Goal: Task Accomplishment & Management: Complete application form

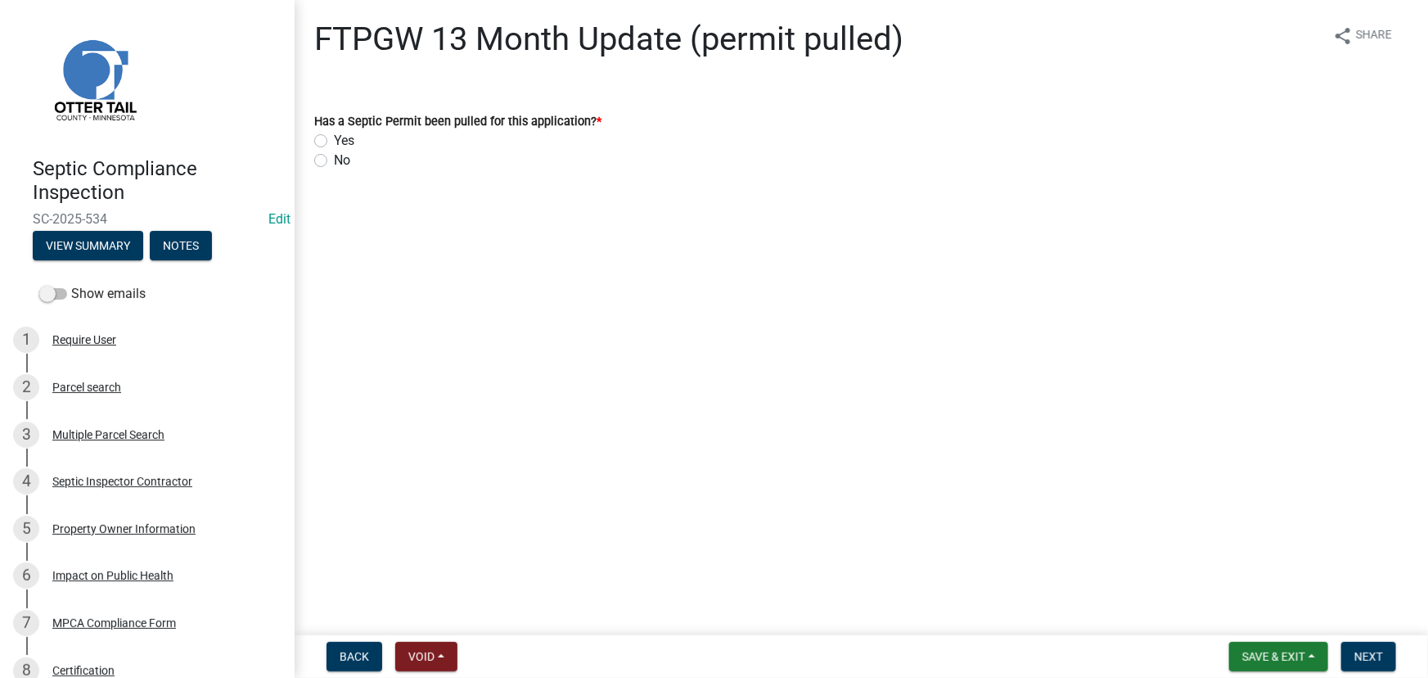
scroll to position [352, 0]
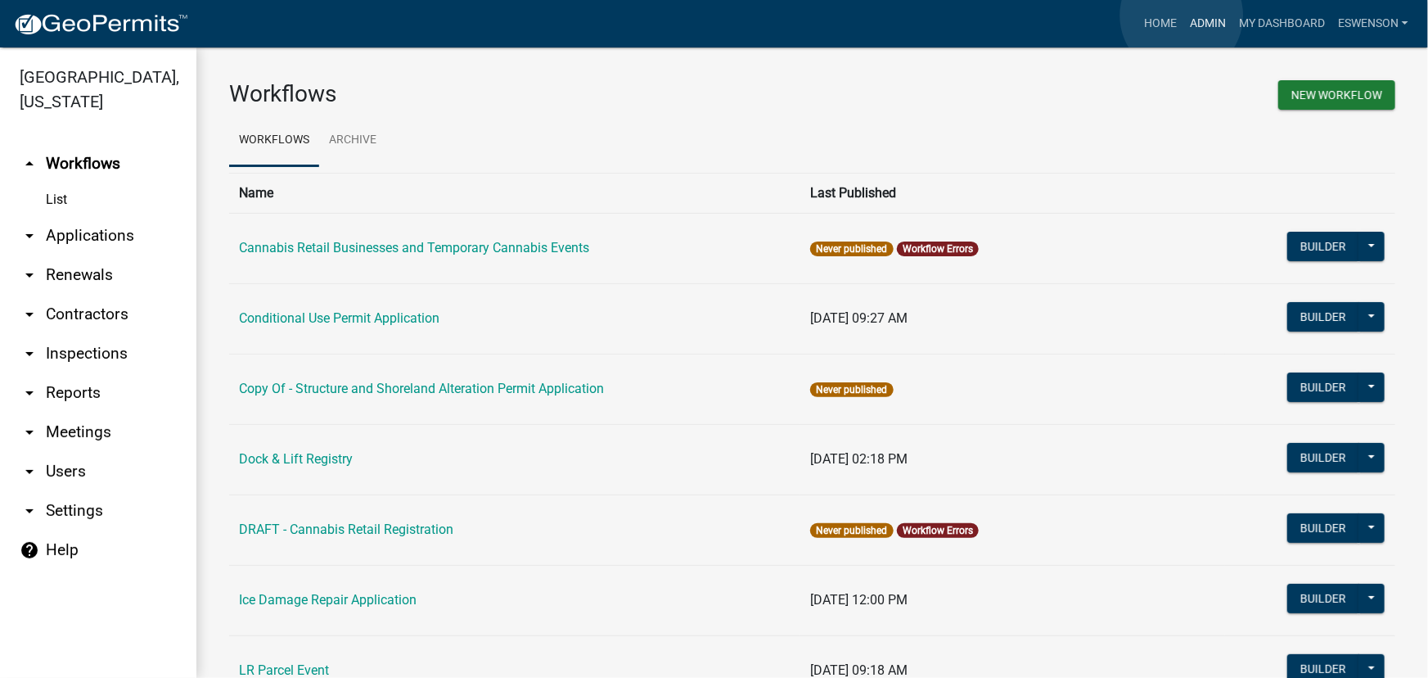
click at [1184, 16] on link "Admin" at bounding box center [1208, 23] width 49 height 31
click at [1270, 24] on link "My Dashboard" at bounding box center [1282, 23] width 99 height 31
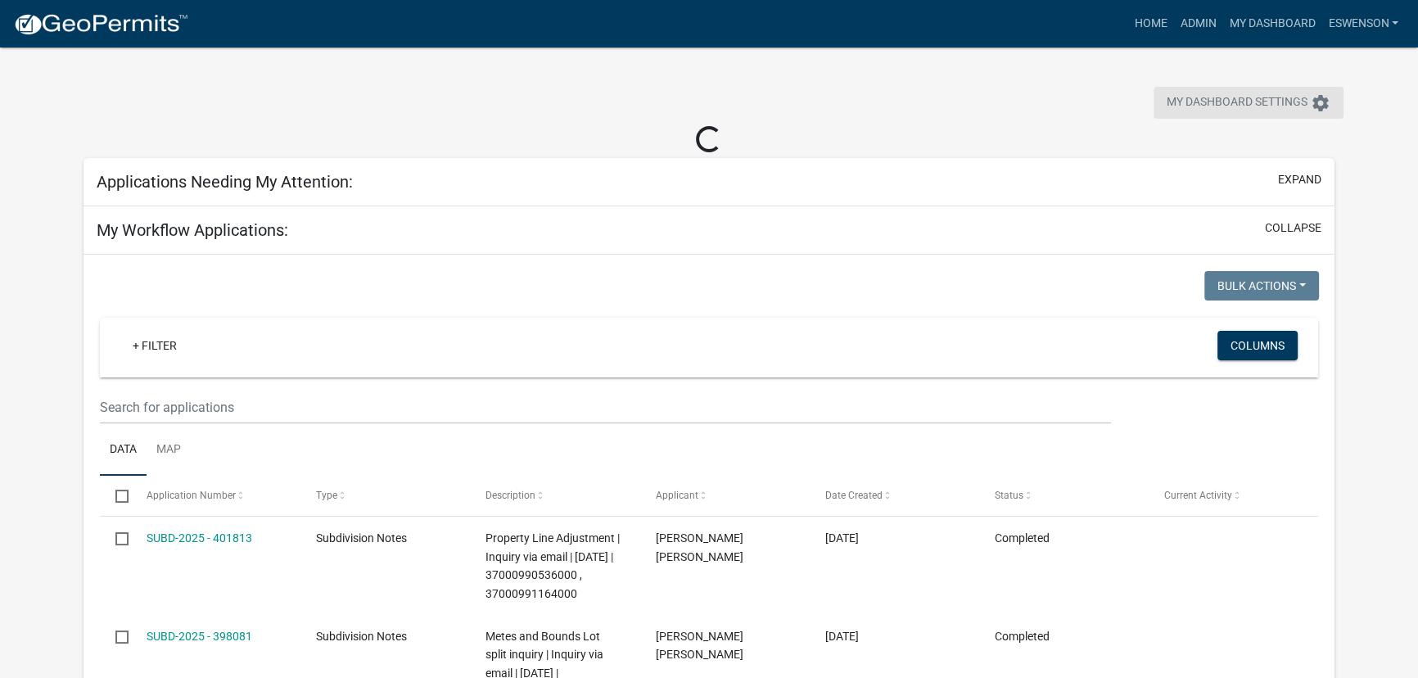
select select "3: 100"
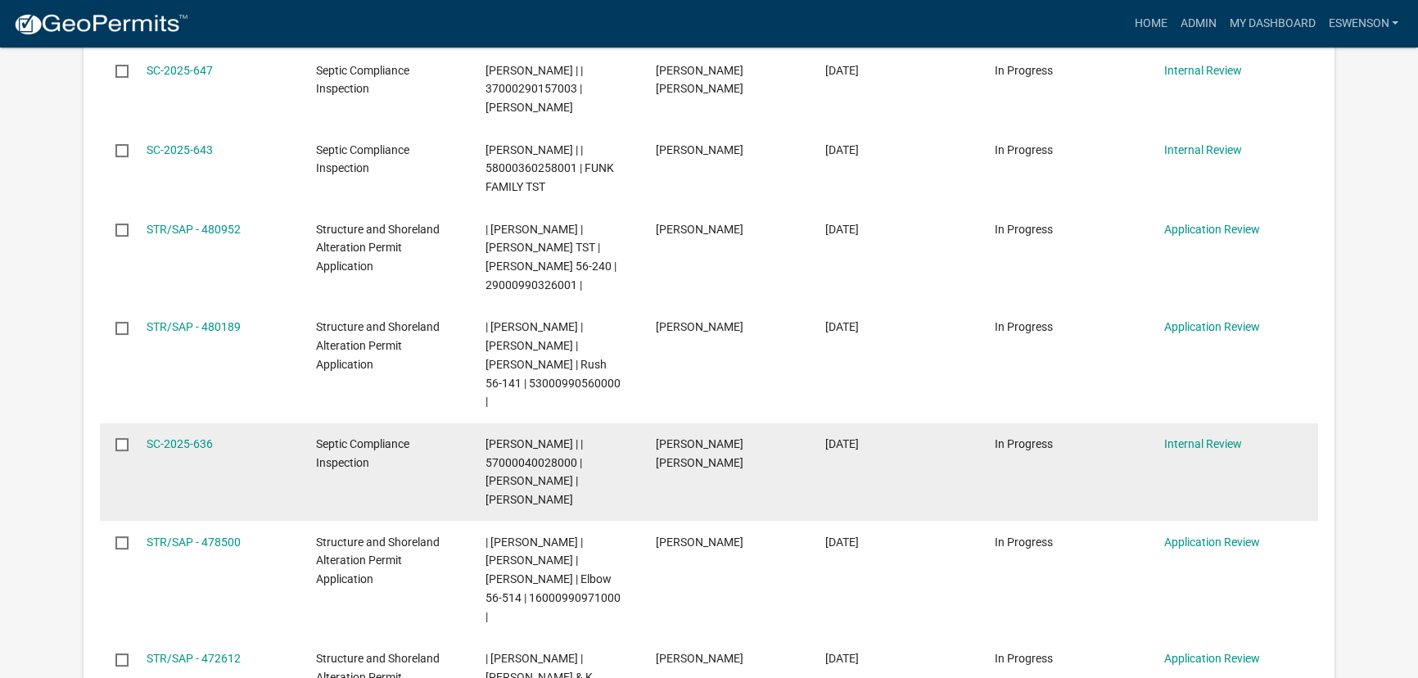
scroll to position [595, 0]
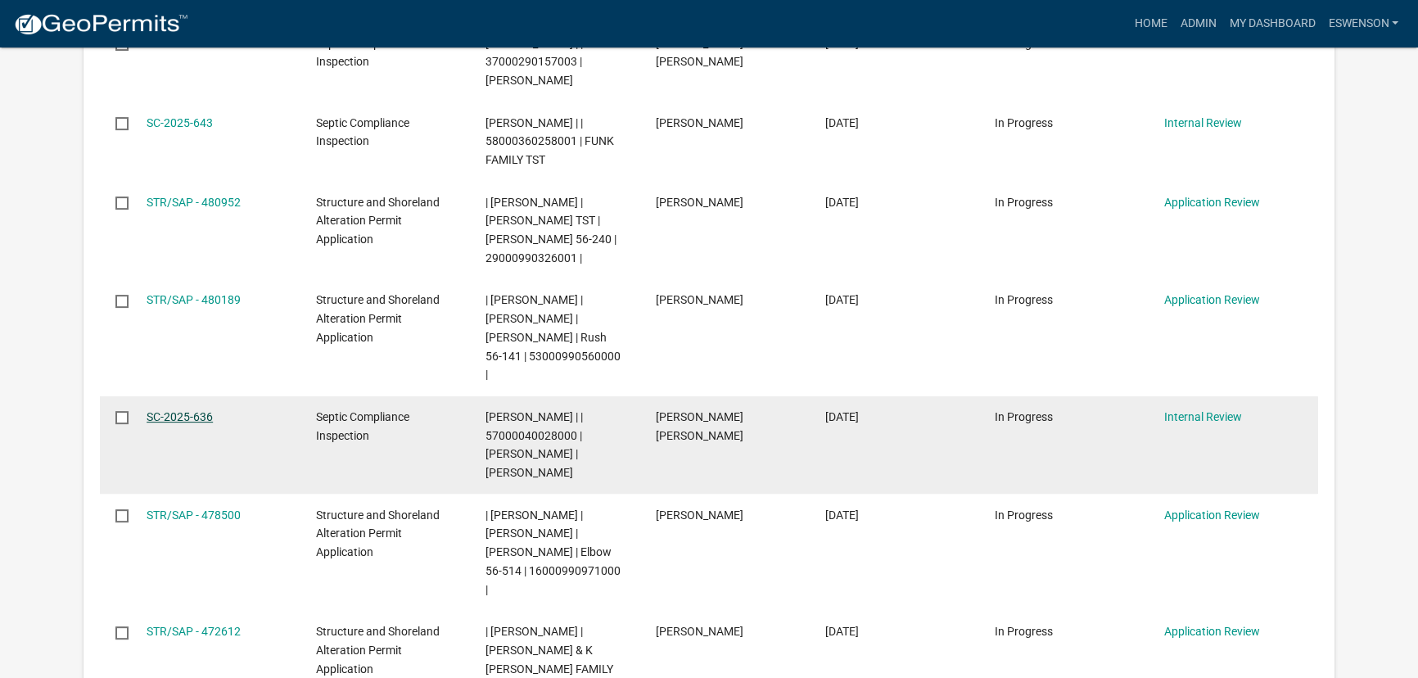
click at [180, 410] on link "SC-2025-636" at bounding box center [180, 416] width 66 height 13
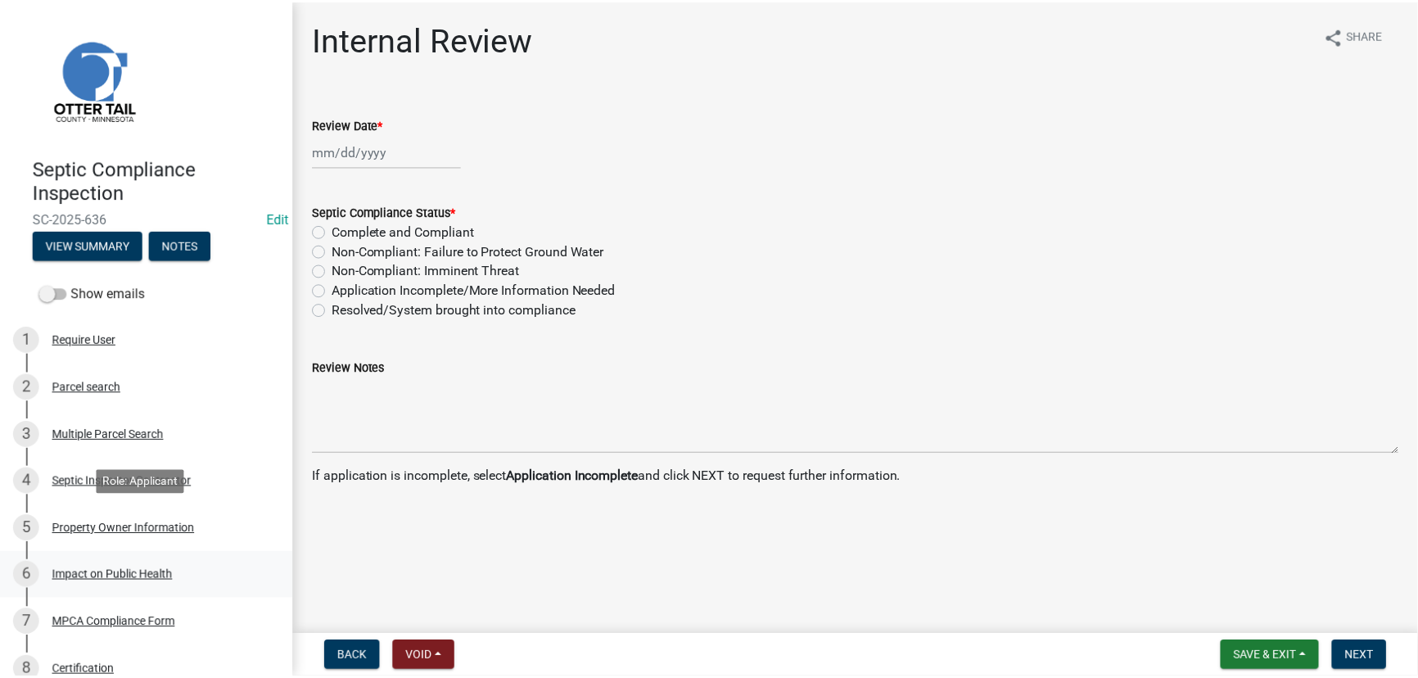
scroll to position [164, 0]
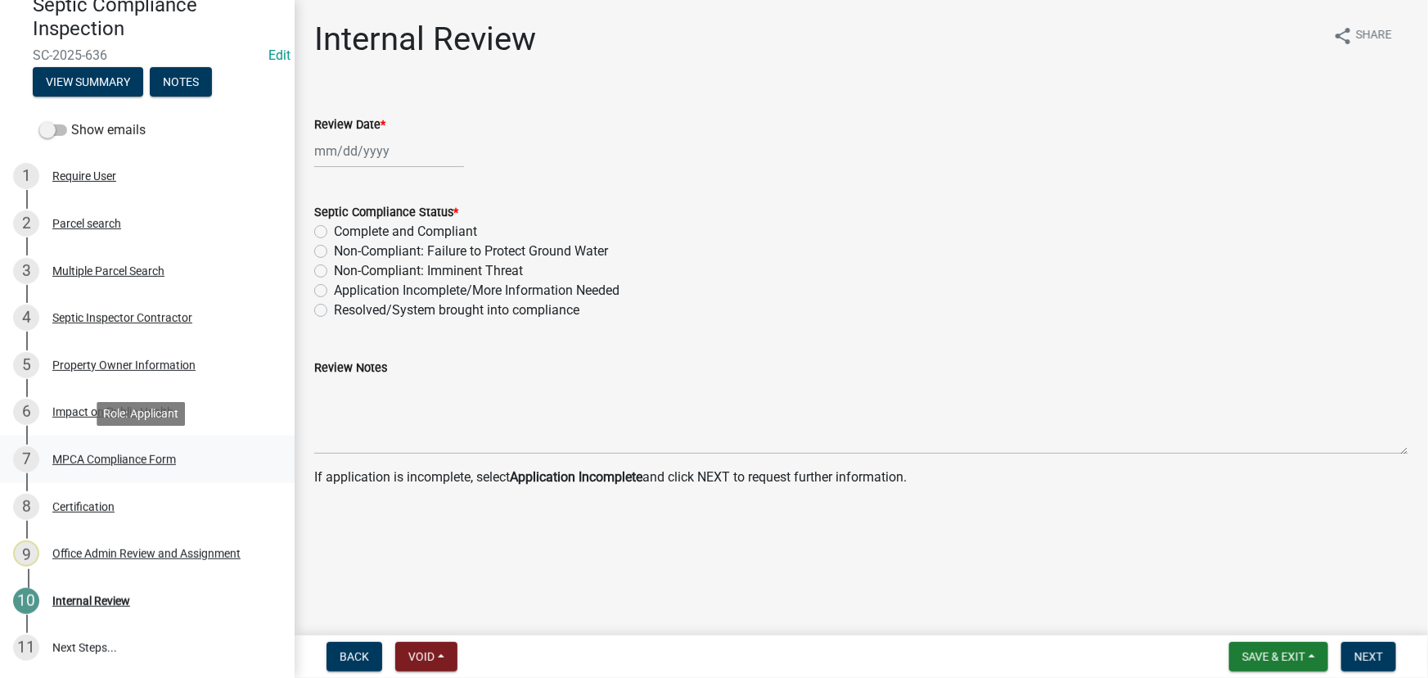
click at [109, 462] on div "MPCA Compliance Form" at bounding box center [114, 458] width 124 height 11
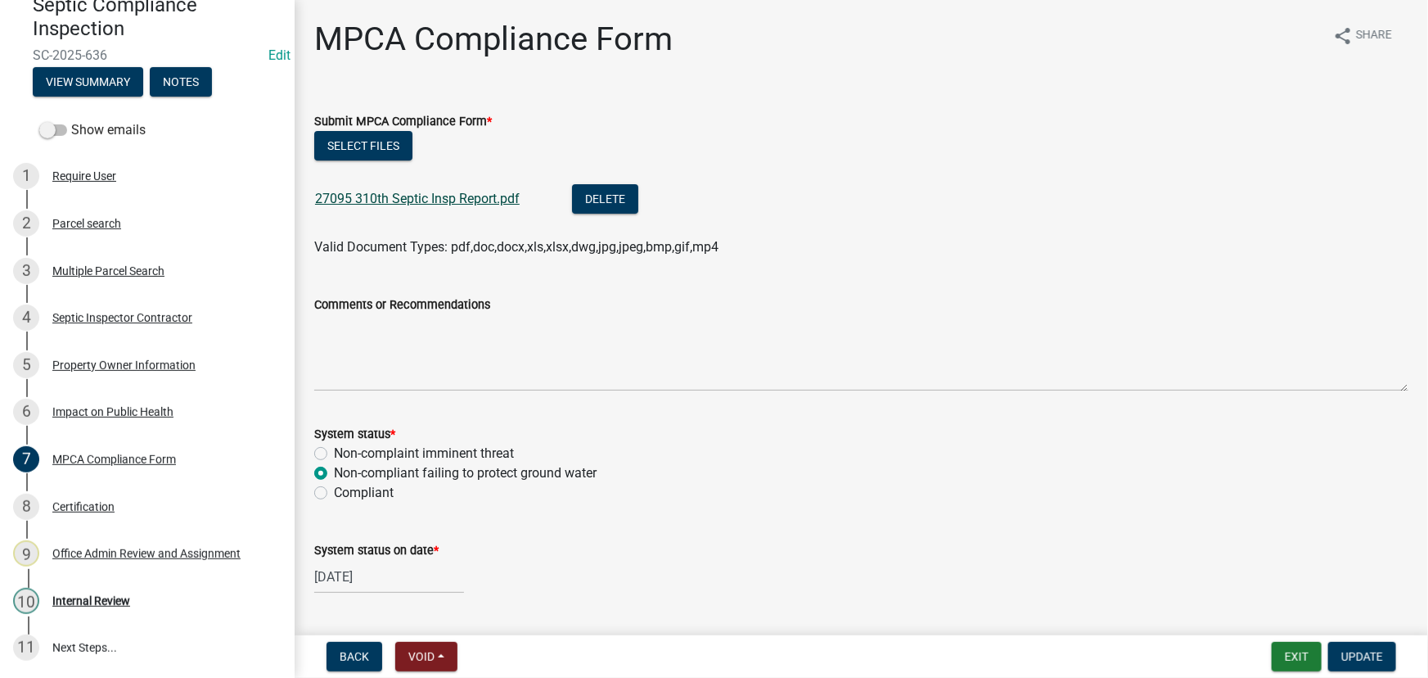
click at [437, 194] on link "27095 310th Septic Insp Report.pdf" at bounding box center [417, 199] width 205 height 16
click at [52, 580] on link "10 Internal Review" at bounding box center [147, 600] width 295 height 47
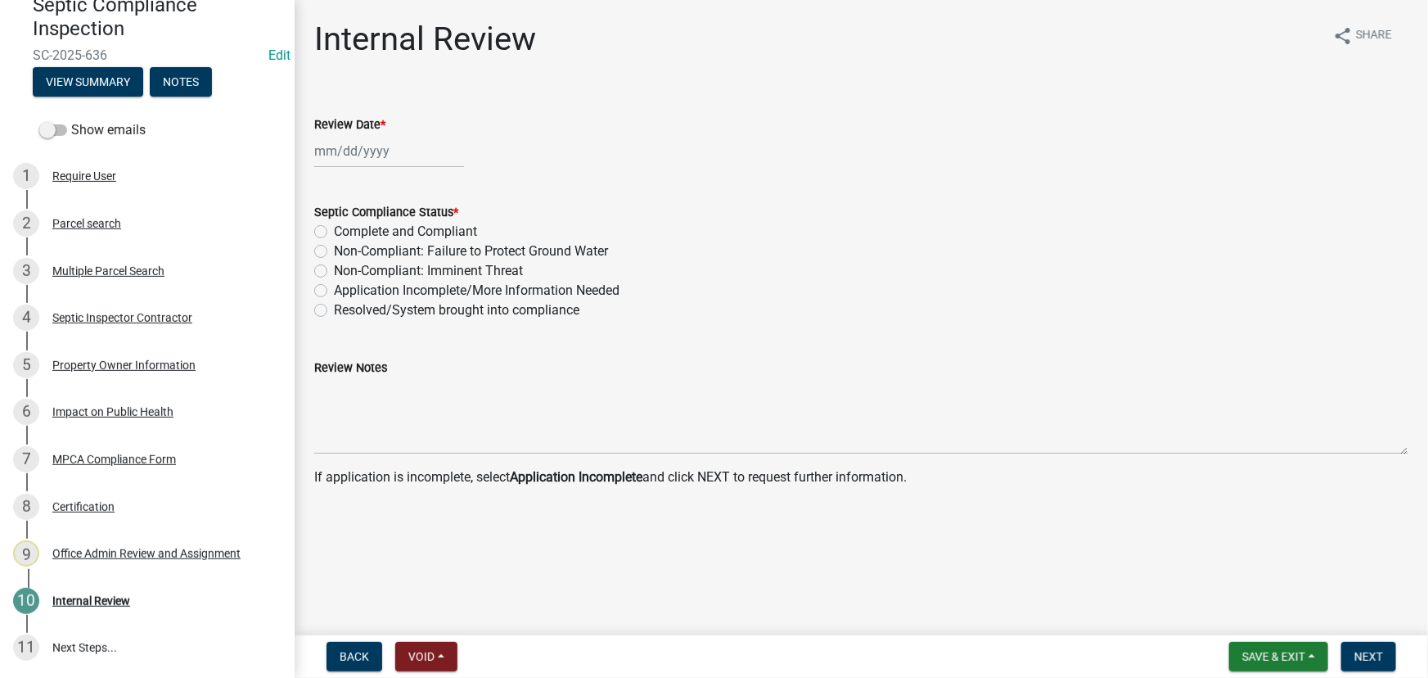
select select "9"
select select "2025"
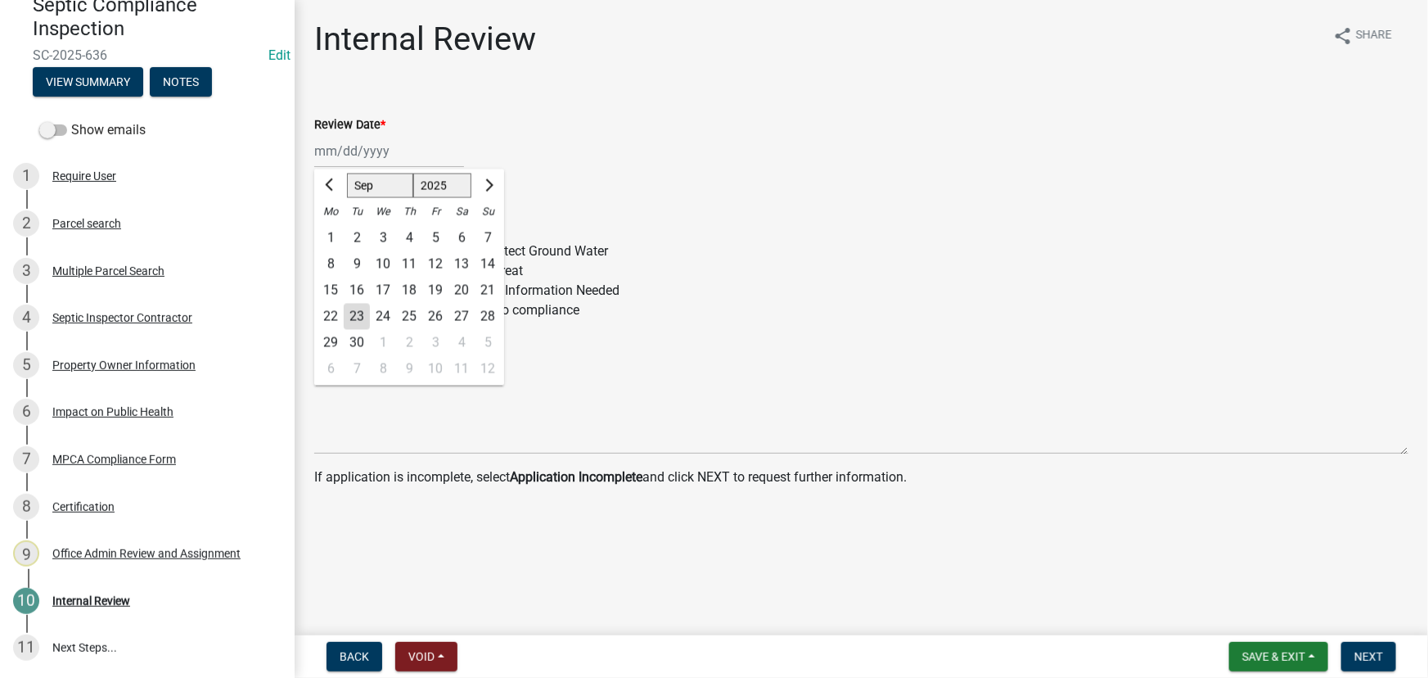
click at [377, 156] on div "Jan Feb Mar Apr May Jun Jul Aug Sep Oct Nov Dec 1525 1526 1527 1528 1529 1530 1…" at bounding box center [389, 151] width 150 height 34
click at [358, 320] on div "23" at bounding box center [357, 317] width 26 height 26
type input "09/23/2025"
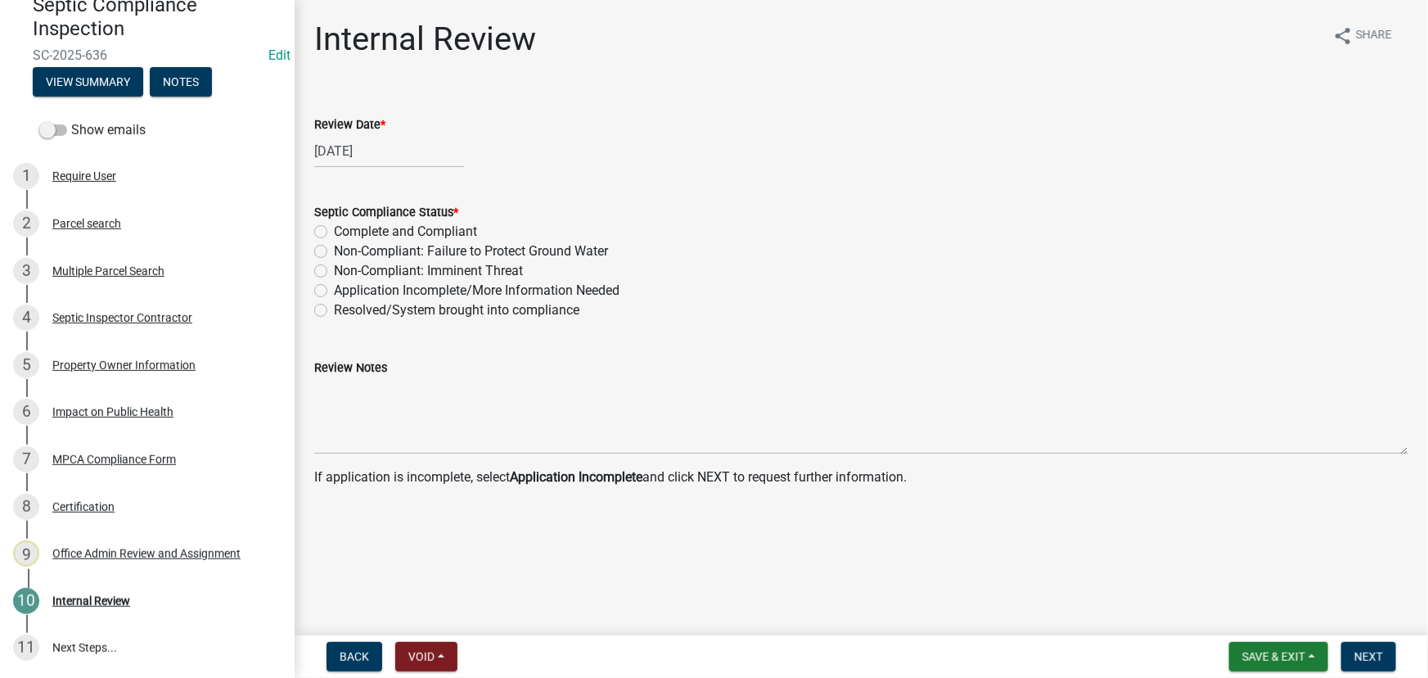
click at [499, 244] on label "Non-Compliant: Failure to Protect Ground Water" at bounding box center [471, 251] width 274 height 20
click at [345, 244] on input "Non-Compliant: Failure to Protect Ground Water" at bounding box center [339, 246] width 11 height 11
radio input "true"
click at [1378, 654] on span "Next" at bounding box center [1369, 656] width 29 height 13
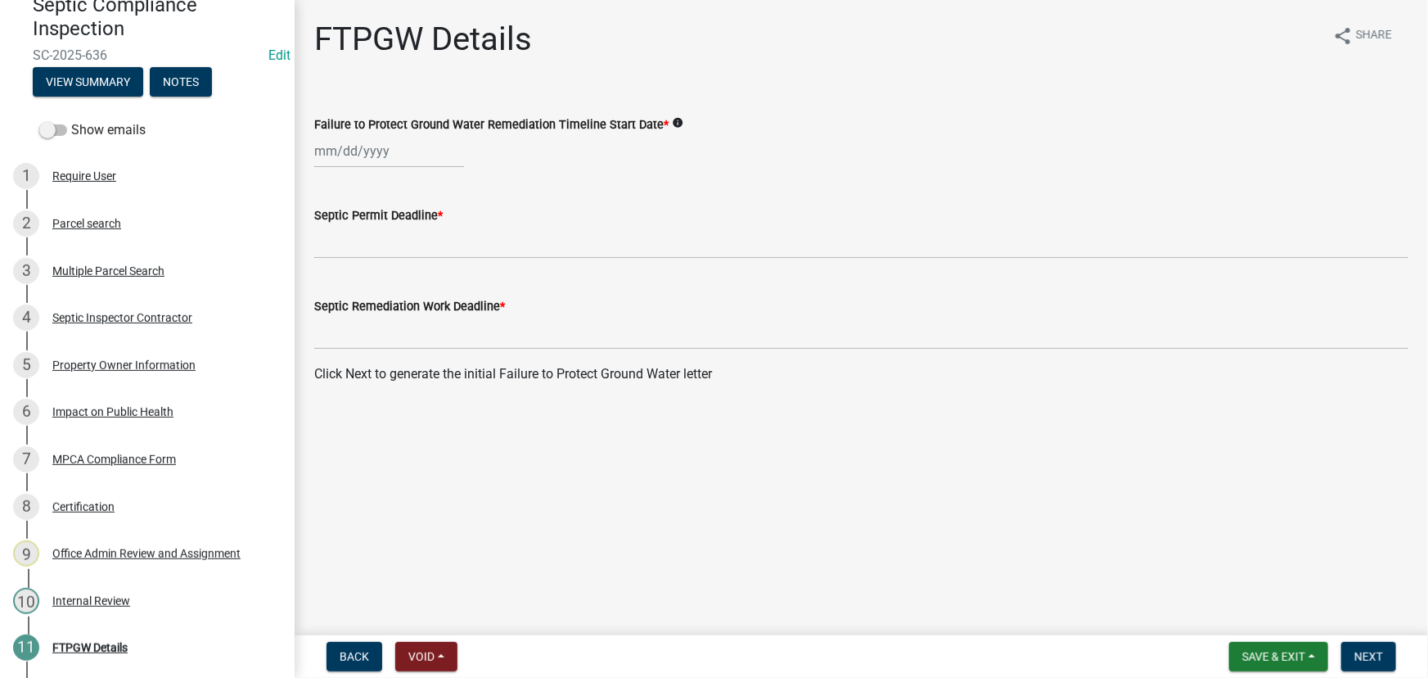
click at [361, 143] on div at bounding box center [389, 151] width 150 height 34
select select "9"
select select "2025"
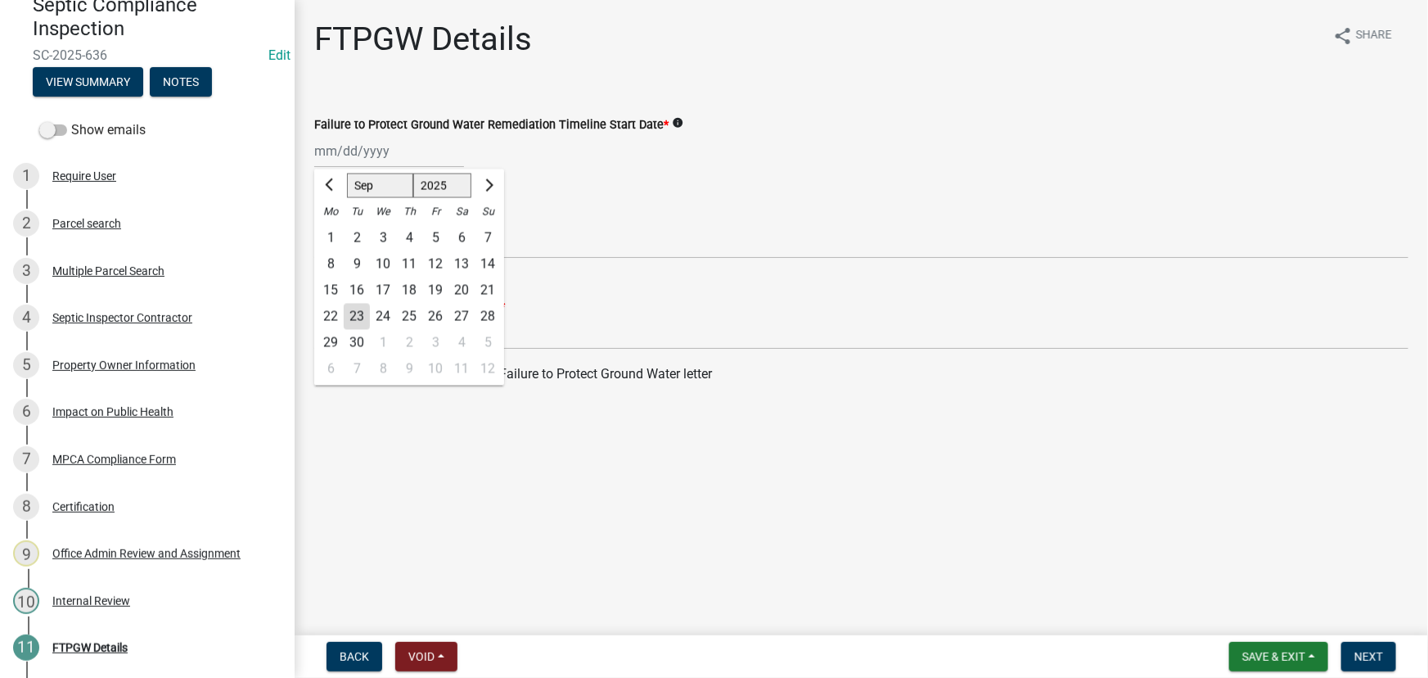
click at [354, 316] on div "23" at bounding box center [357, 317] width 26 height 26
type input "09/23/2025"
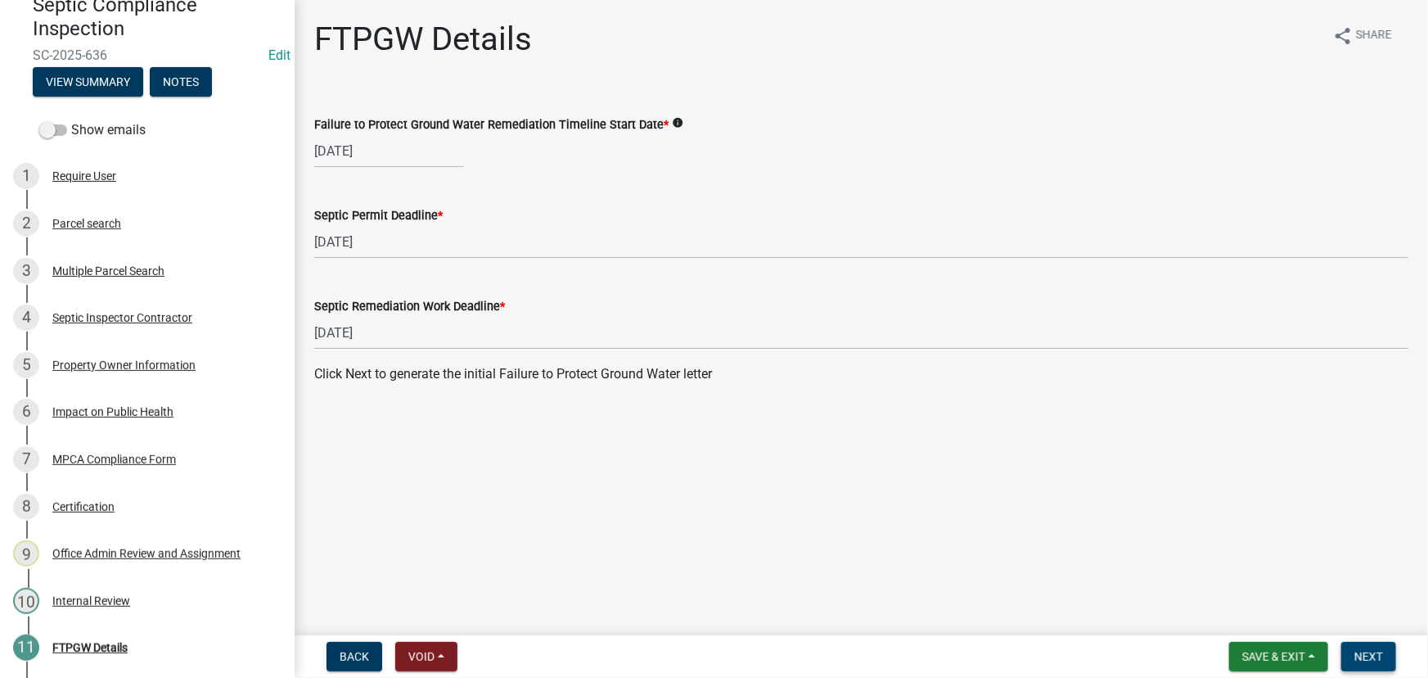
click at [1388, 664] on button "Next" at bounding box center [1369, 656] width 55 height 29
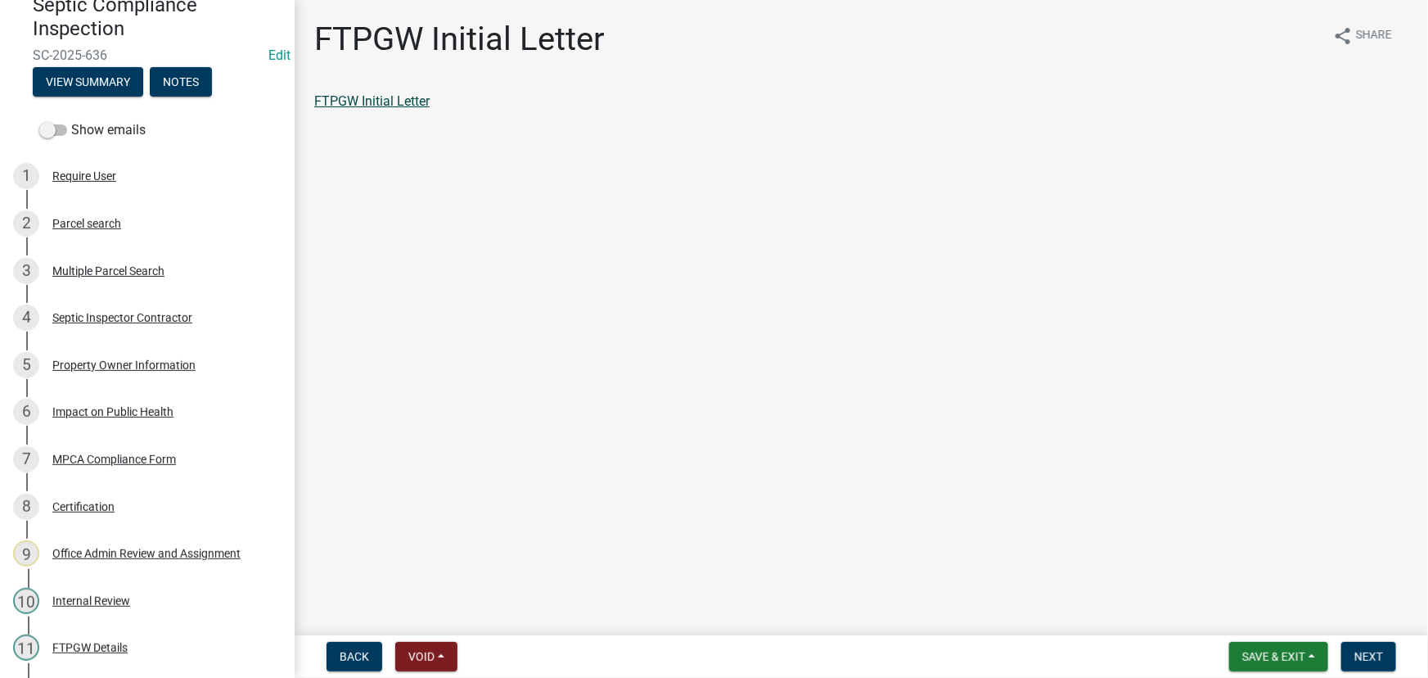
click at [366, 95] on link "FTPGW Initial Letter" at bounding box center [371, 101] width 115 height 16
click at [1372, 643] on button "Next" at bounding box center [1369, 656] width 55 height 29
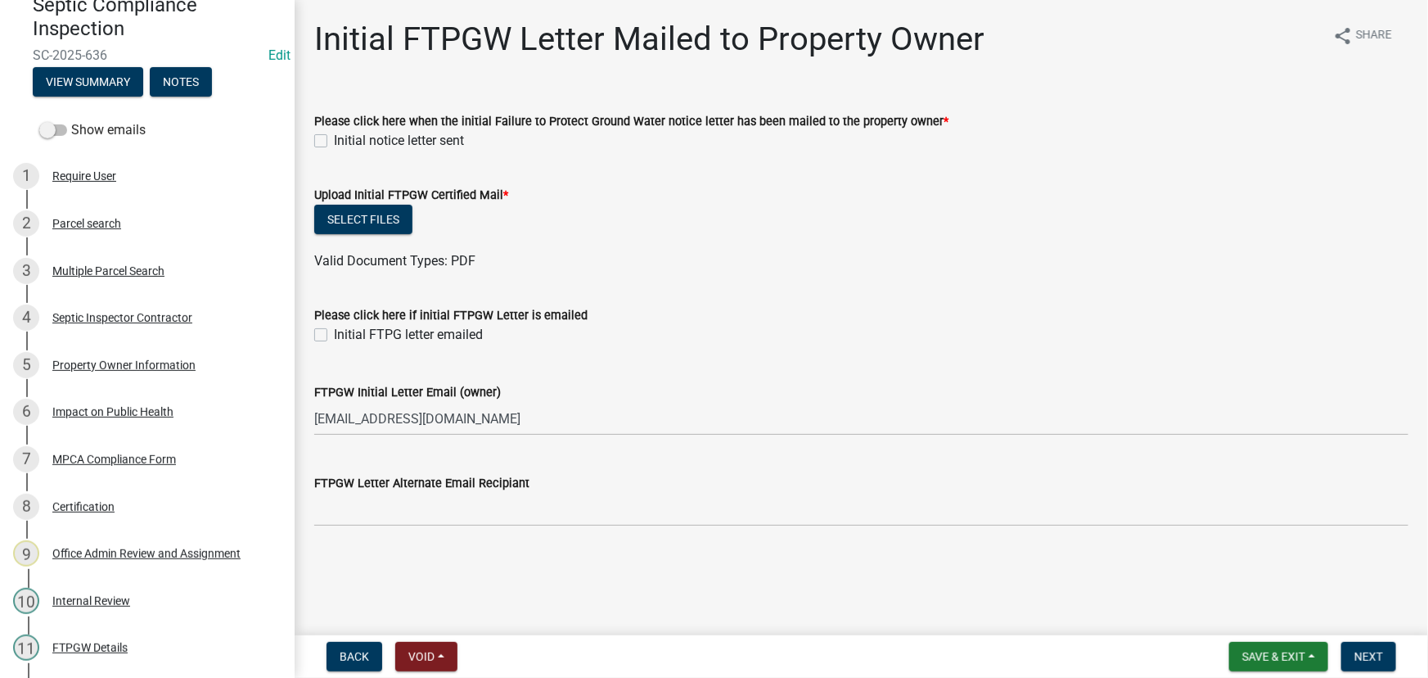
click at [440, 144] on label "Initial notice letter sent" at bounding box center [399, 141] width 130 height 20
click at [345, 142] on input "Initial notice letter sent" at bounding box center [339, 136] width 11 height 11
checkbox input "true"
click at [358, 228] on button "Select files" at bounding box center [363, 219] width 98 height 29
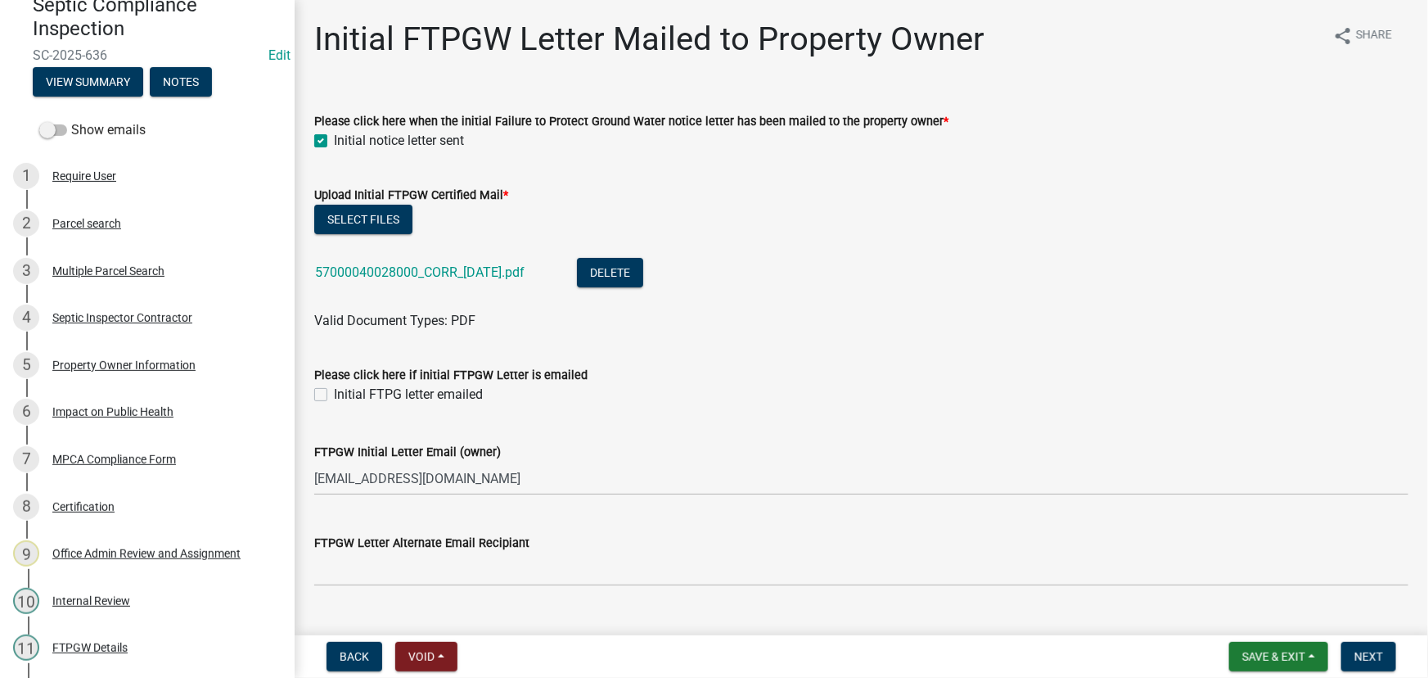
click at [393, 370] on label "Please click here if initial FTPGW Letter is emailed" at bounding box center [450, 375] width 273 height 11
click at [384, 404] on label "Initial FTPG letter emailed" at bounding box center [408, 395] width 149 height 20
click at [345, 395] on input "Initial FTPG letter emailed" at bounding box center [339, 390] width 11 height 11
checkbox input "true"
click at [1379, 664] on button "Next" at bounding box center [1369, 656] width 55 height 29
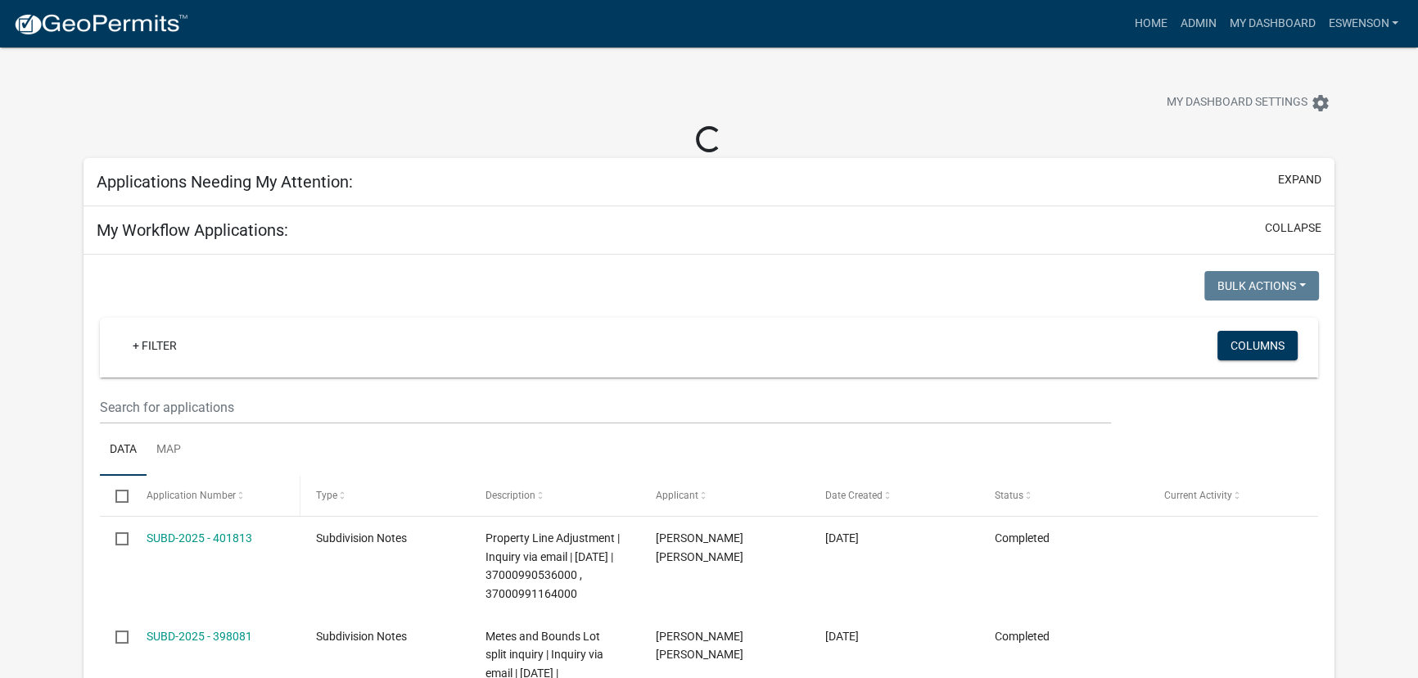
select select "3: 100"
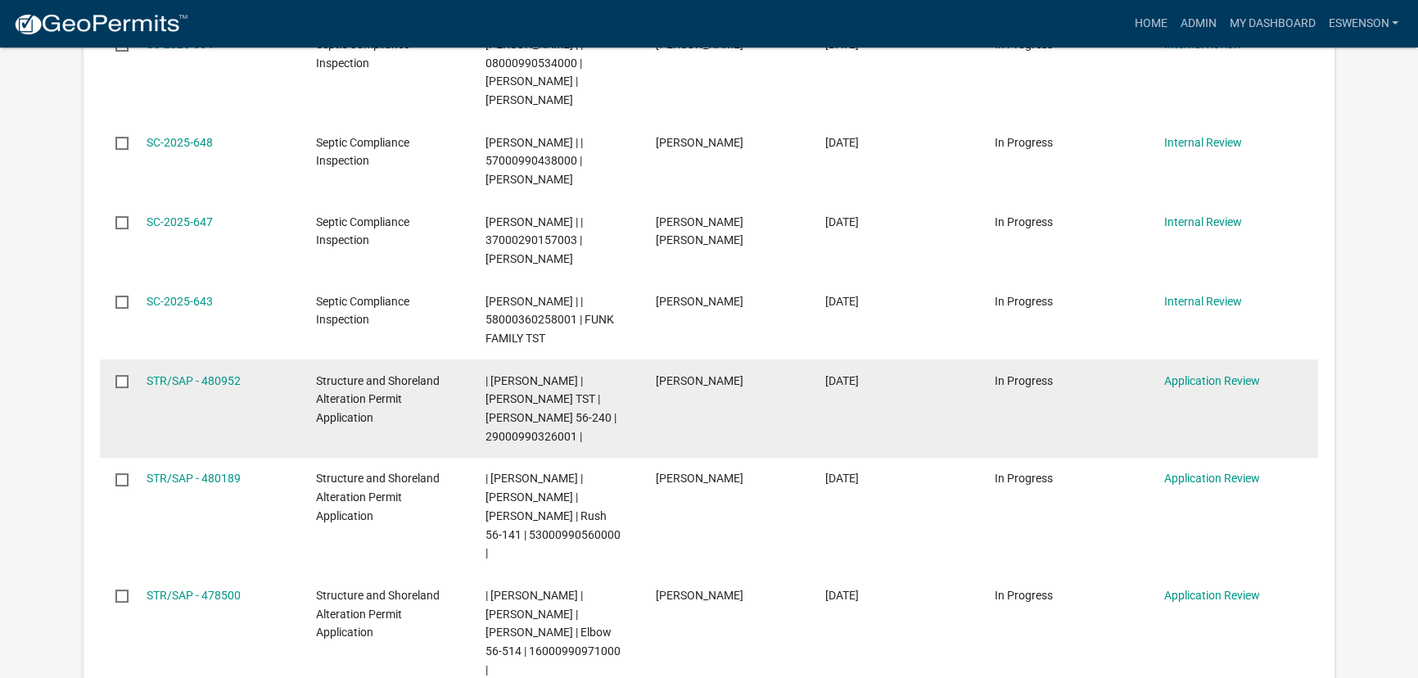
scroll to position [446, 0]
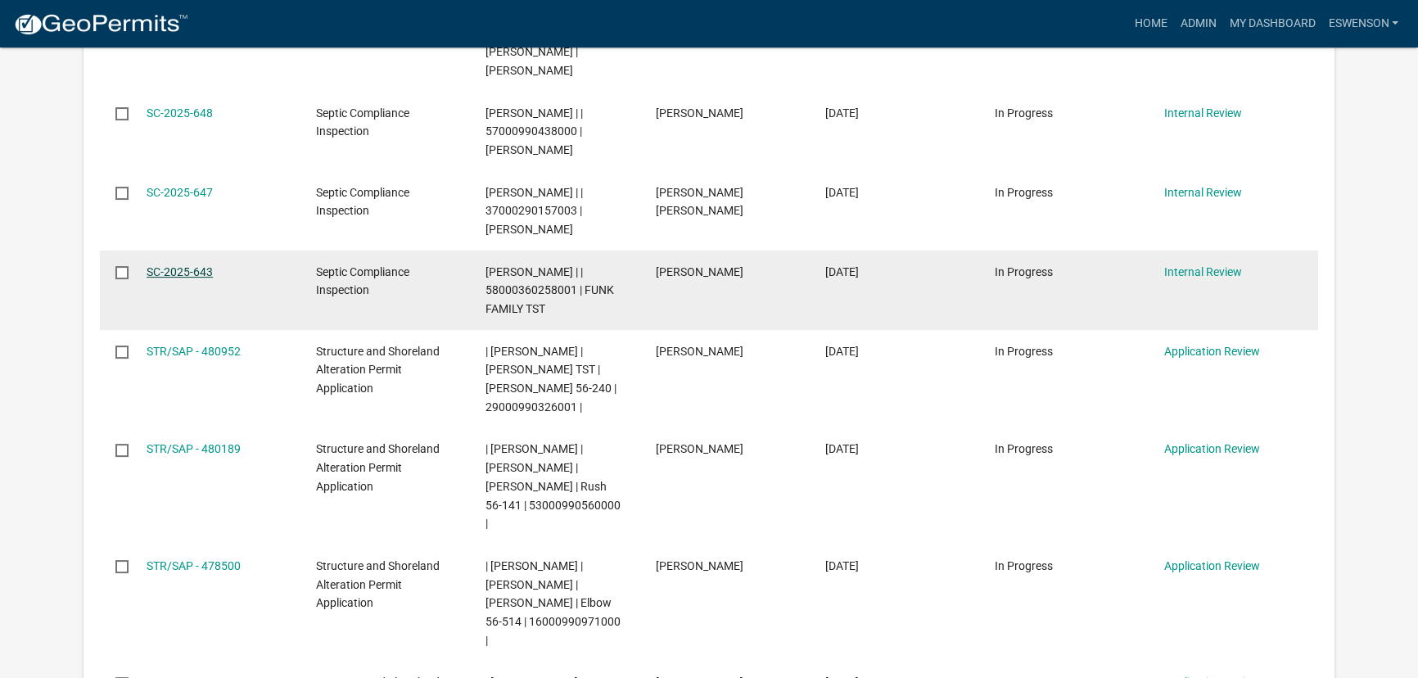
click at [184, 273] on link "SC-2025-643" at bounding box center [180, 271] width 66 height 13
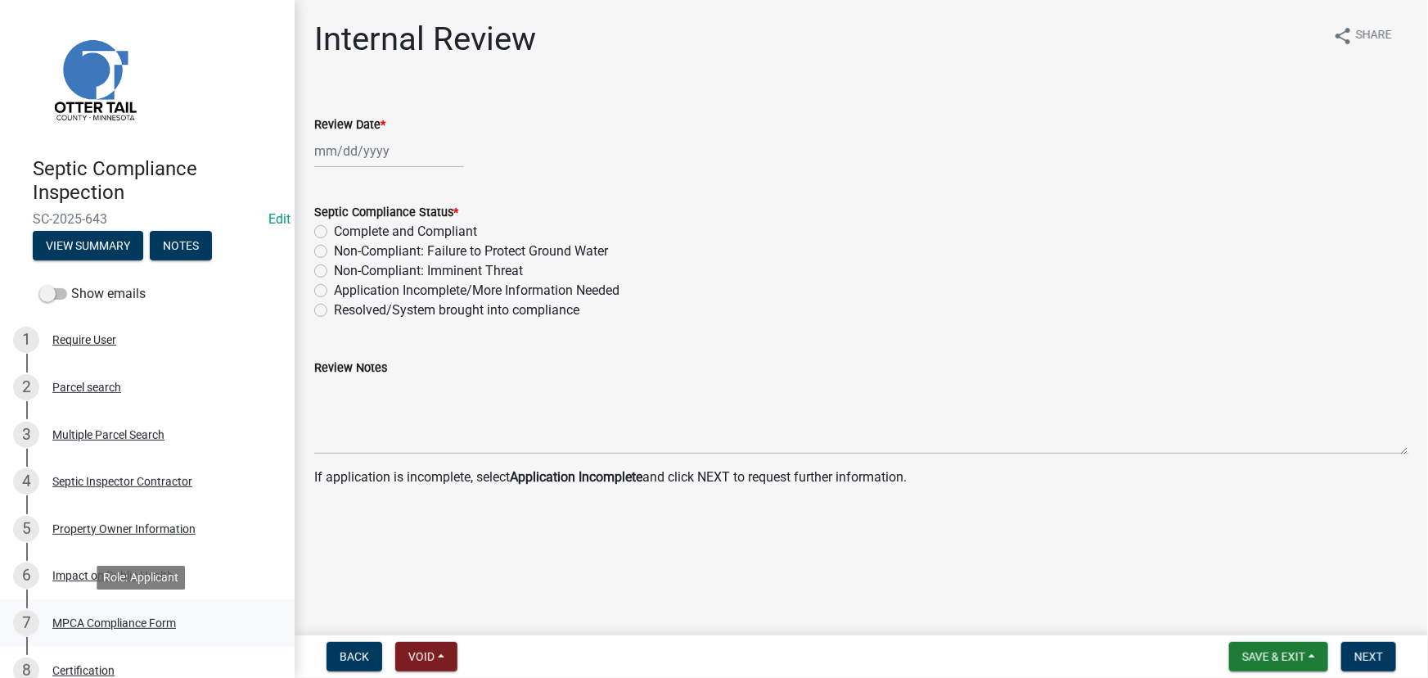
click at [103, 638] on link "7 MPCA Compliance Form" at bounding box center [147, 622] width 295 height 47
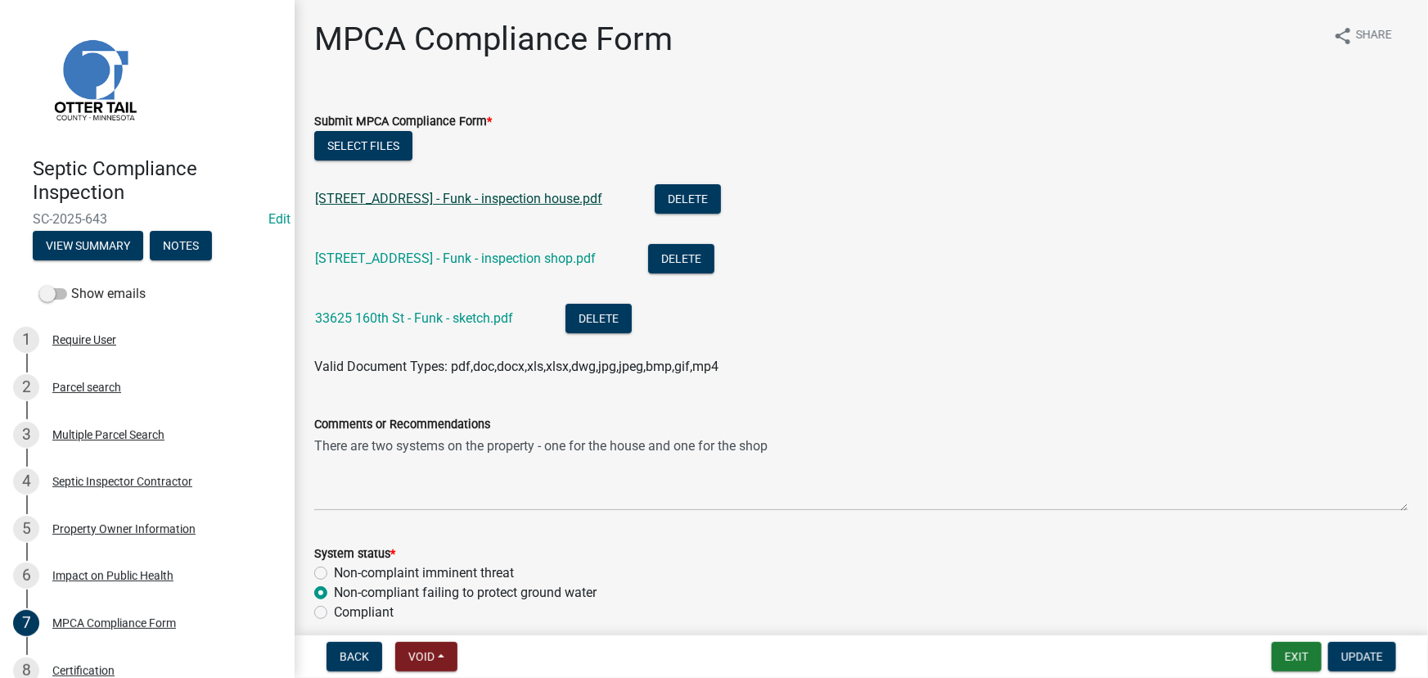
click at [449, 201] on link "33625 160th St - Funk - inspection house.pdf" at bounding box center [458, 199] width 287 height 16
click at [547, 259] on link "33625 160th St - Funk - inspection shop.pdf" at bounding box center [455, 258] width 281 height 16
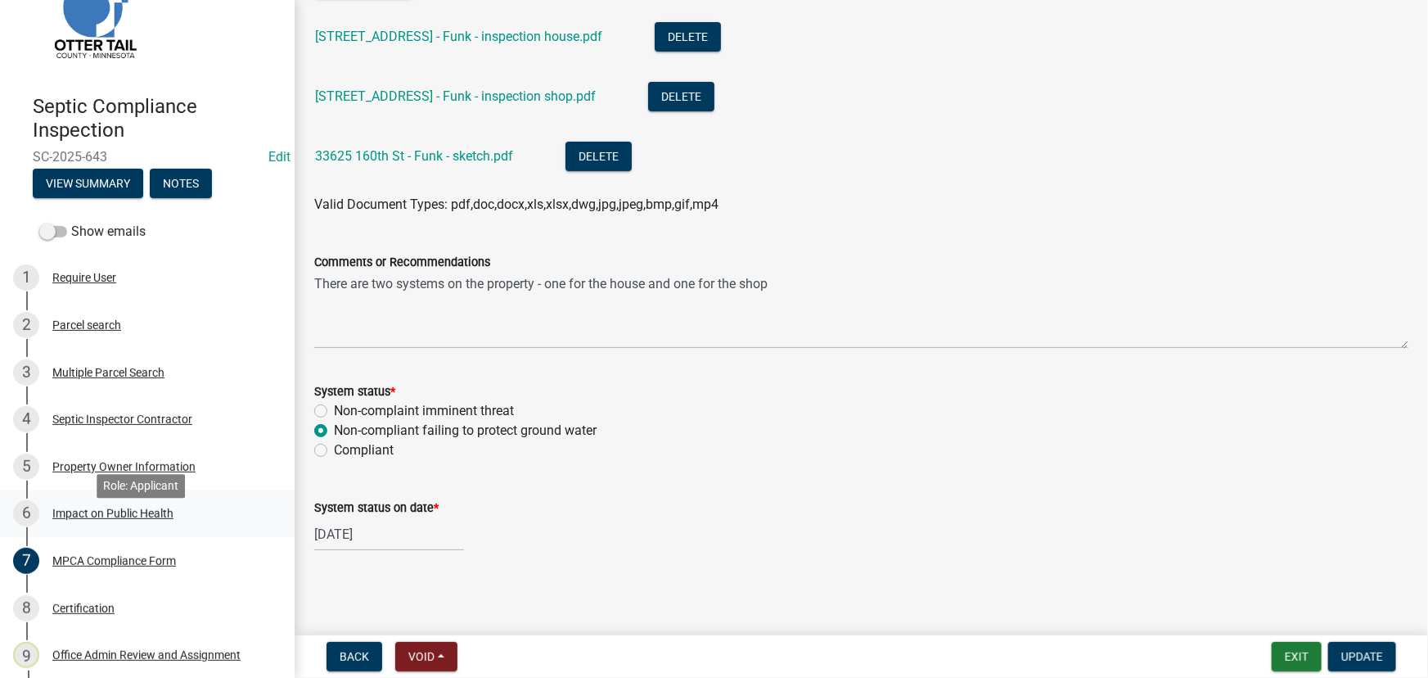
scroll to position [148, 0]
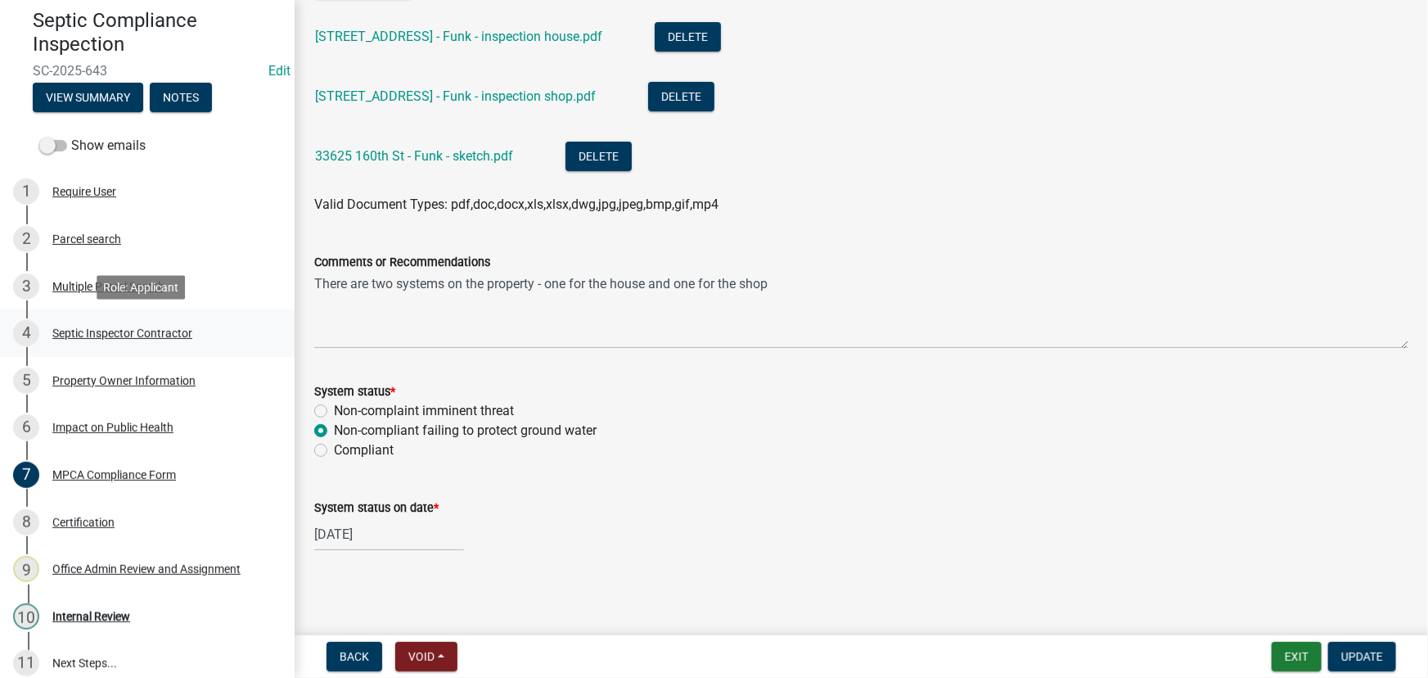
click at [103, 327] on div "Septic Inspector Contractor" at bounding box center [122, 332] width 140 height 11
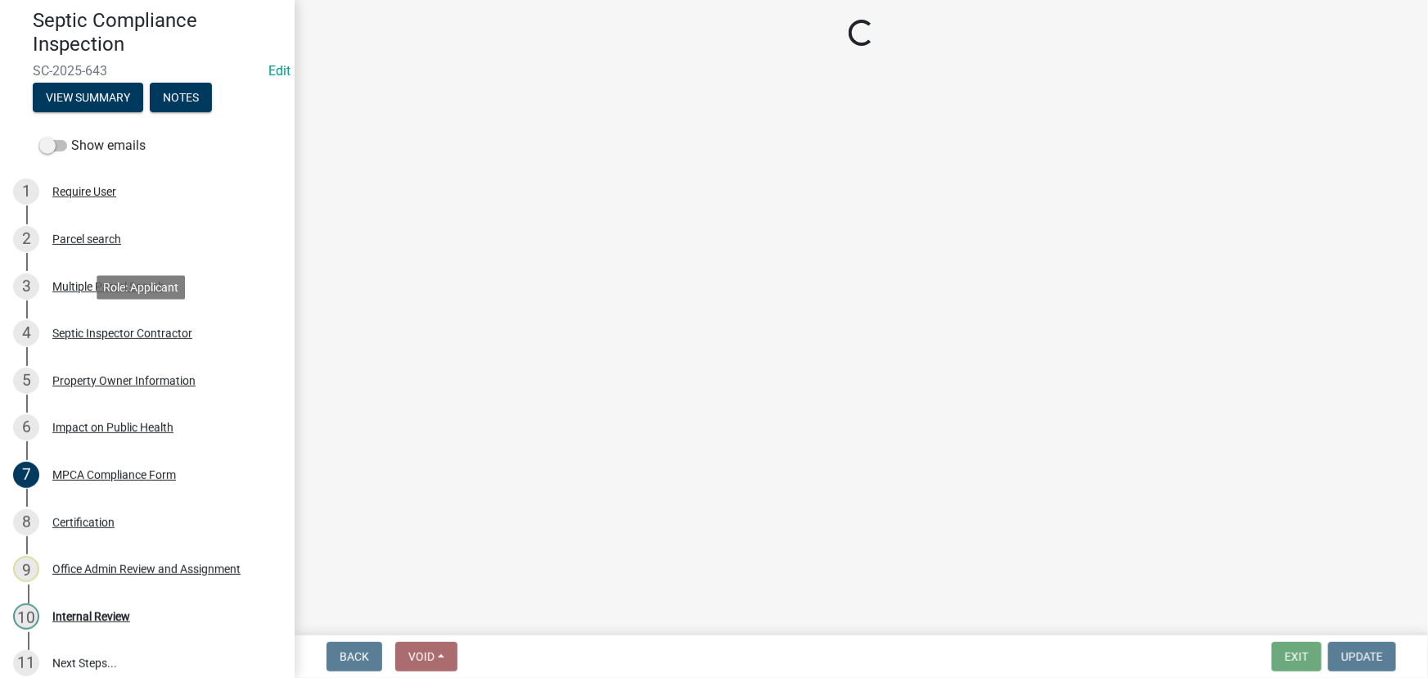
scroll to position [0, 0]
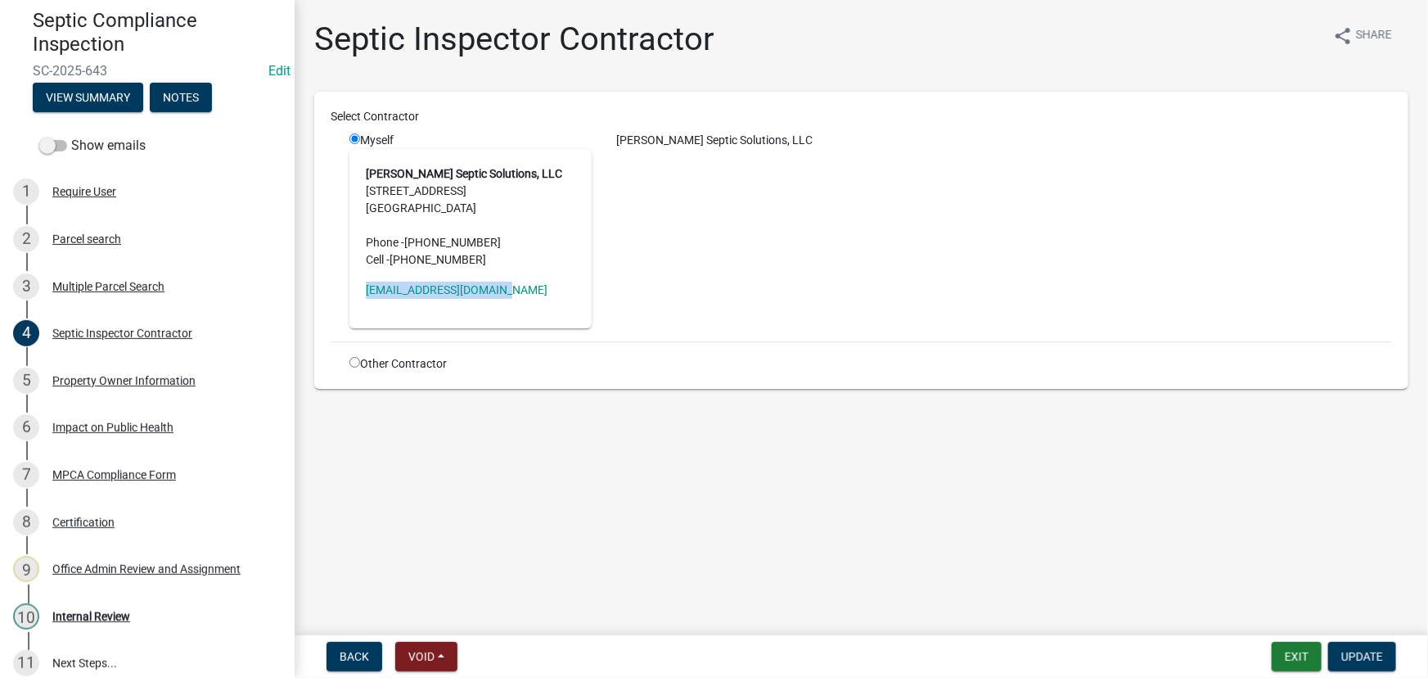
drag, startPoint x: 502, startPoint y: 279, endPoint x: 333, endPoint y: 289, distance: 168.9
click at [333, 289] on div "Select Contractor Myself Schueller's Septic Solutions, LLC 23725 240th Ave Ferg…" at bounding box center [862, 240] width 1062 height 264
copy link "billschueller@gmail.com"
drag, startPoint x: 102, startPoint y: 375, endPoint x: 308, endPoint y: 531, distance: 258.2
click at [102, 375] on div "Property Owner Information" at bounding box center [123, 380] width 143 height 11
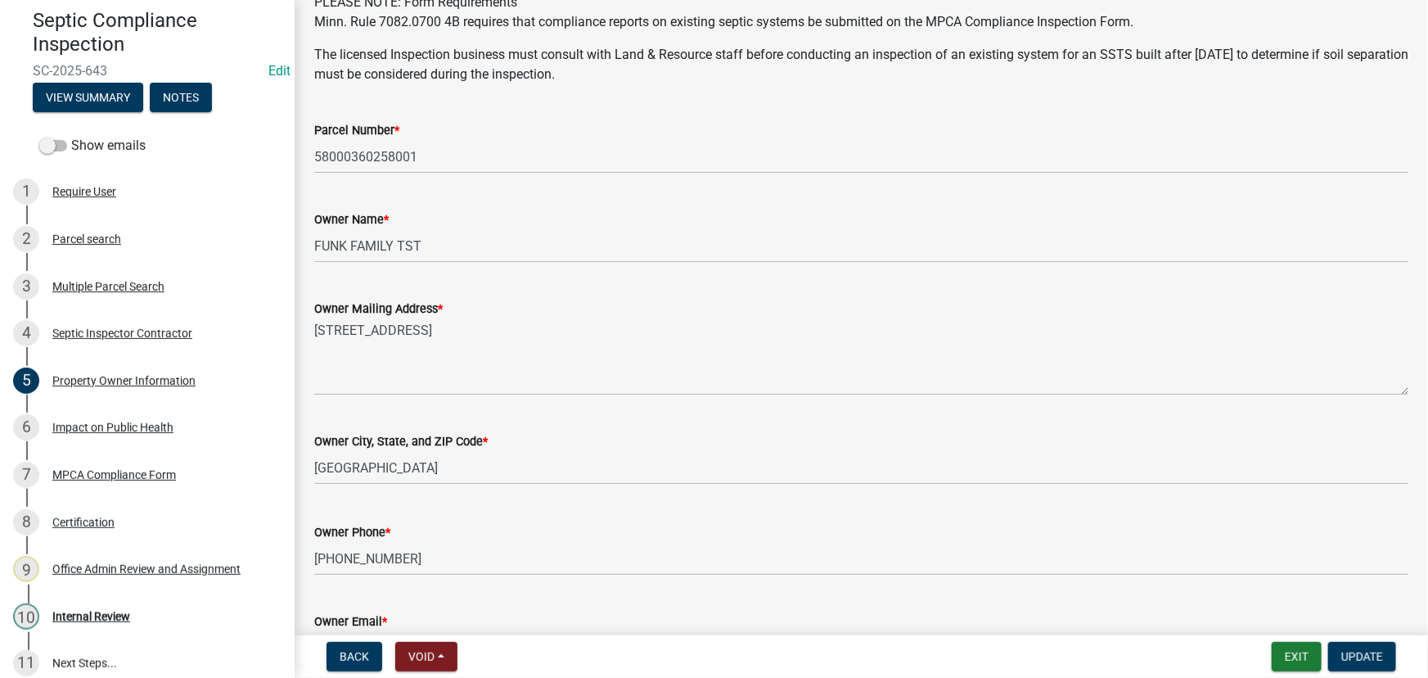
scroll to position [148, 0]
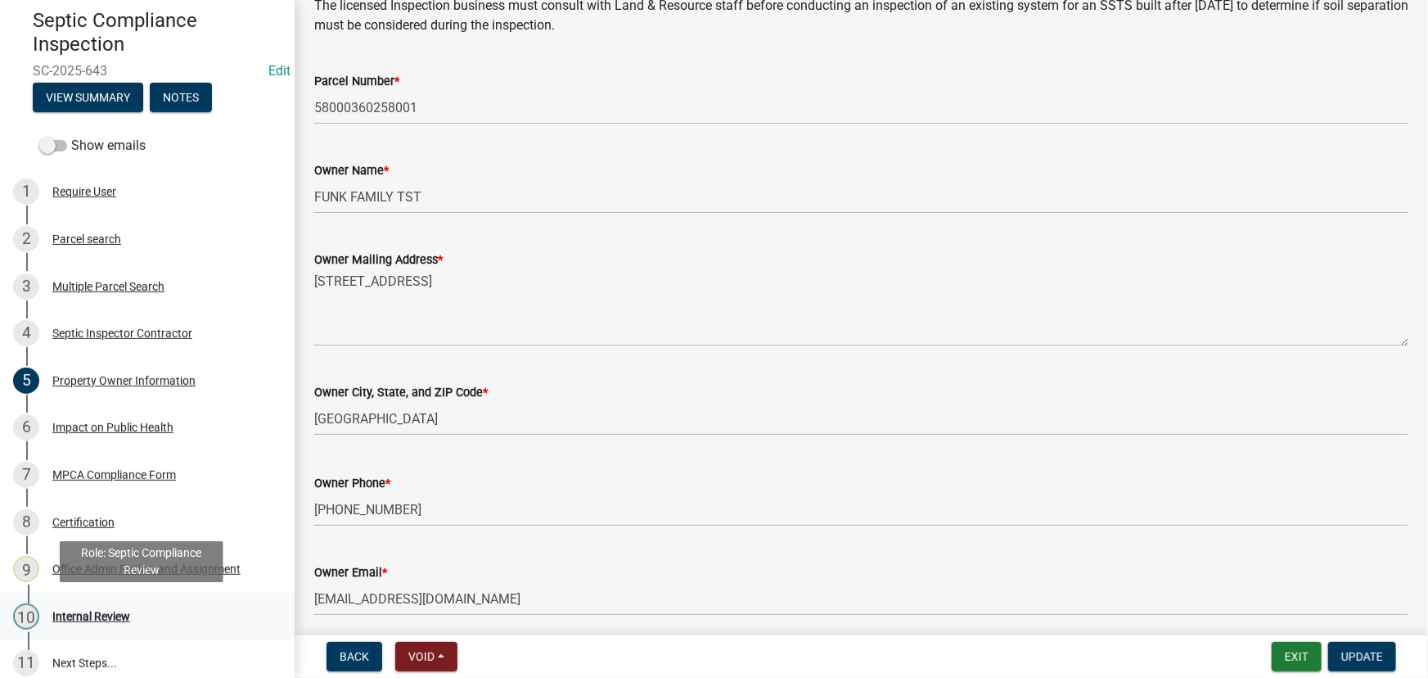
click at [89, 614] on div "Internal Review" at bounding box center [91, 616] width 78 height 11
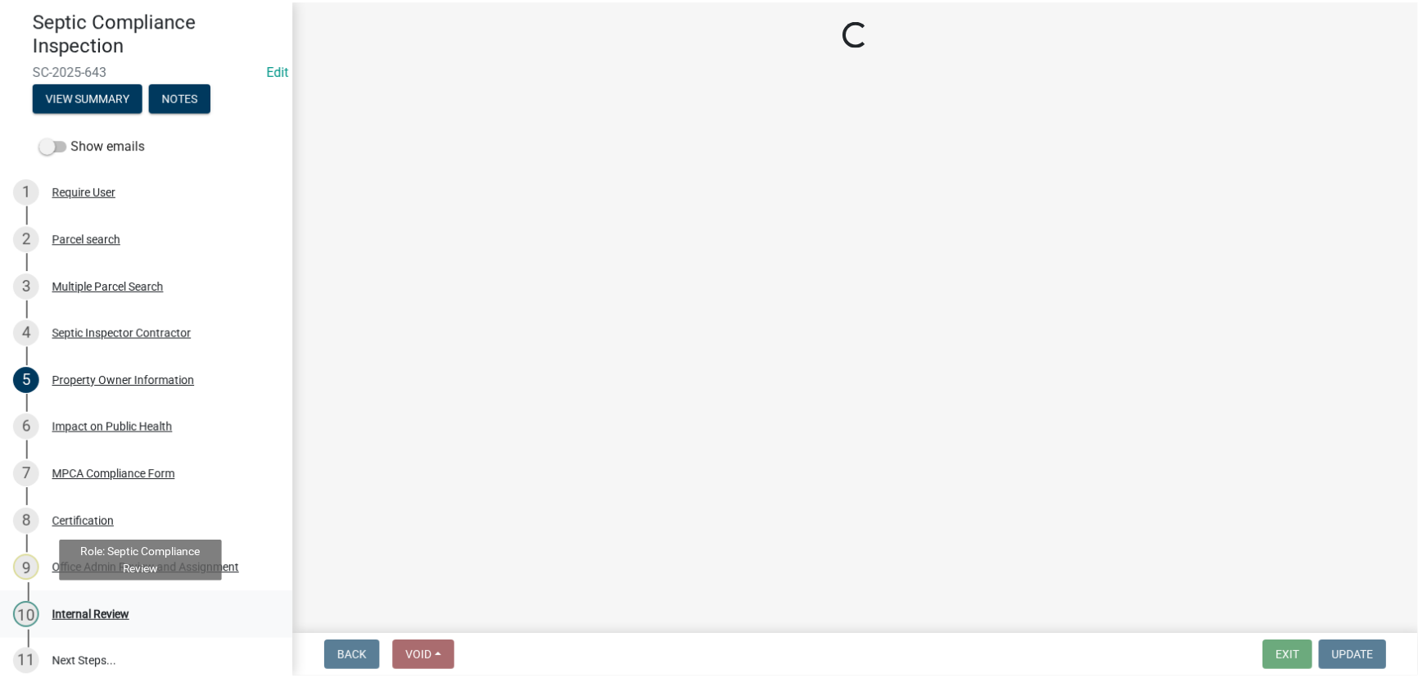
scroll to position [0, 0]
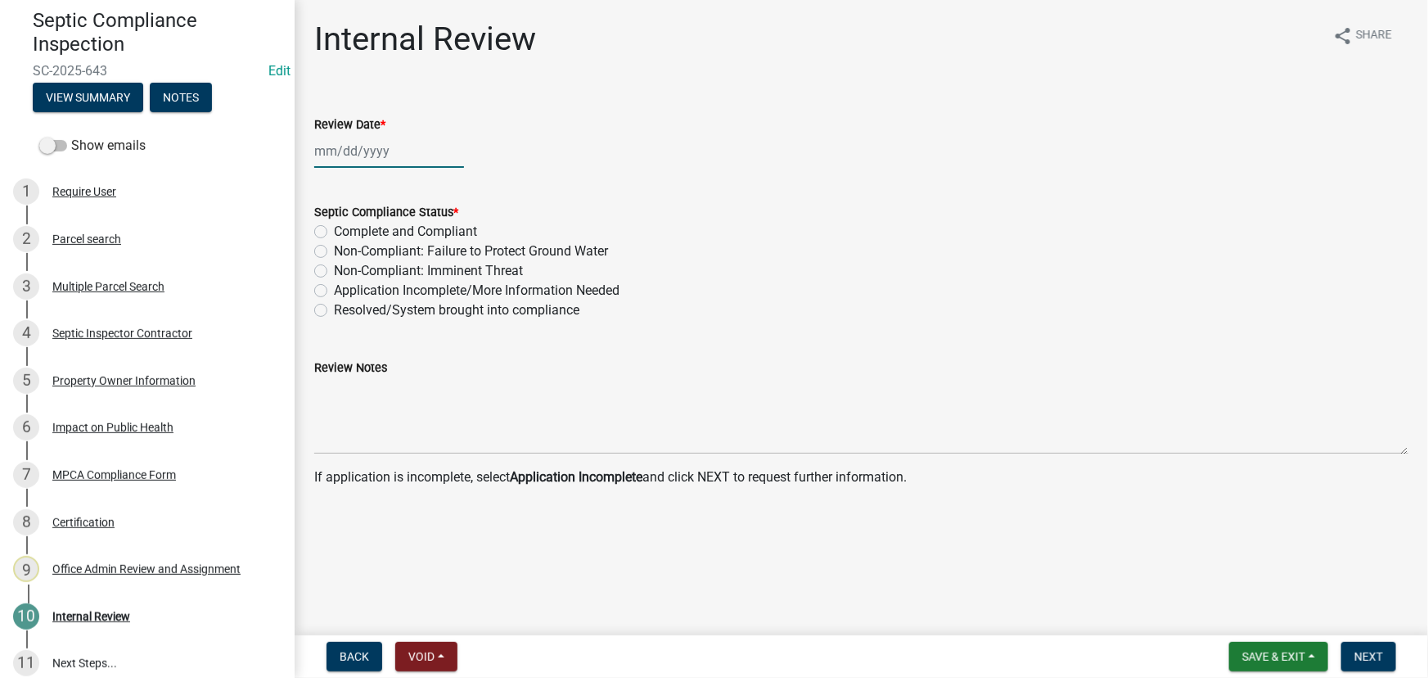
click at [368, 152] on div at bounding box center [389, 151] width 150 height 34
select select "9"
select select "2025"
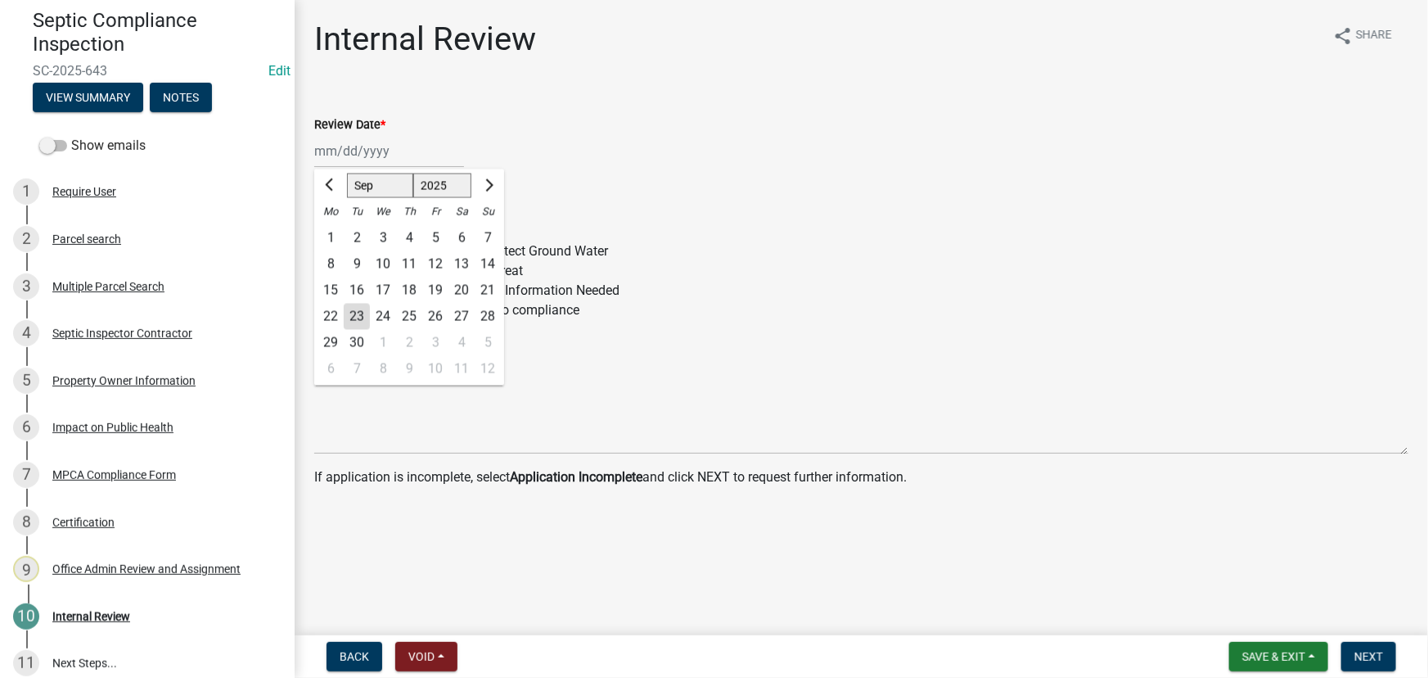
click at [351, 317] on div "23" at bounding box center [357, 317] width 26 height 26
type input "09/23/2025"
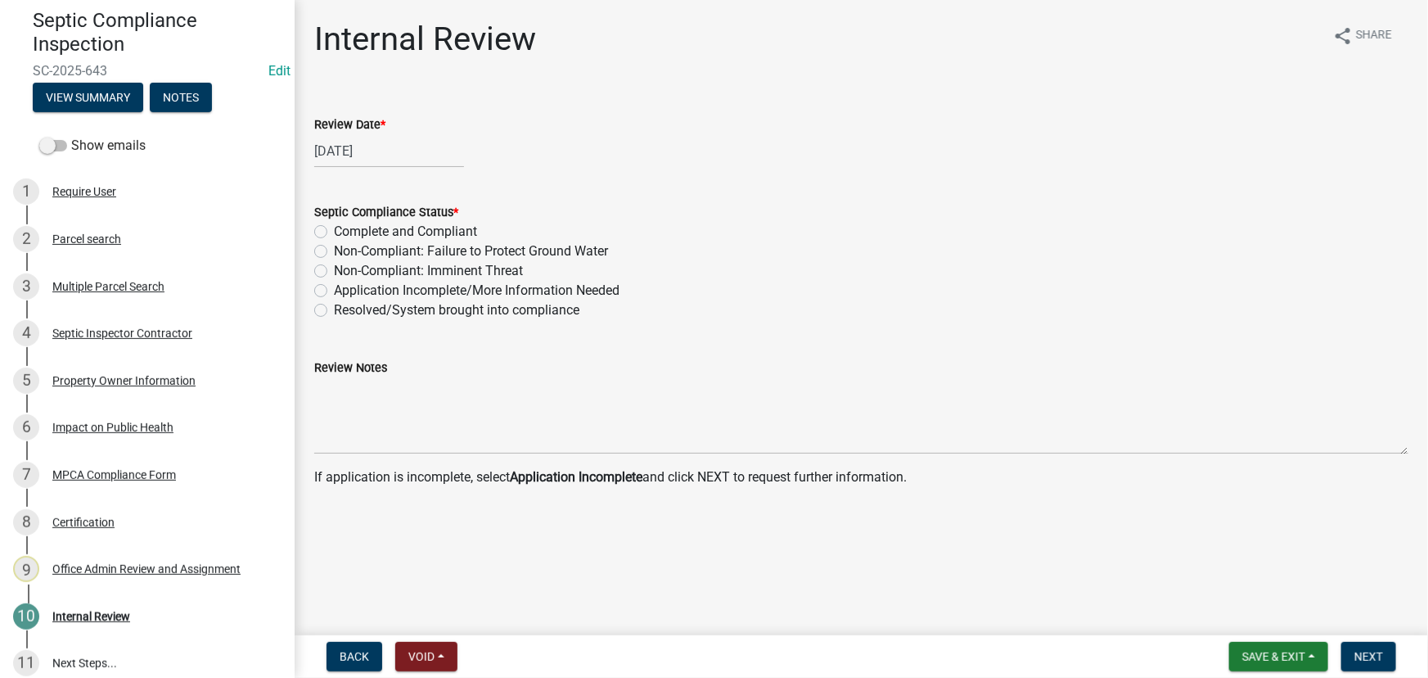
click at [437, 257] on label "Non-Compliant: Failure to Protect Ground Water" at bounding box center [471, 251] width 274 height 20
click at [345, 252] on input "Non-Compliant: Failure to Protect Ground Water" at bounding box center [339, 246] width 11 height 11
radio input "true"
click at [1356, 647] on button "Next" at bounding box center [1369, 656] width 55 height 29
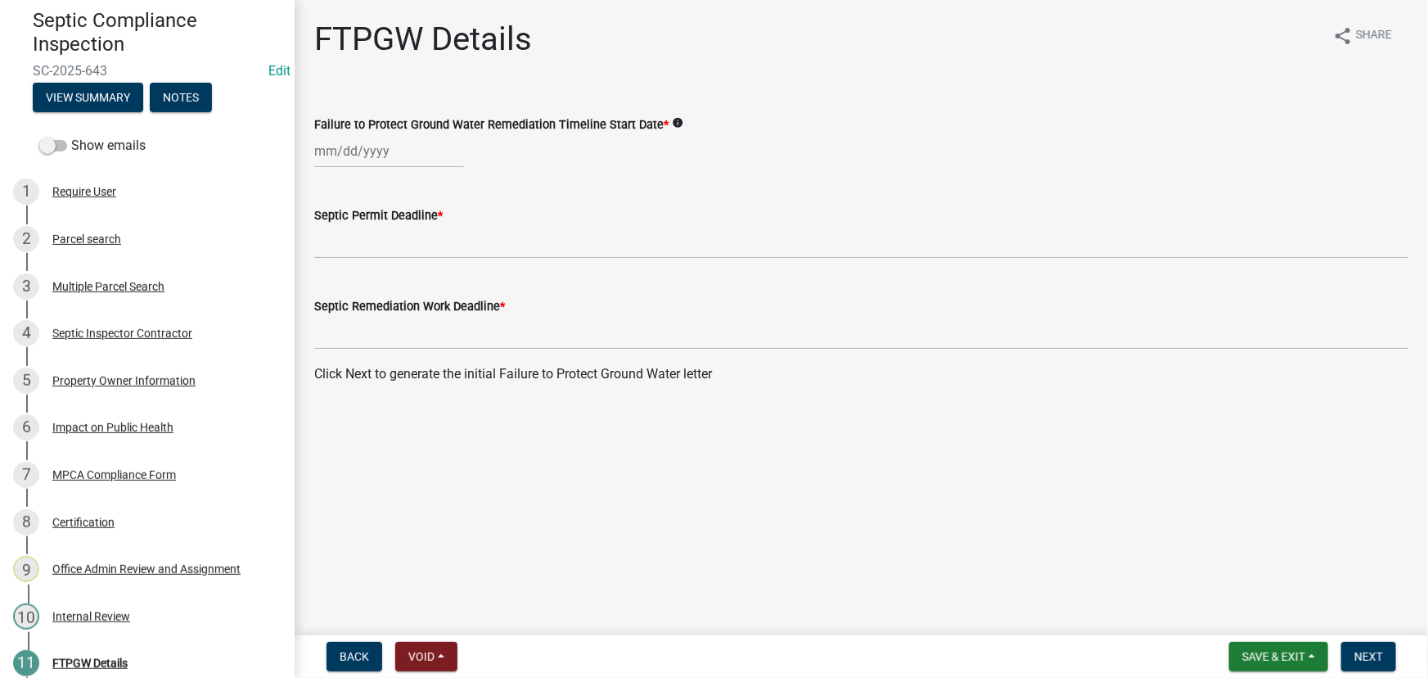
select select "9"
select select "2025"
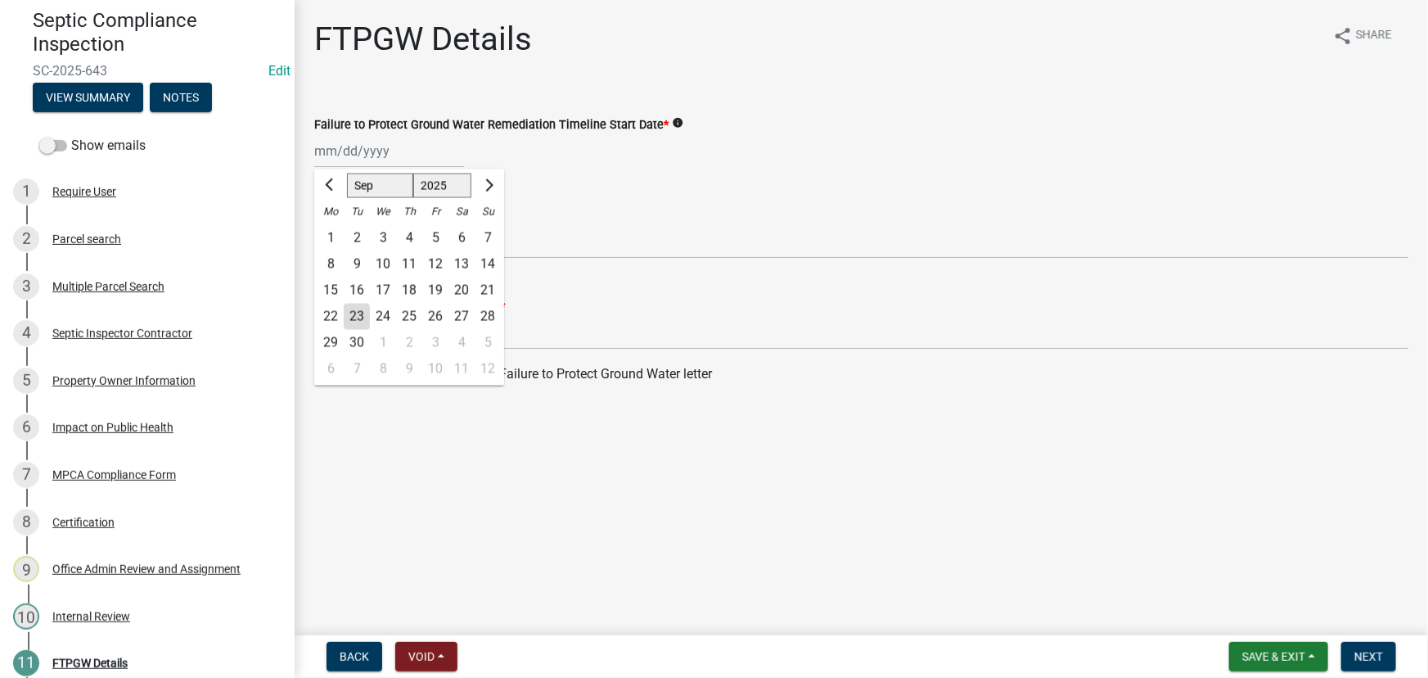
click at [354, 155] on div "Jan Feb Mar Apr May Jun Jul Aug Sep Oct Nov Dec 1525 1526 1527 1528 1529 1530 1…" at bounding box center [389, 151] width 150 height 34
click at [355, 314] on div "23" at bounding box center [357, 317] width 26 height 26
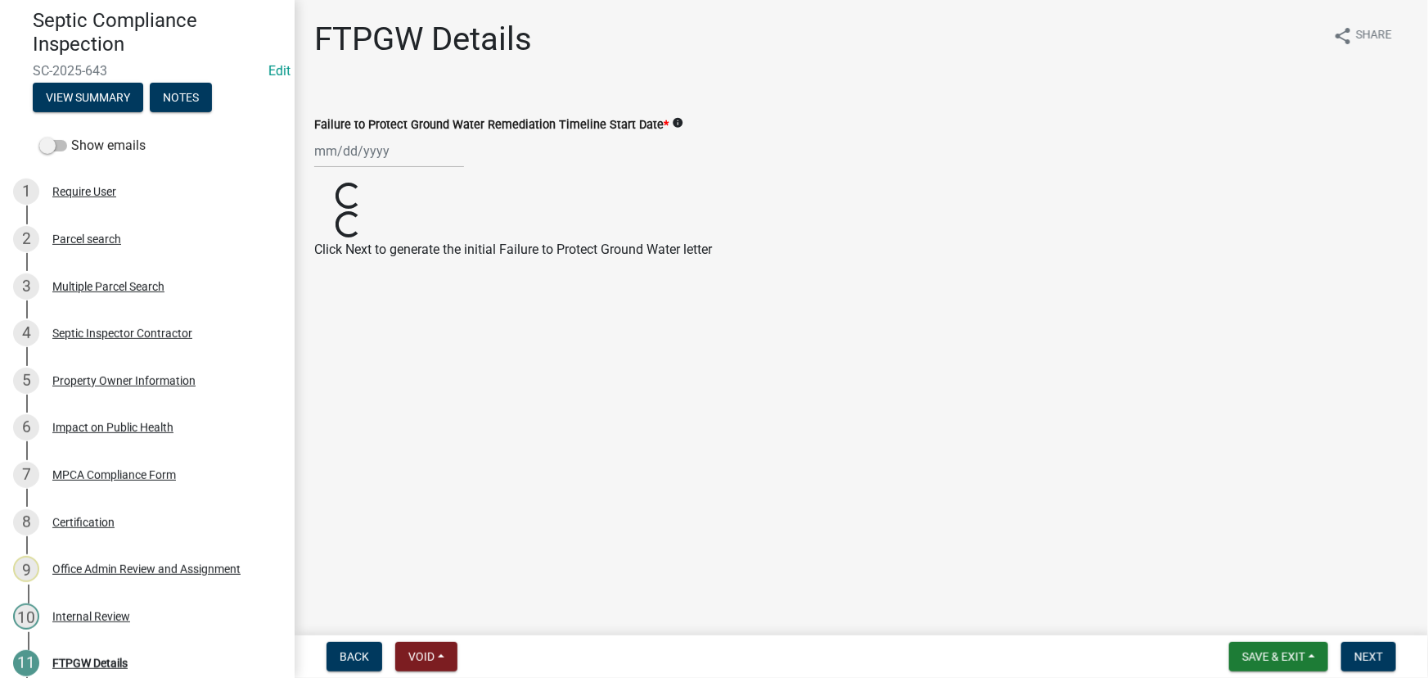
type input "09/23/2025"
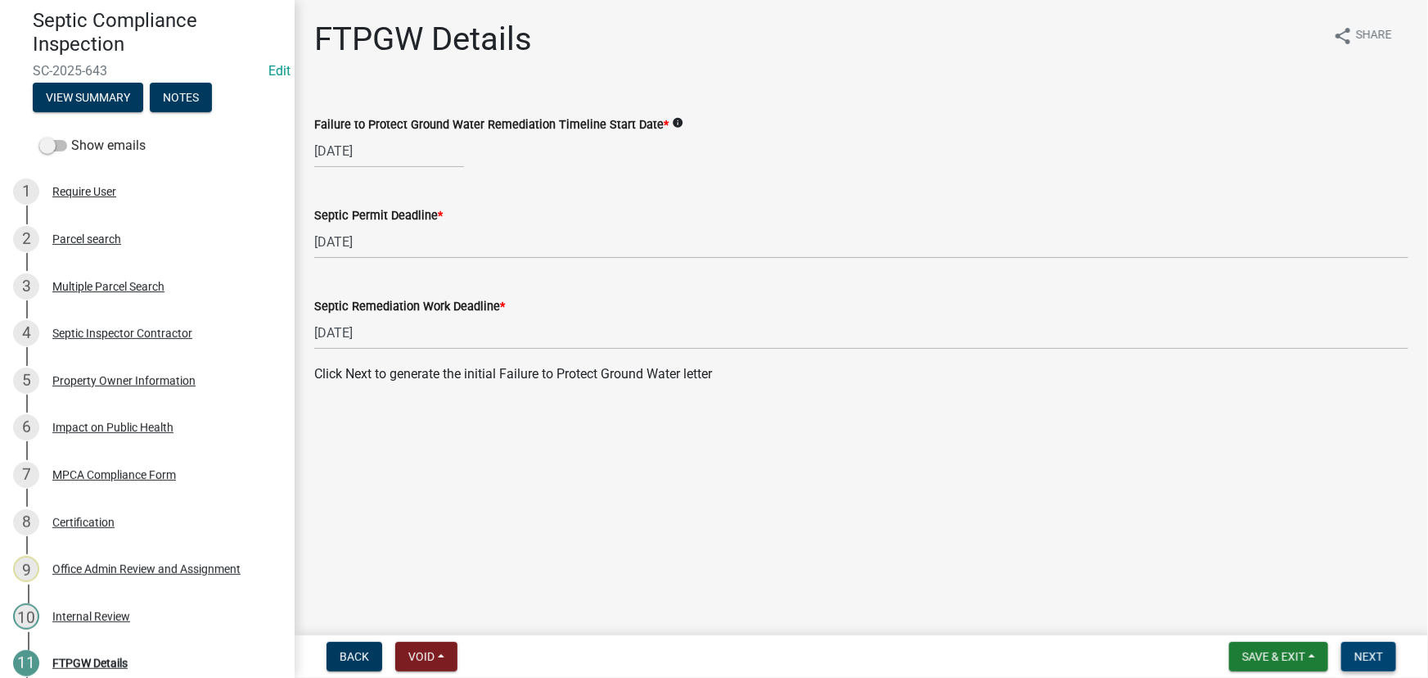
click at [1380, 657] on span "Next" at bounding box center [1369, 656] width 29 height 13
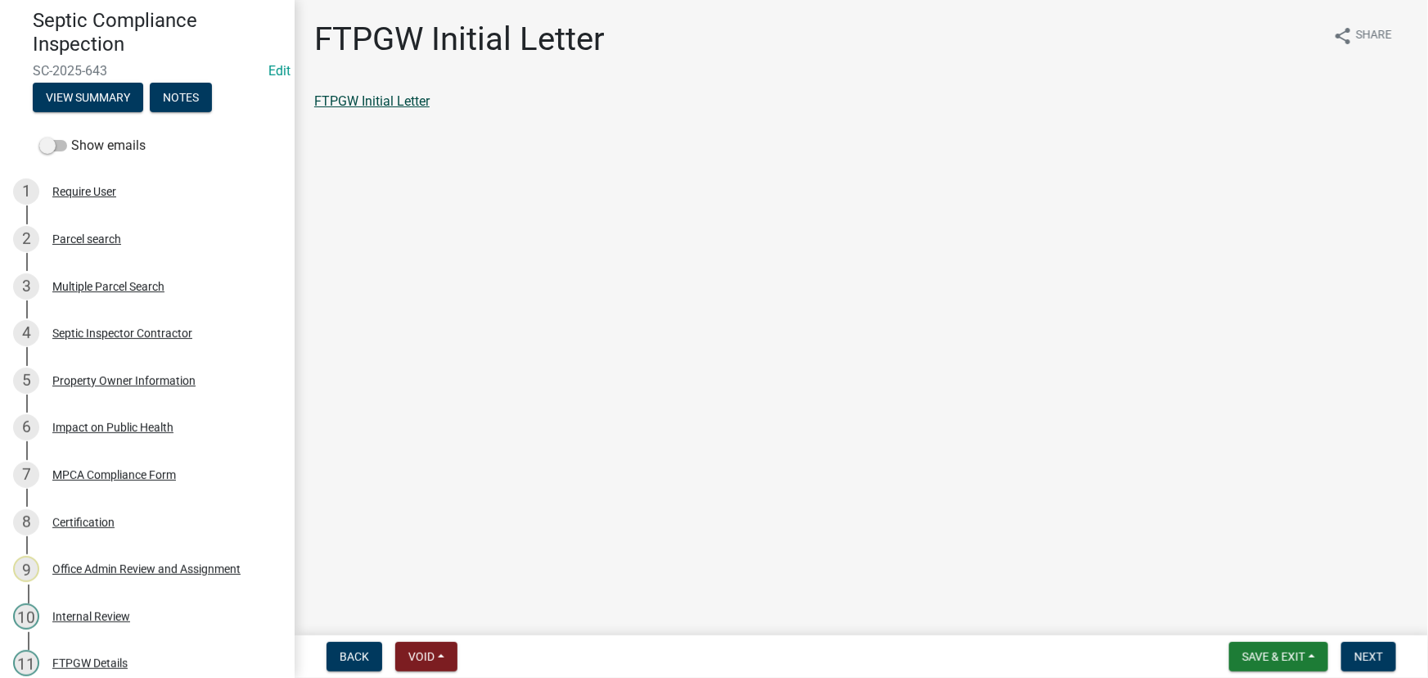
click at [372, 93] on link "FTPGW Initial Letter" at bounding box center [371, 101] width 115 height 16
click at [1358, 655] on span "Next" at bounding box center [1369, 656] width 29 height 13
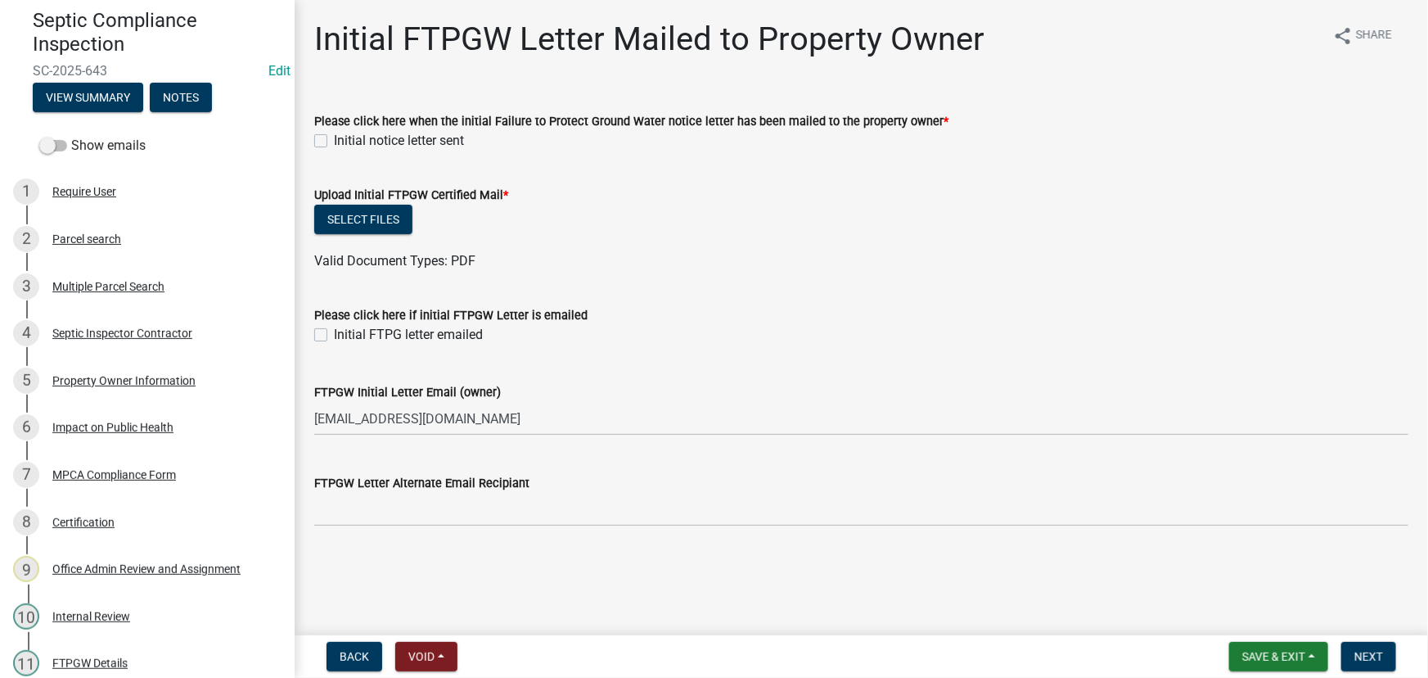
click at [390, 131] on label "Initial notice letter sent" at bounding box center [399, 141] width 130 height 20
click at [345, 131] on input "Initial notice letter sent" at bounding box center [339, 136] width 11 height 11
checkbox input "true"
click at [347, 223] on button "Select files" at bounding box center [363, 219] width 98 height 29
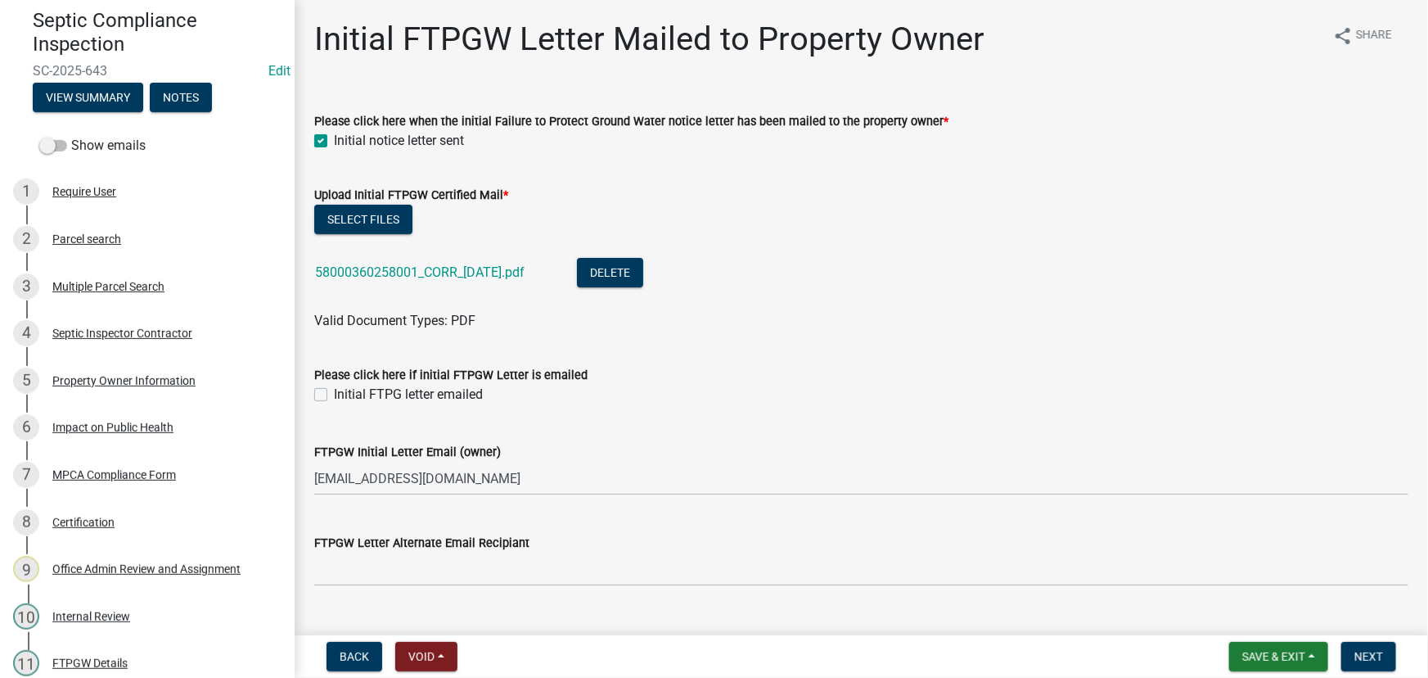
drag, startPoint x: 380, startPoint y: 400, endPoint x: 429, endPoint y: 423, distance: 54.2
click at [381, 399] on label "Initial FTPG letter emailed" at bounding box center [408, 395] width 149 height 20
click at [345, 395] on input "Initial FTPG letter emailed" at bounding box center [339, 390] width 11 height 11
checkbox input "true"
click at [1372, 657] on span "Next" at bounding box center [1369, 656] width 29 height 13
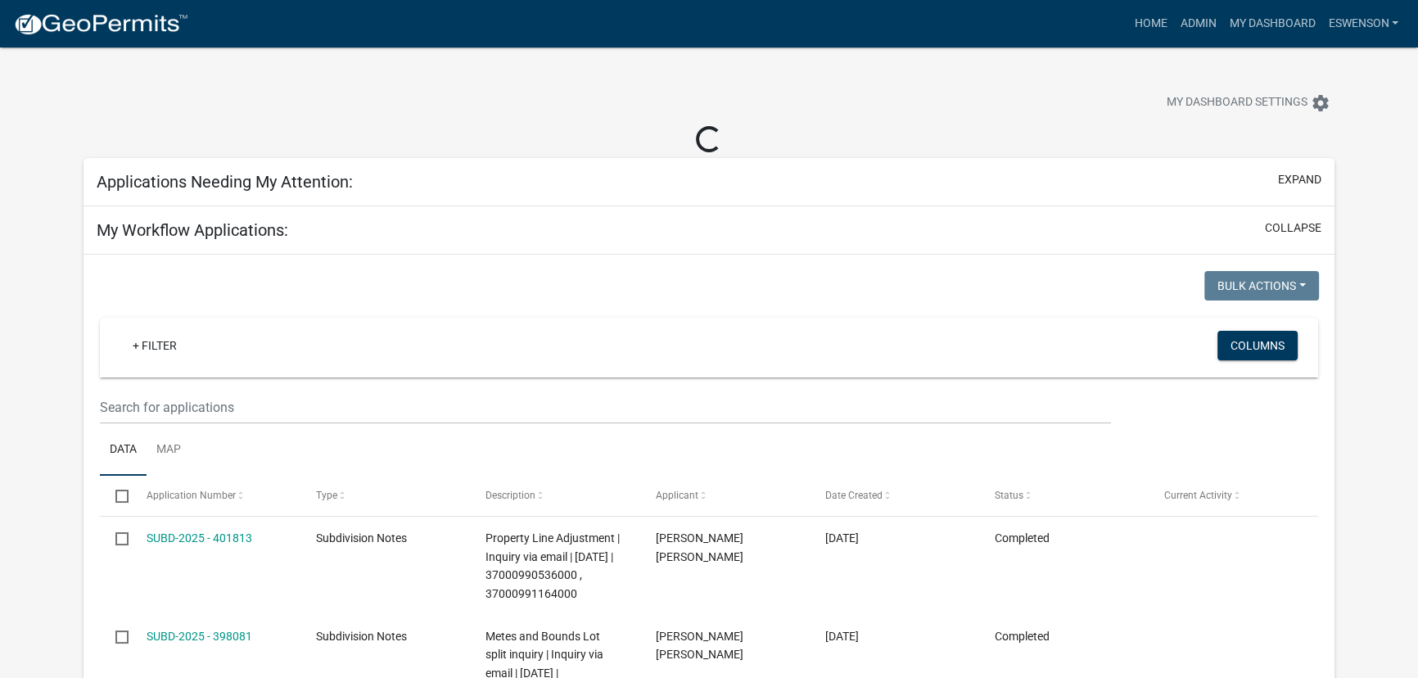
select select "3: 100"
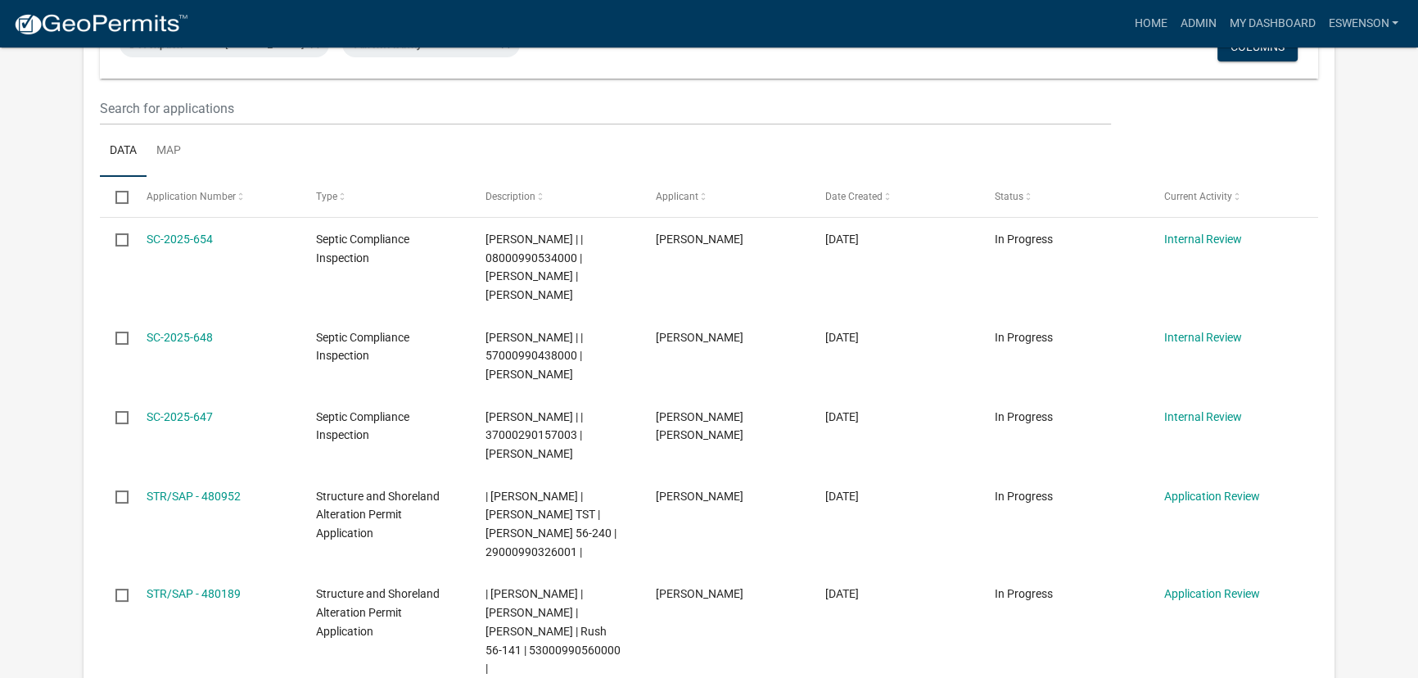
scroll to position [223, 0]
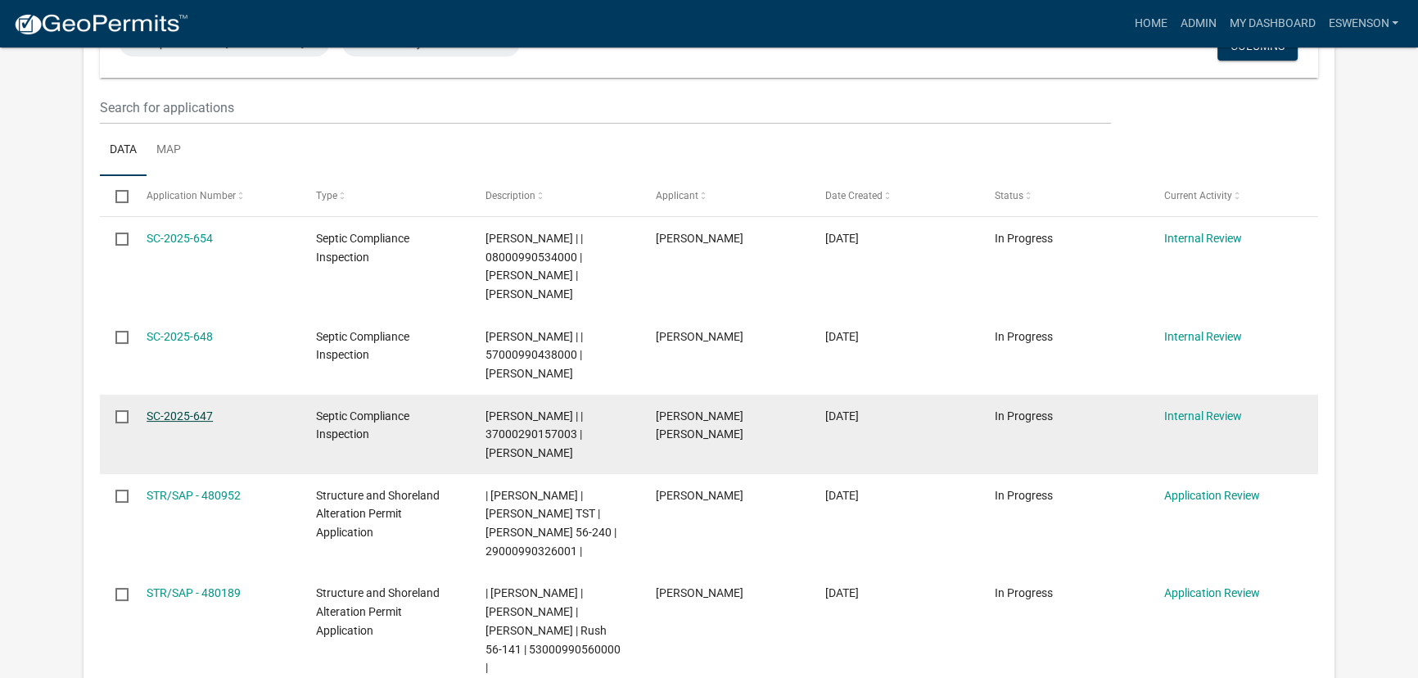
click at [211, 418] on link "SC-2025-647" at bounding box center [180, 415] width 66 height 13
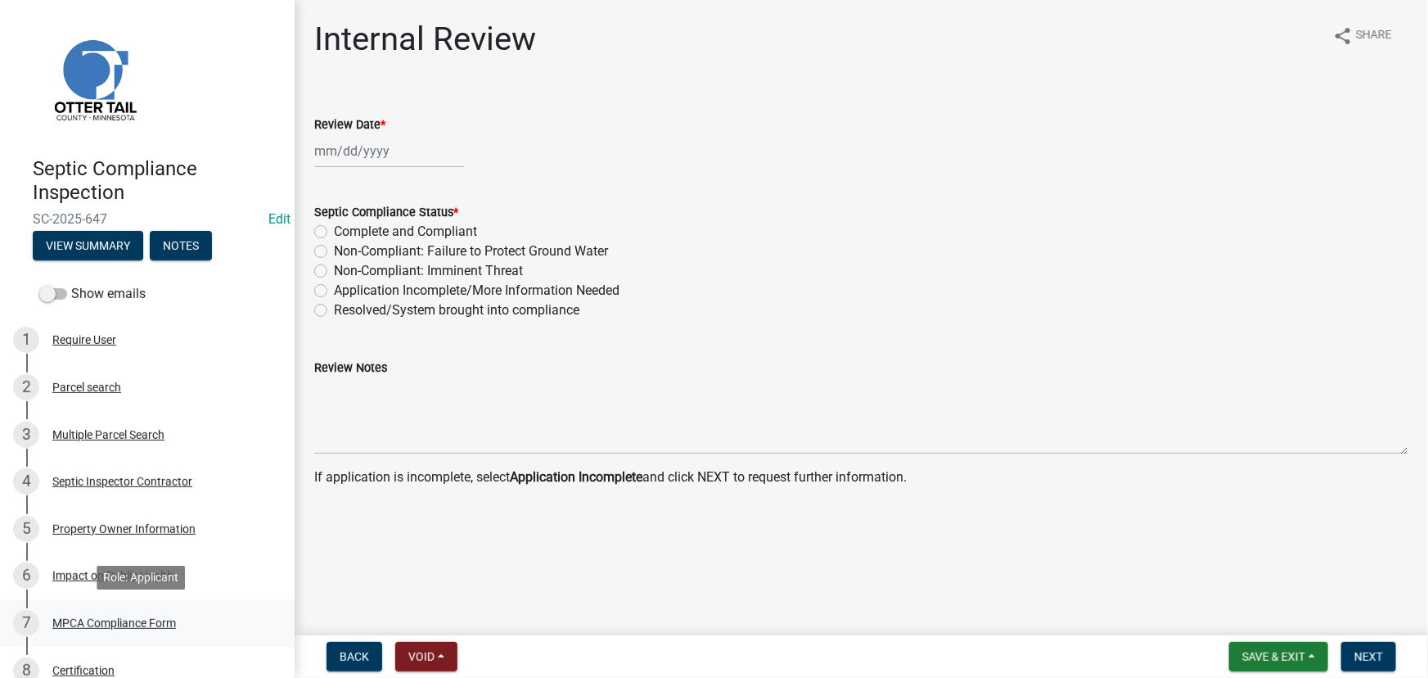
click at [100, 614] on div "7 MPCA Compliance Form" at bounding box center [140, 623] width 255 height 26
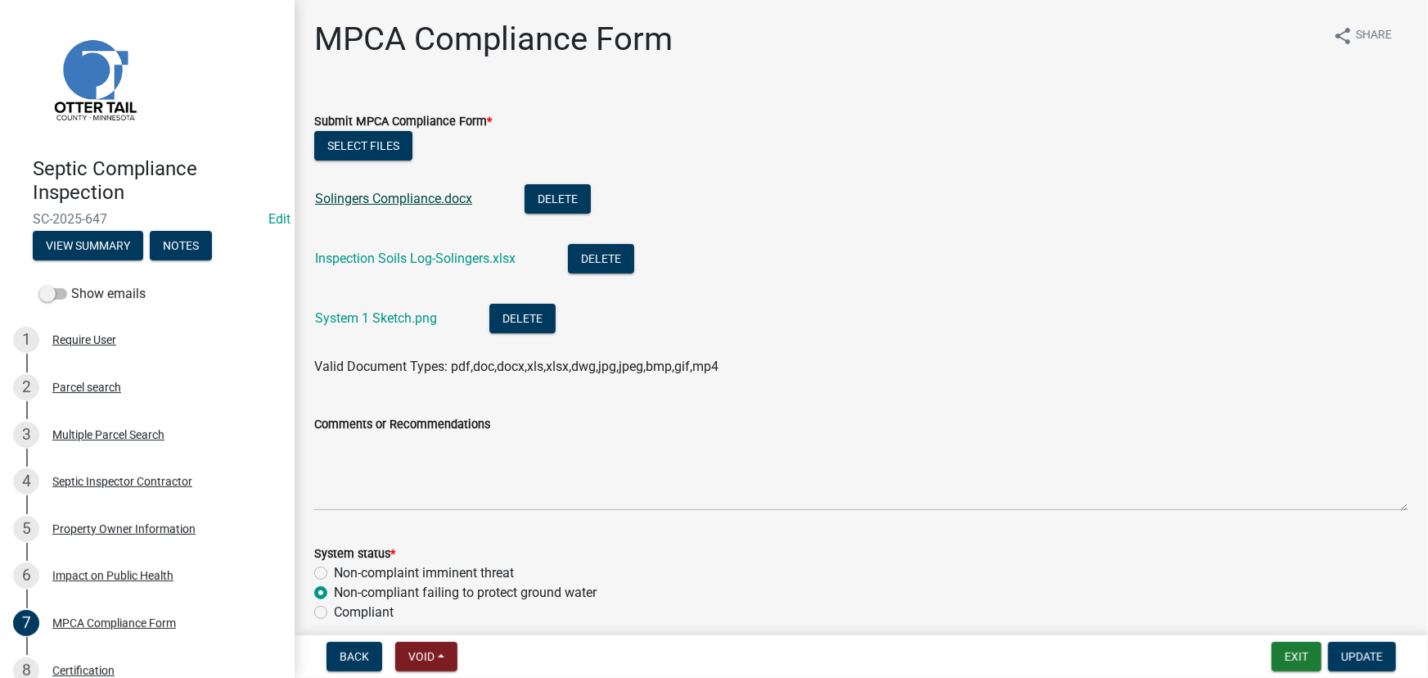
click at [408, 199] on link "Solingers Compliance.docx" at bounding box center [393, 199] width 157 height 16
click at [405, 316] on link "System 1 Sketch.png" at bounding box center [376, 318] width 122 height 16
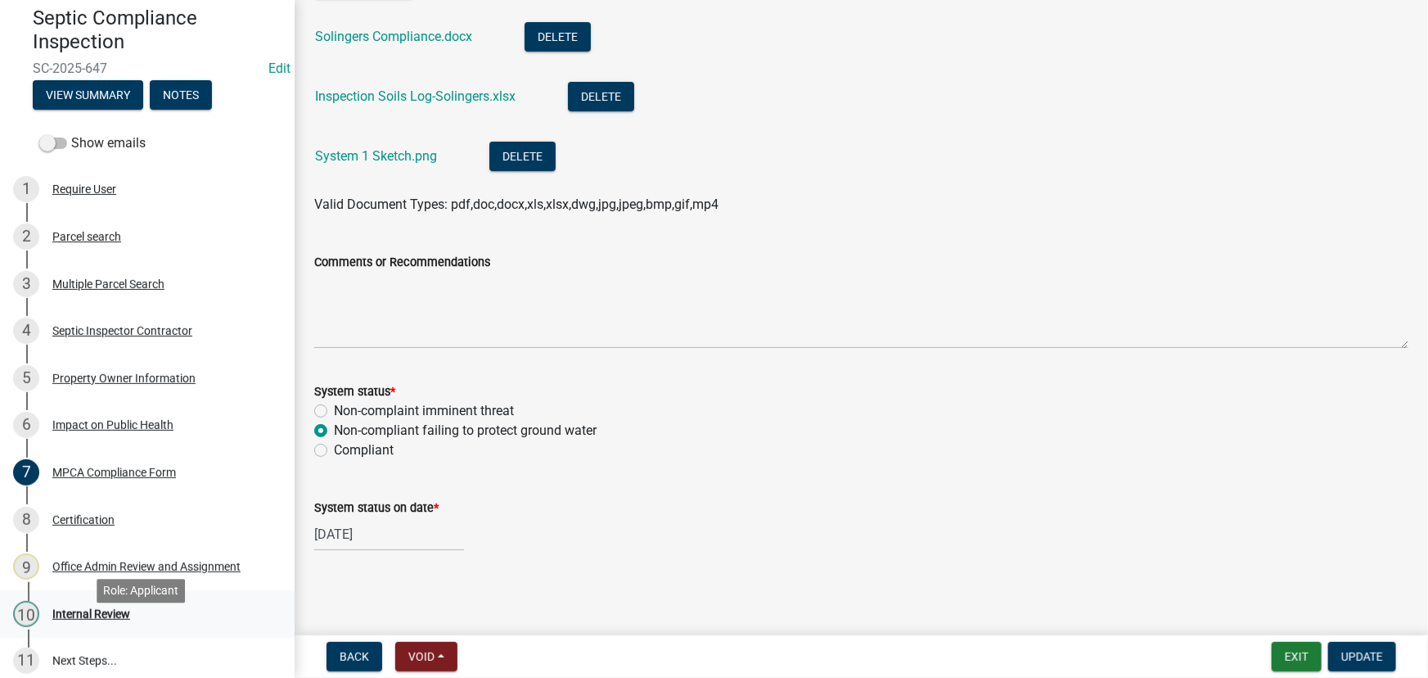
scroll to position [164, 0]
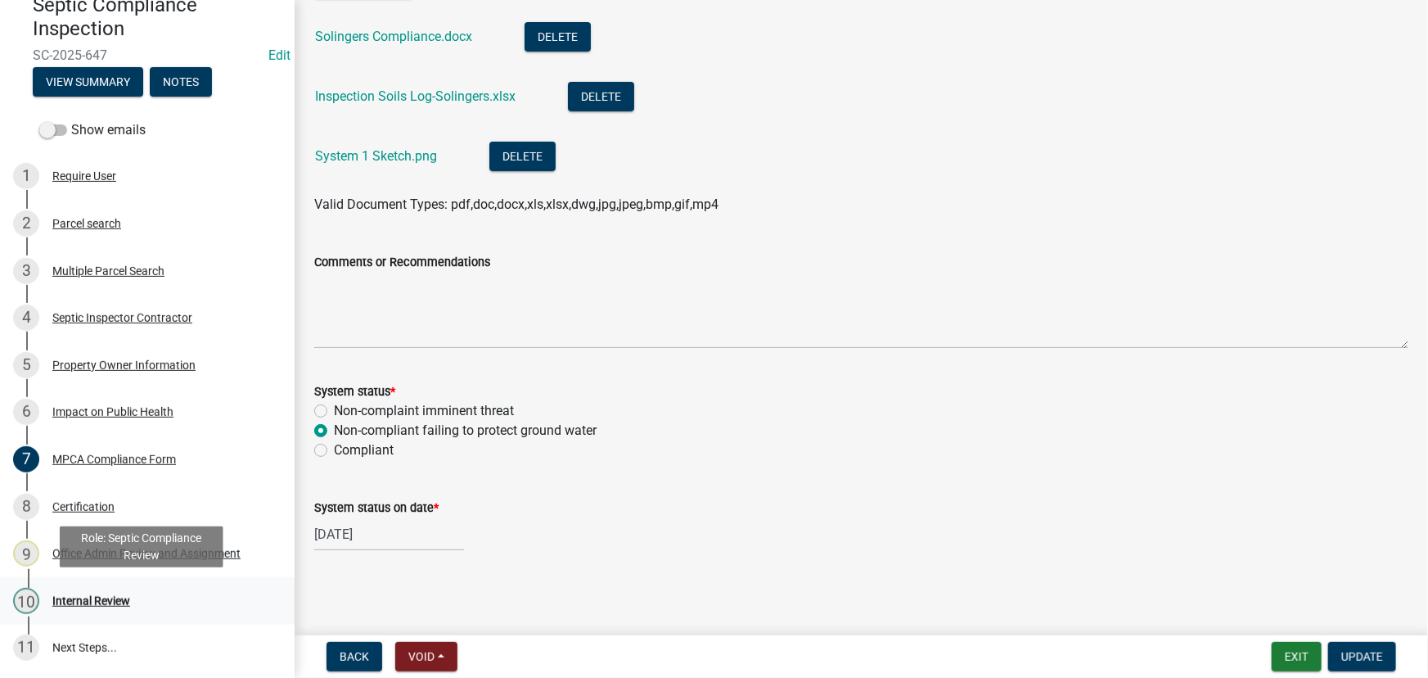
click at [103, 588] on div "10 Internal Review" at bounding box center [140, 601] width 255 height 26
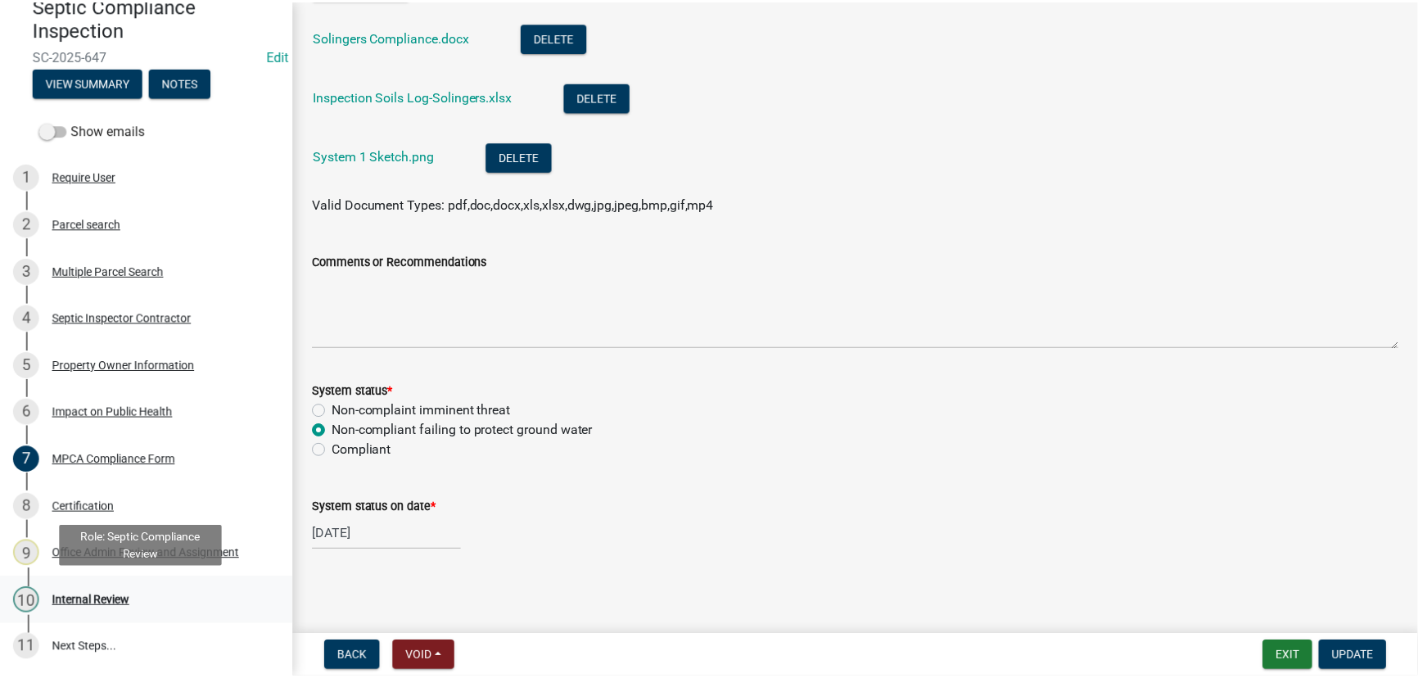
scroll to position [0, 0]
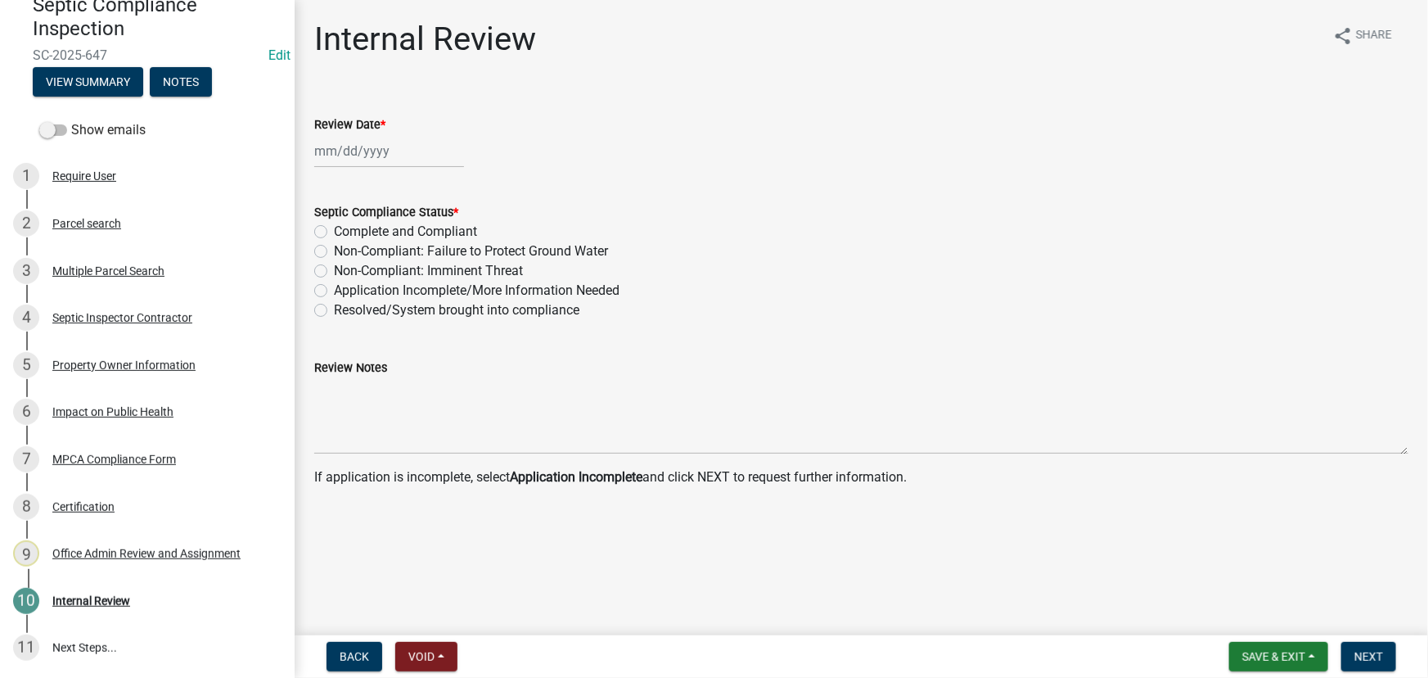
click at [325, 151] on div at bounding box center [389, 151] width 150 height 34
select select "9"
select select "2025"
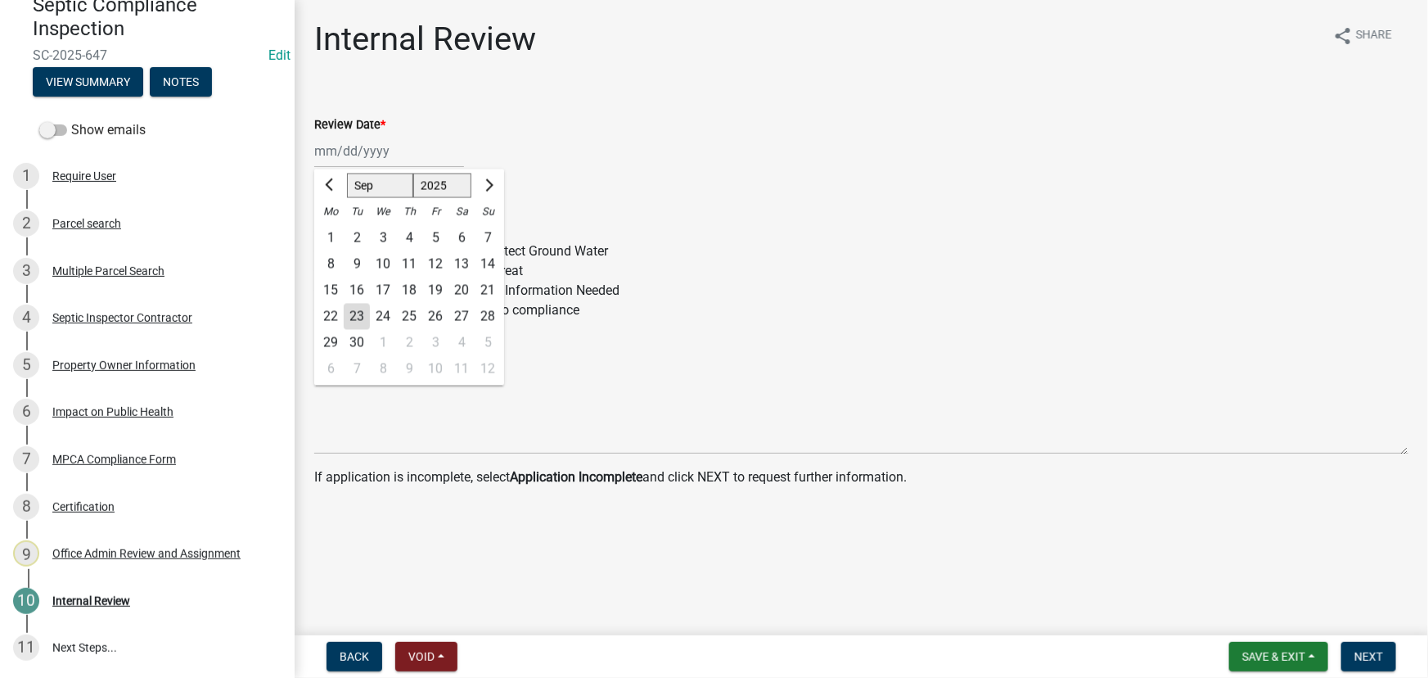
click at [359, 314] on div "23" at bounding box center [357, 317] width 26 height 26
type input "09/23/2025"
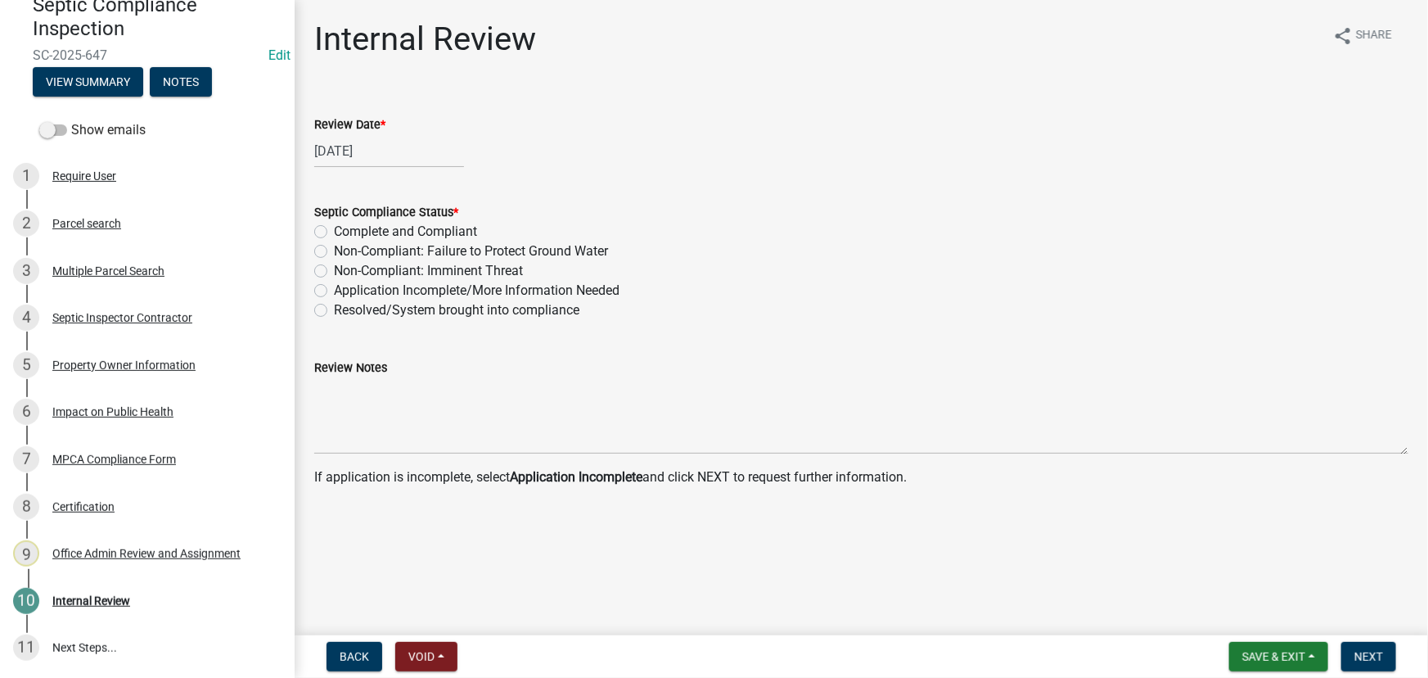
click at [473, 237] on label "Complete and Compliant" at bounding box center [405, 232] width 143 height 20
click at [345, 232] on input "Complete and Compliant" at bounding box center [339, 227] width 11 height 11
radio input "true"
click at [380, 245] on label "Non-Compliant: Failure to Protect Ground Water" at bounding box center [471, 251] width 274 height 20
click at [345, 245] on input "Non-Compliant: Failure to Protect Ground Water" at bounding box center [339, 246] width 11 height 11
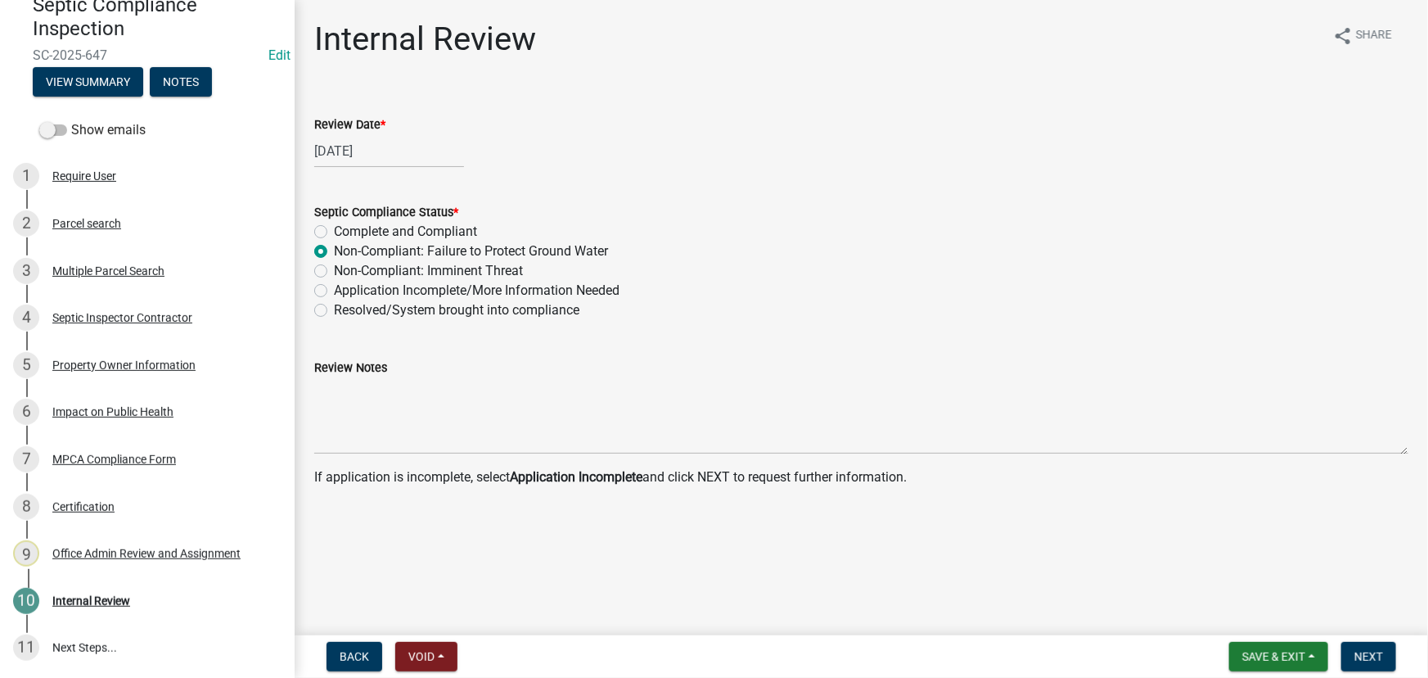
radio input "true"
click at [1370, 648] on button "Next" at bounding box center [1369, 656] width 55 height 29
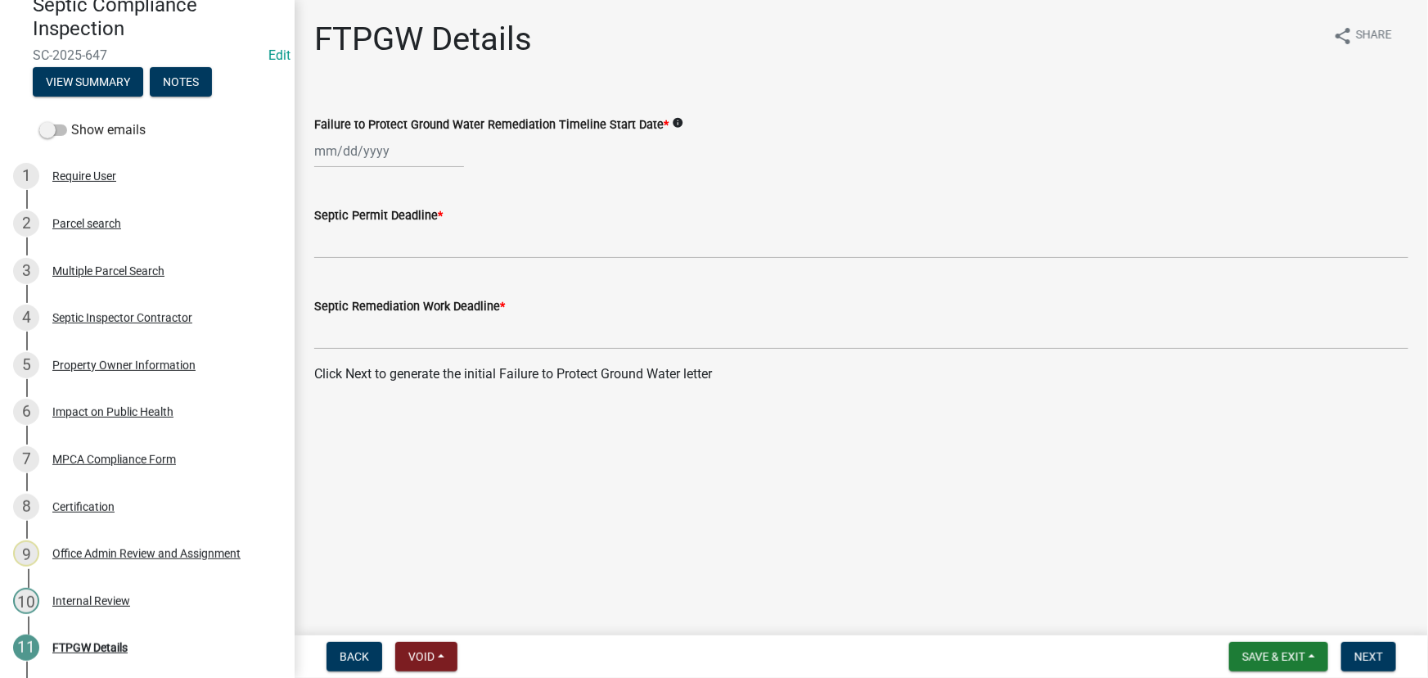
click at [417, 169] on wm-data-entity-input "Failure to Protect Ground Water Remediation Timeline Start Date * info" at bounding box center [861, 137] width 1094 height 91
click at [373, 136] on div at bounding box center [389, 151] width 150 height 34
select select "9"
select select "2025"
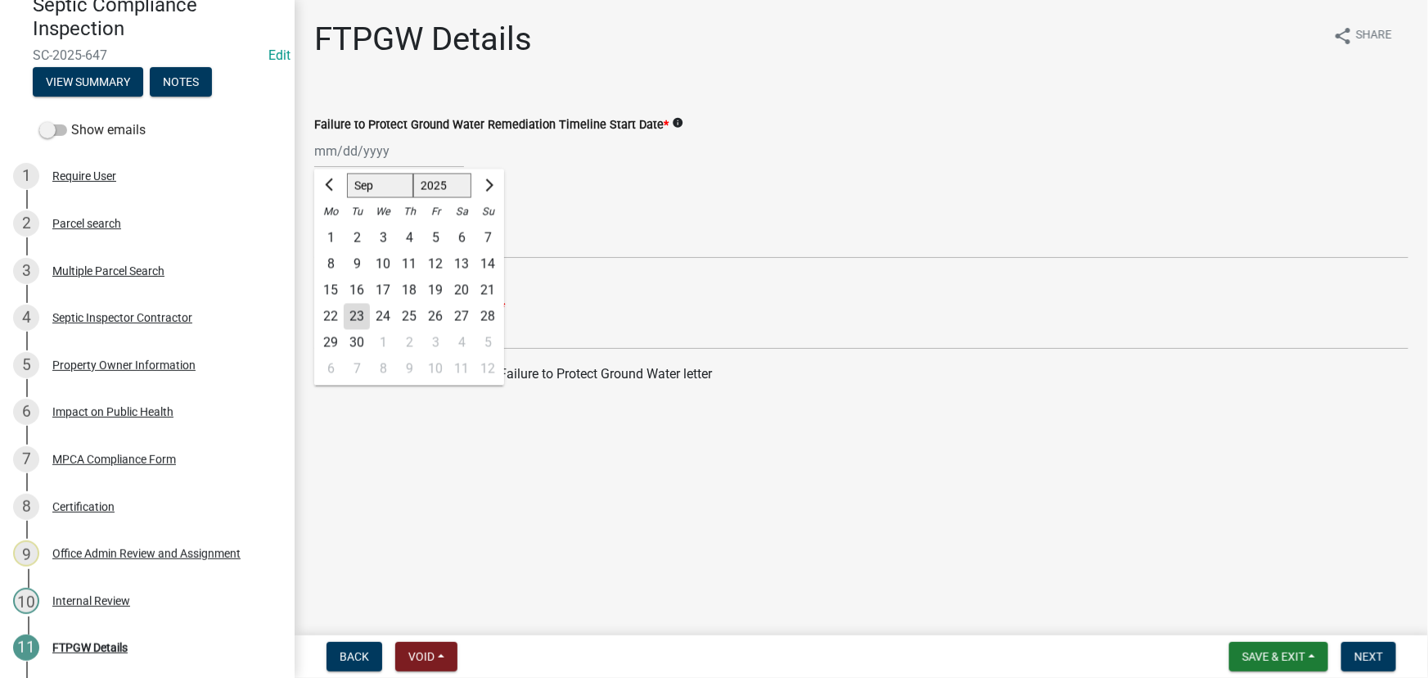
click at [353, 330] on div "30" at bounding box center [357, 343] width 26 height 26
type input "09/30/2025"
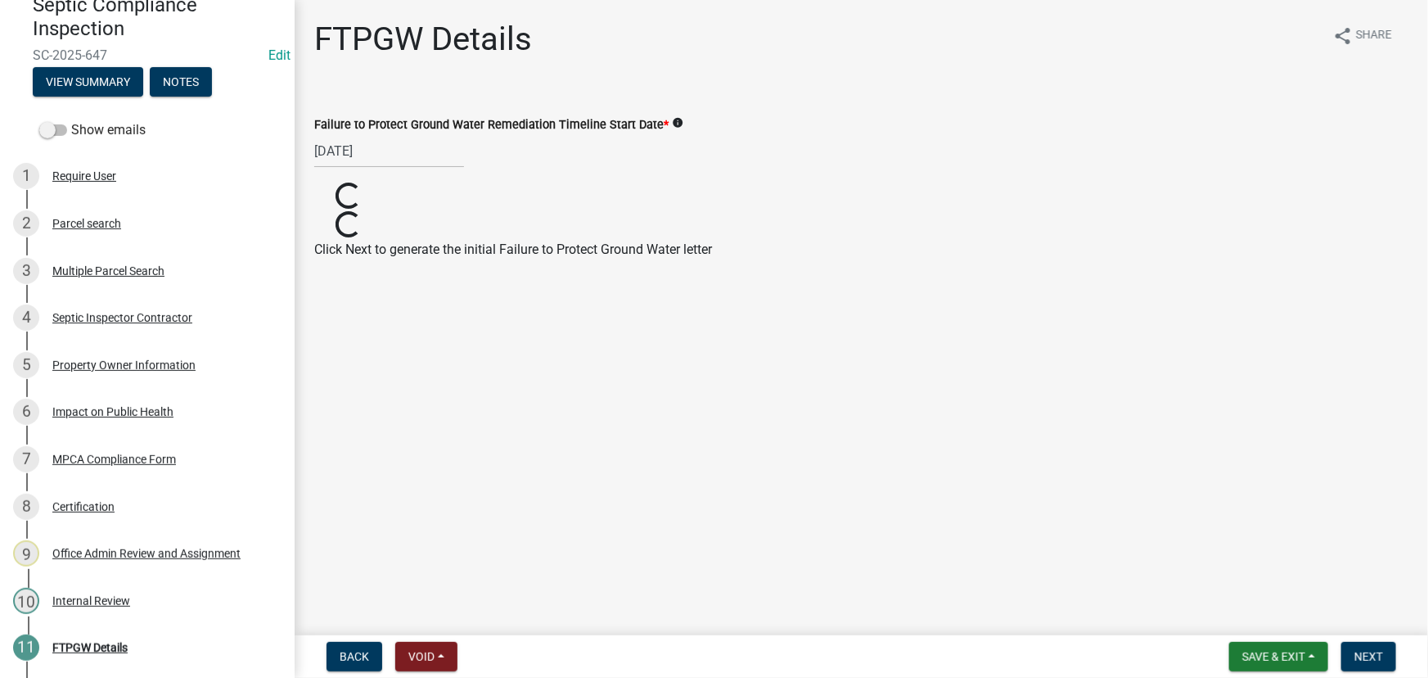
click at [368, 170] on wm-data-entity-input "Failure to Protect Ground Water Remediation Timeline Start Date * info 09/30/20…" at bounding box center [861, 137] width 1094 height 91
click at [372, 147] on div "09/30/2025" at bounding box center [389, 151] width 150 height 34
select select "9"
select select "2025"
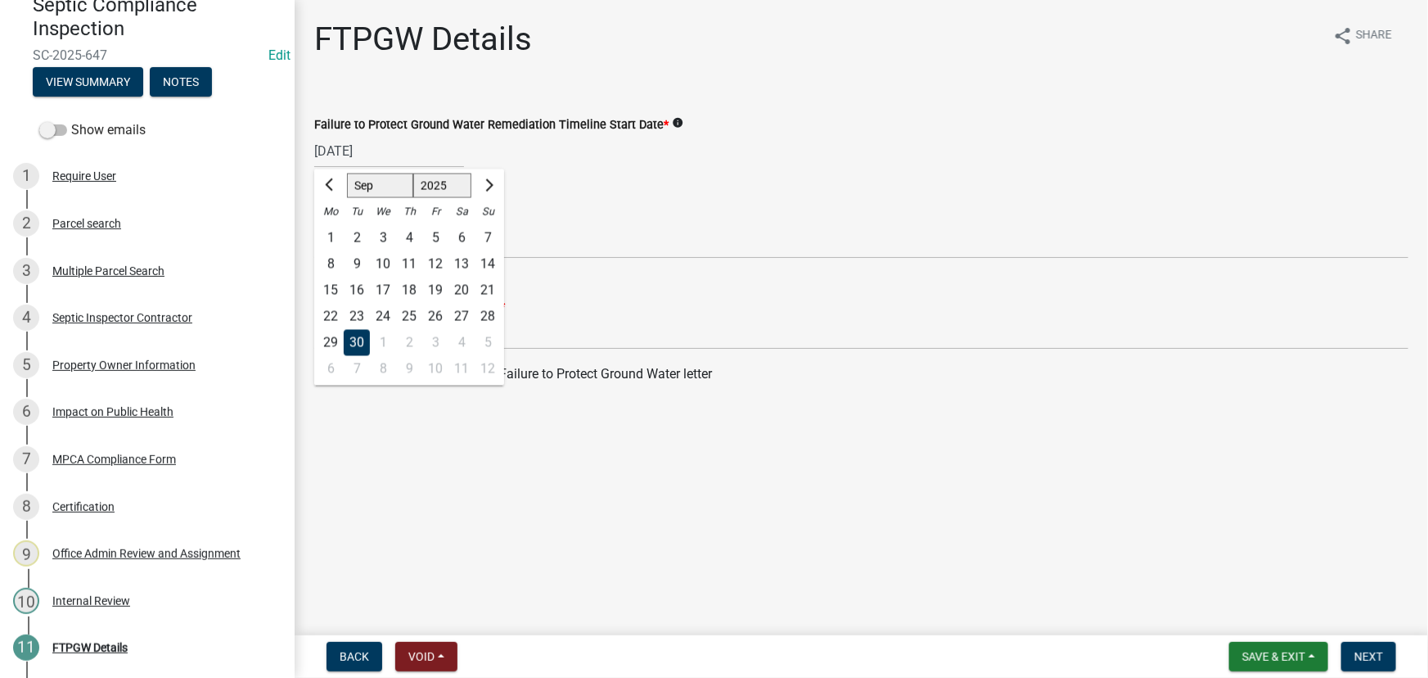
click at [359, 309] on div "23" at bounding box center [357, 317] width 26 height 26
type input "09/23/2025"
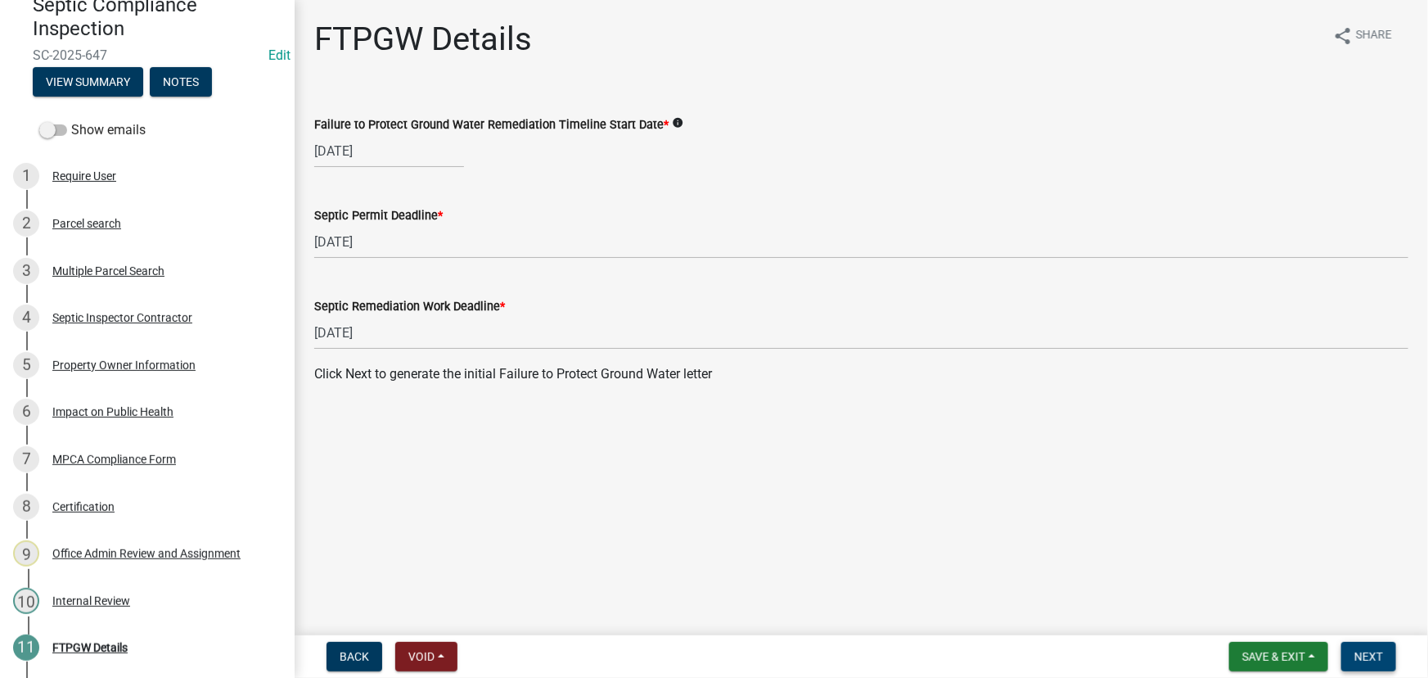
click at [1360, 647] on button "Next" at bounding box center [1369, 656] width 55 height 29
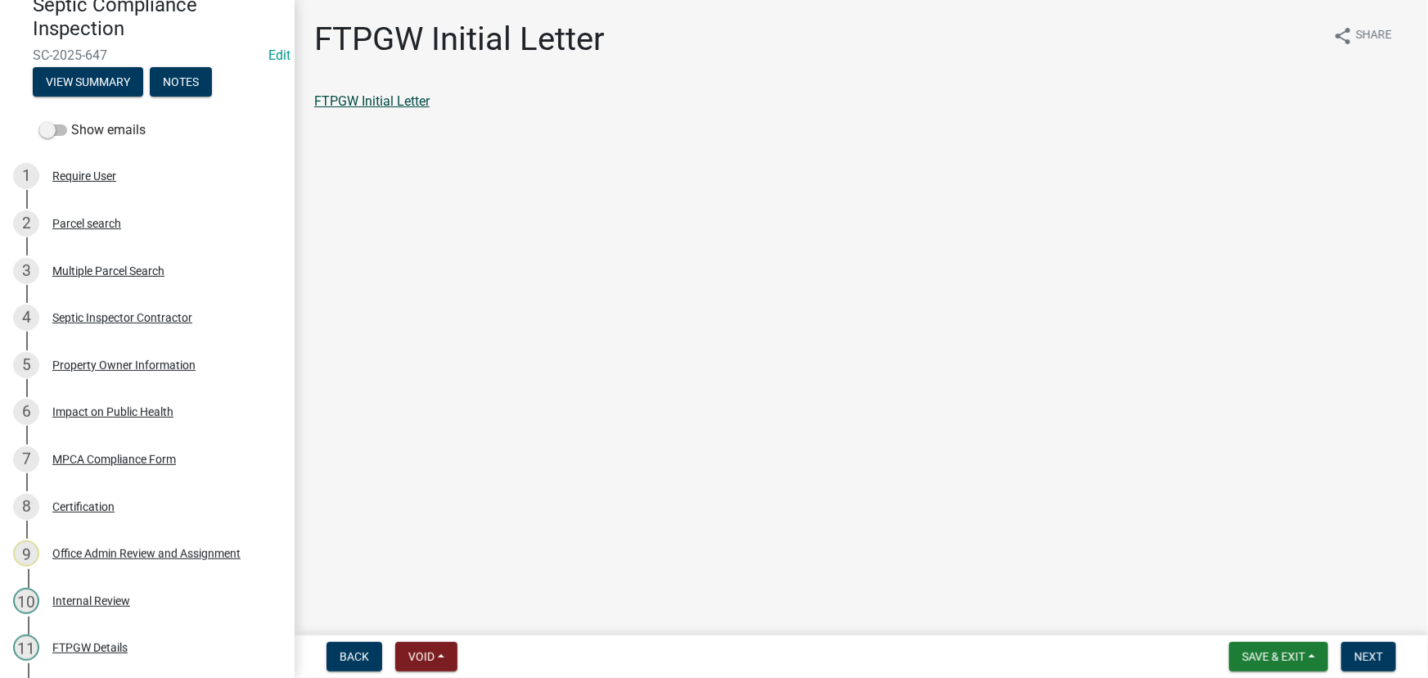
click at [390, 101] on link "FTPGW Initial Letter" at bounding box center [371, 101] width 115 height 16
click at [1359, 637] on nav "Back Void Withdraw Lock Expire Void Save & Exit Save Save & Exit Next" at bounding box center [862, 656] width 1134 height 43
click at [1359, 644] on button "Next" at bounding box center [1369, 656] width 55 height 29
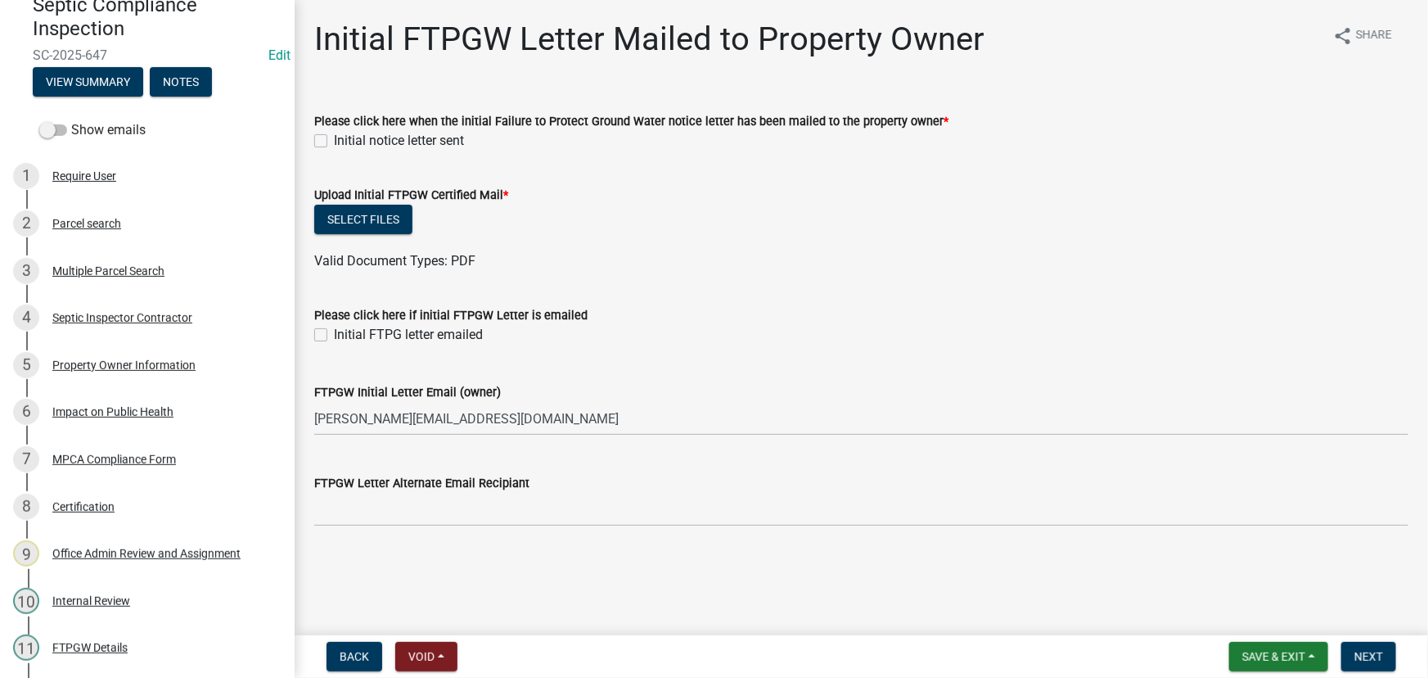
click at [372, 139] on label "Initial notice letter sent" at bounding box center [399, 141] width 130 height 20
click at [345, 139] on input "Initial notice letter sent" at bounding box center [339, 136] width 11 height 11
checkbox input "true"
click at [368, 214] on button "Select files" at bounding box center [363, 219] width 98 height 29
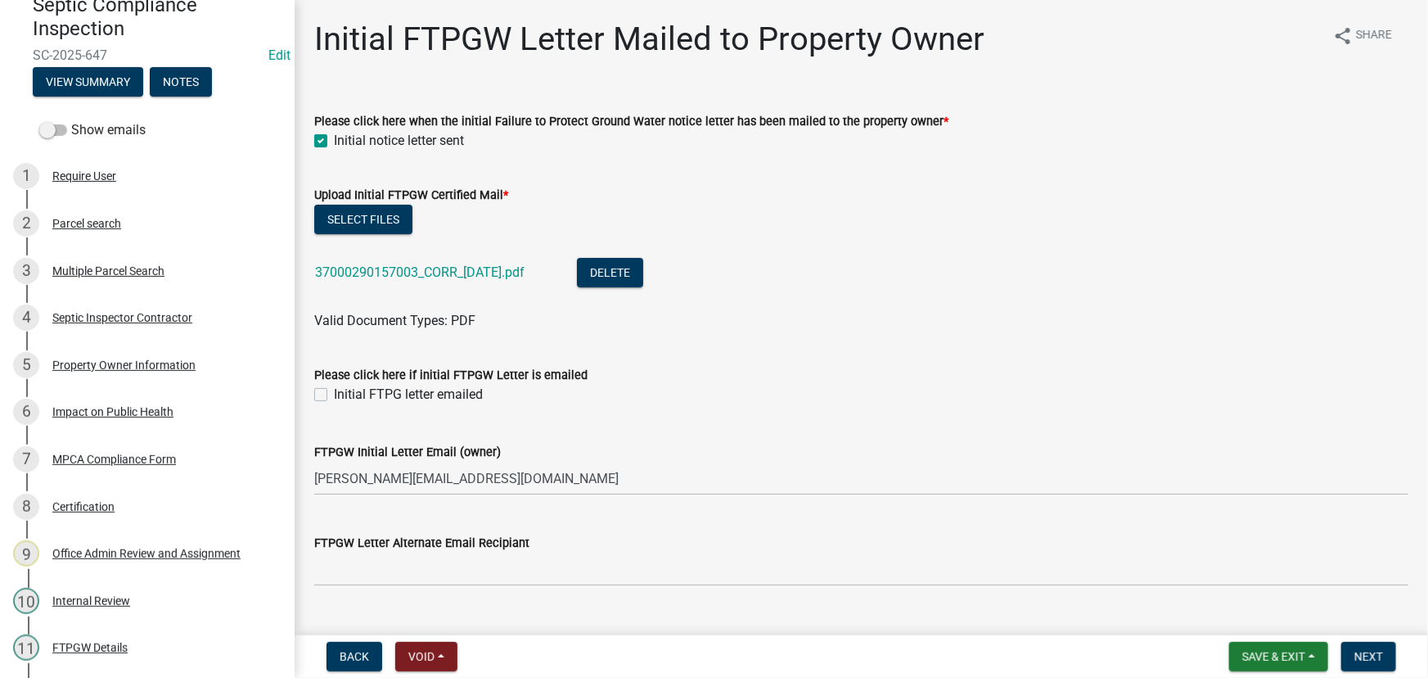
click at [375, 385] on label "Initial FTPG letter emailed" at bounding box center [408, 395] width 149 height 20
click at [345, 385] on input "Initial FTPG letter emailed" at bounding box center [339, 390] width 11 height 11
checkbox input "true"
click at [1352, 660] on button "Next" at bounding box center [1369, 656] width 55 height 29
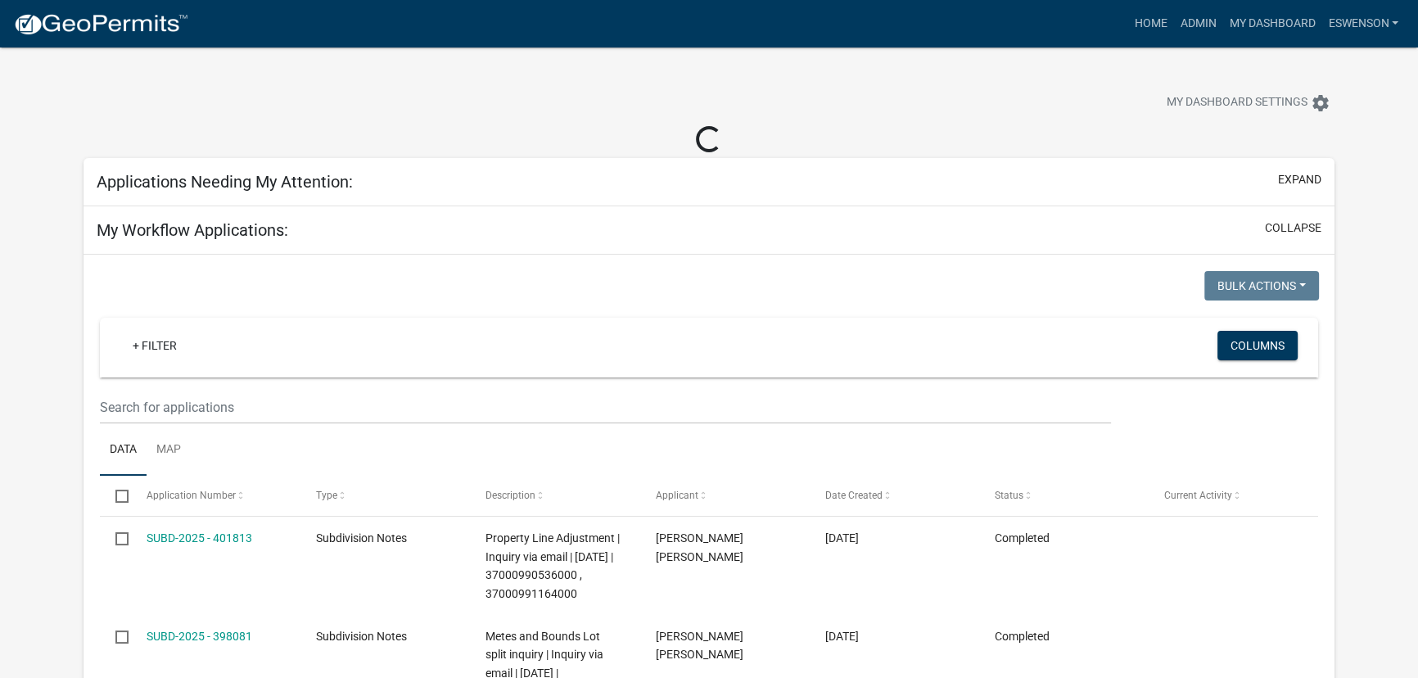
select select "3: 100"
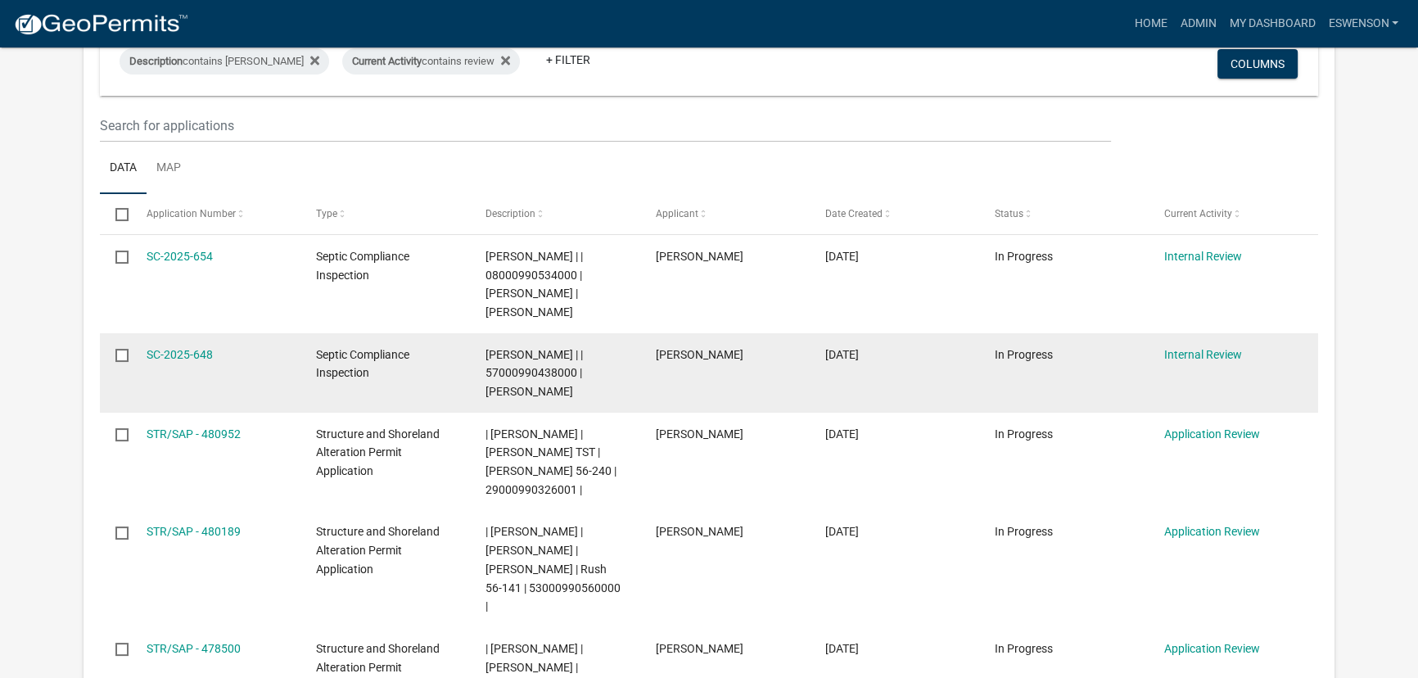
scroll to position [223, 0]
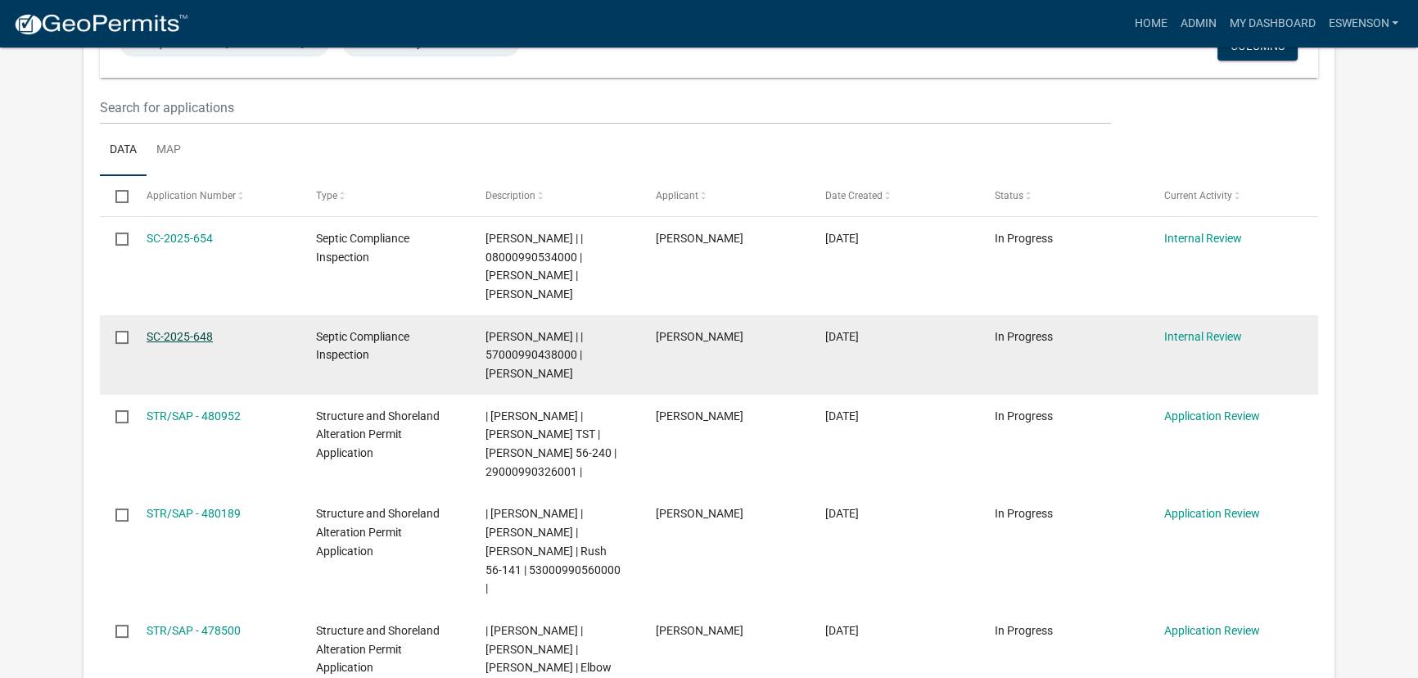
click at [167, 332] on link "SC-2025-648" at bounding box center [180, 336] width 66 height 13
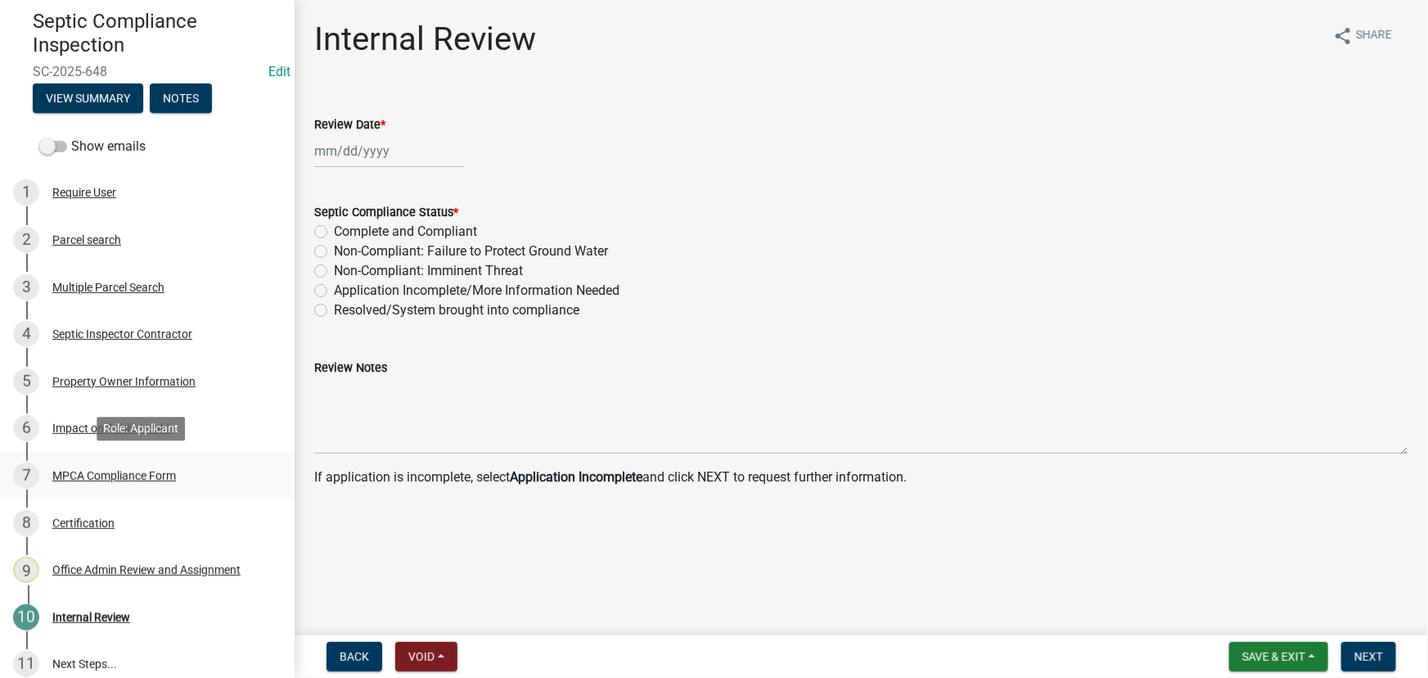
scroll to position [148, 0]
click at [123, 465] on div "7 MPCA Compliance Form" at bounding box center [140, 475] width 255 height 26
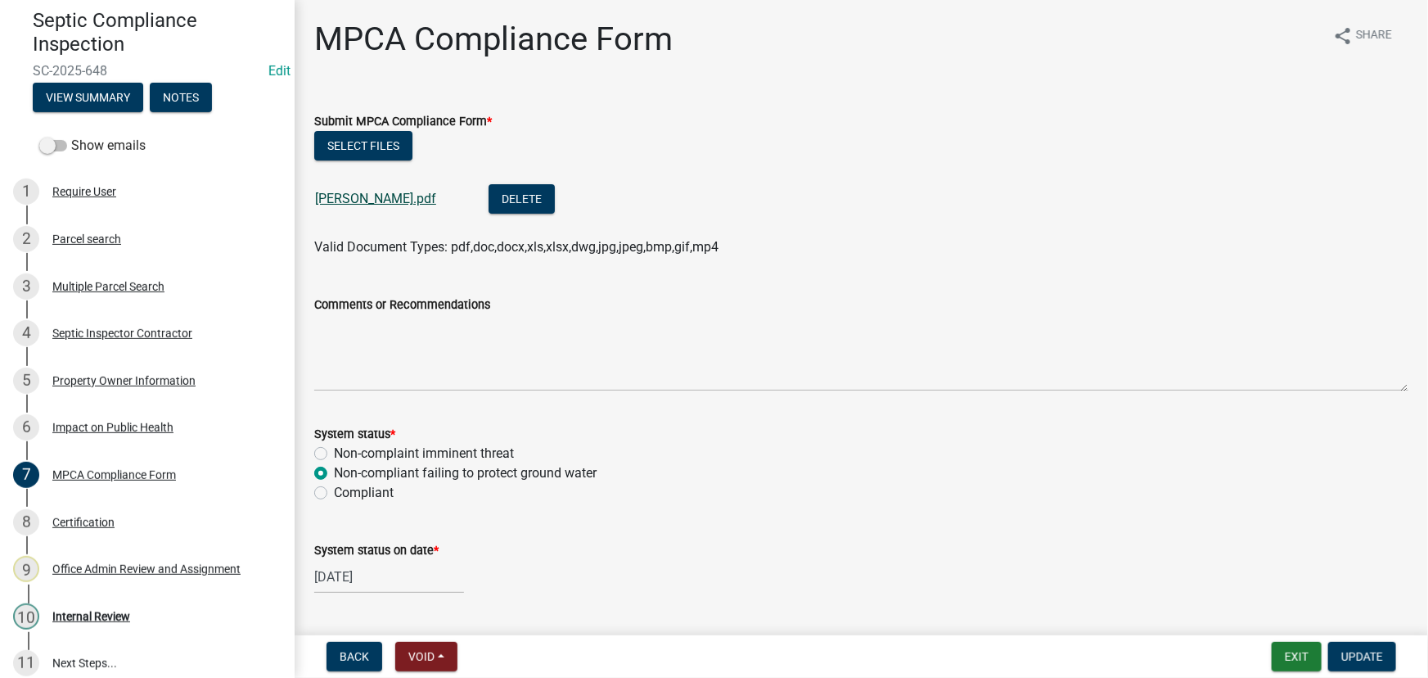
click at [410, 204] on link "Crissinger David.pdf" at bounding box center [375, 199] width 121 height 16
click at [83, 619] on div "Internal Review" at bounding box center [91, 616] width 78 height 11
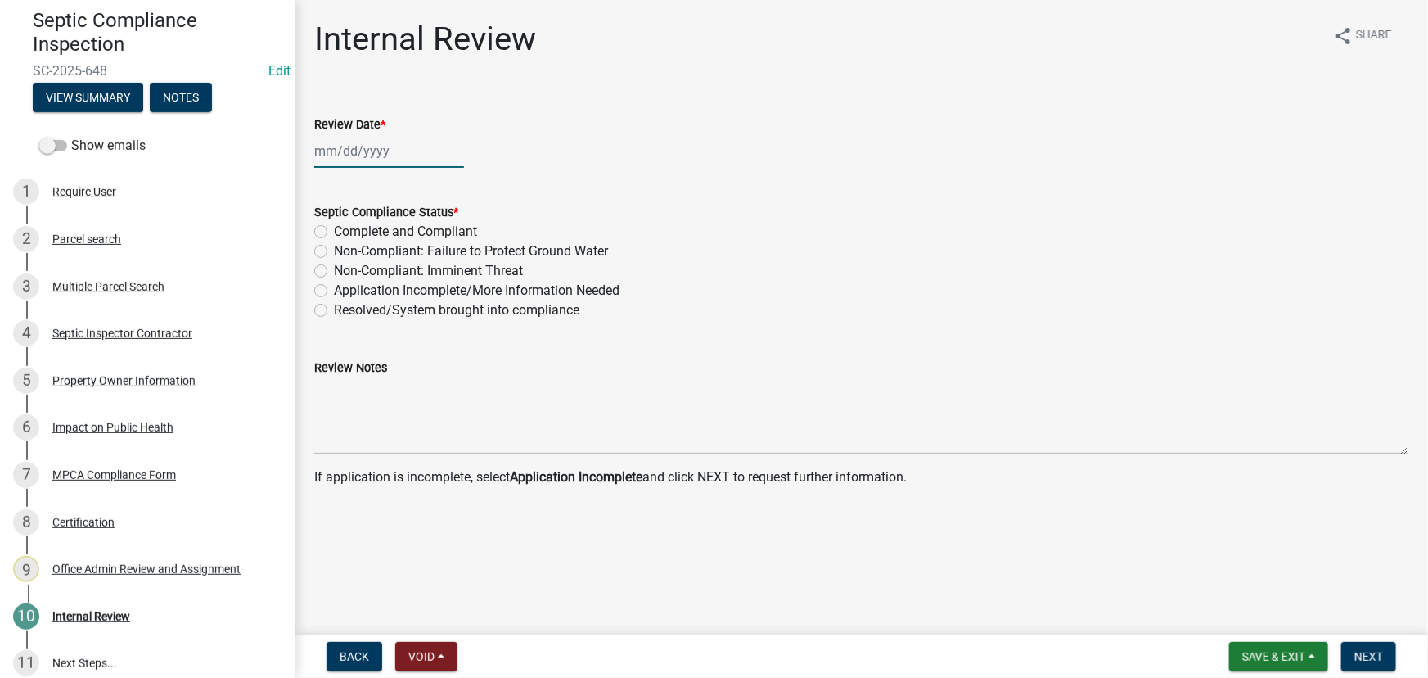
click at [372, 152] on div at bounding box center [389, 151] width 150 height 34
select select "9"
select select "2025"
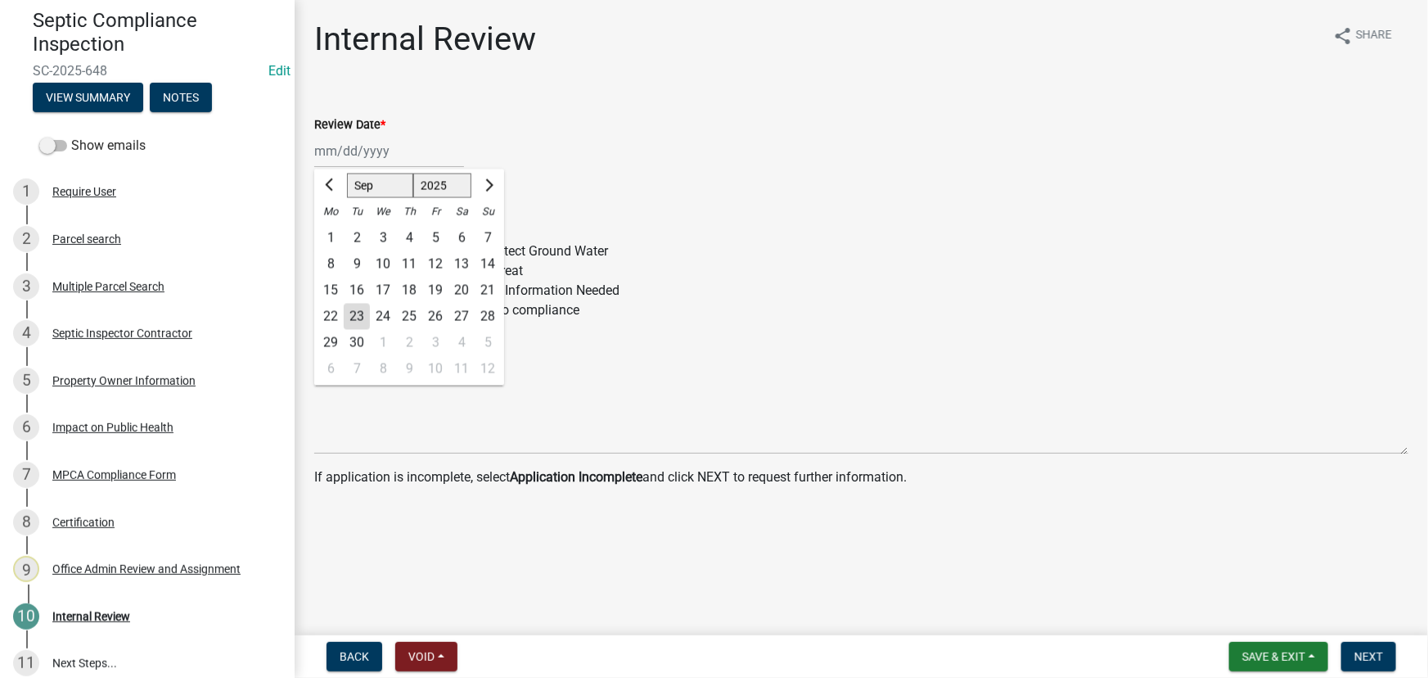
click at [361, 310] on div "23" at bounding box center [357, 317] width 26 height 26
type input "09/23/2025"
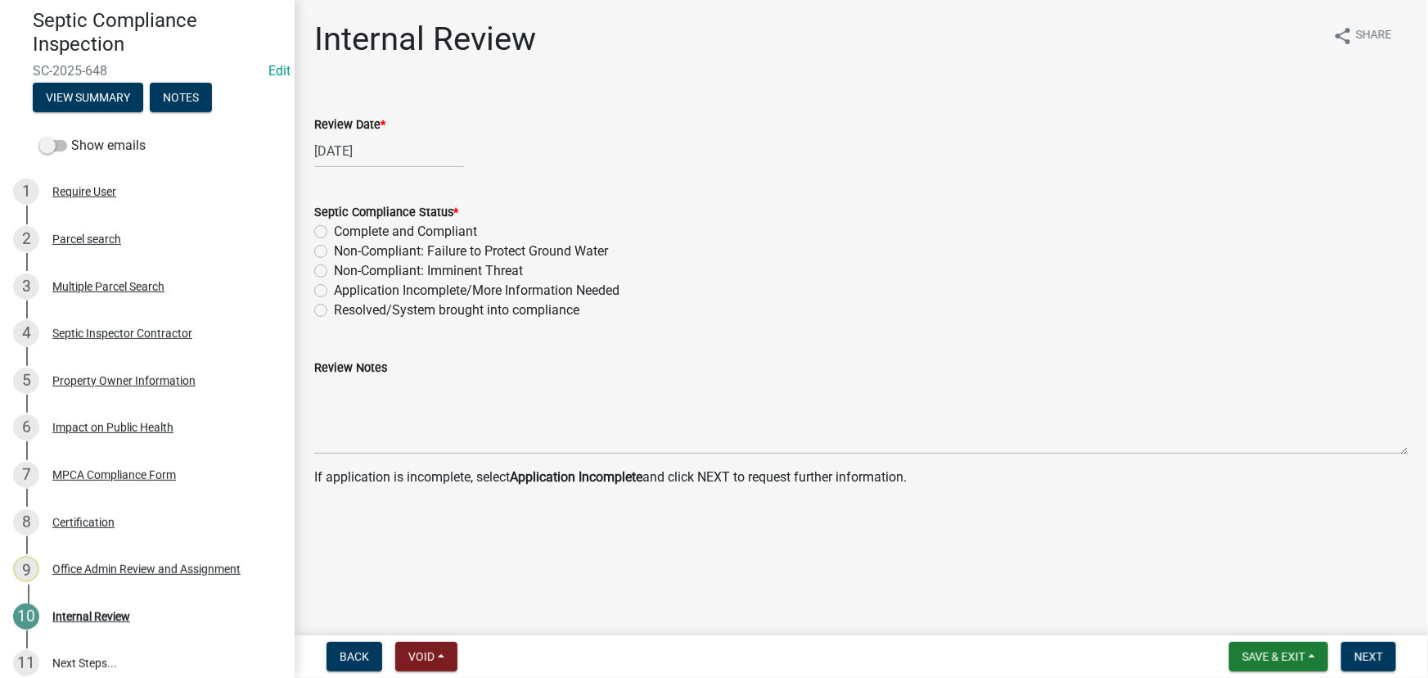
click at [483, 246] on label "Non-Compliant: Failure to Protect Ground Water" at bounding box center [471, 251] width 274 height 20
click at [345, 246] on input "Non-Compliant: Failure to Protect Ground Water" at bounding box center [339, 246] width 11 height 11
radio input "true"
click at [1370, 652] on span "Next" at bounding box center [1369, 656] width 29 height 13
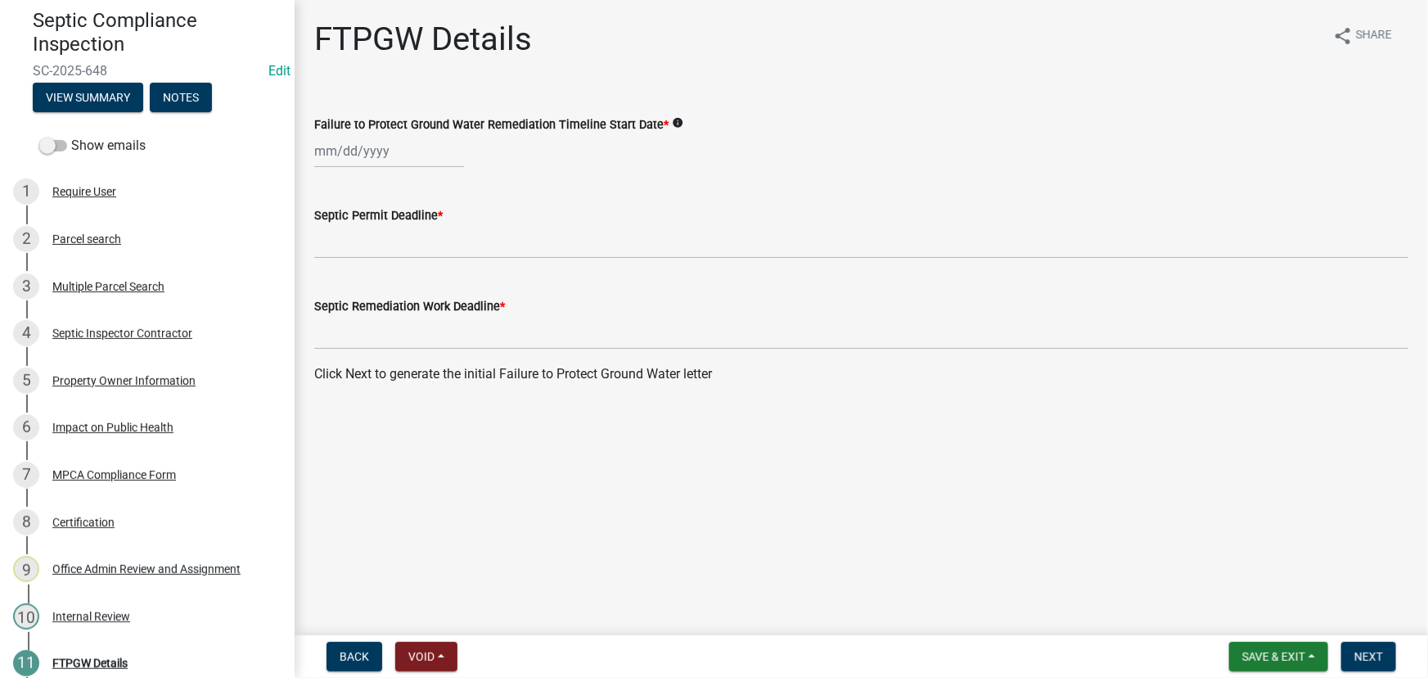
select select "9"
select select "2025"
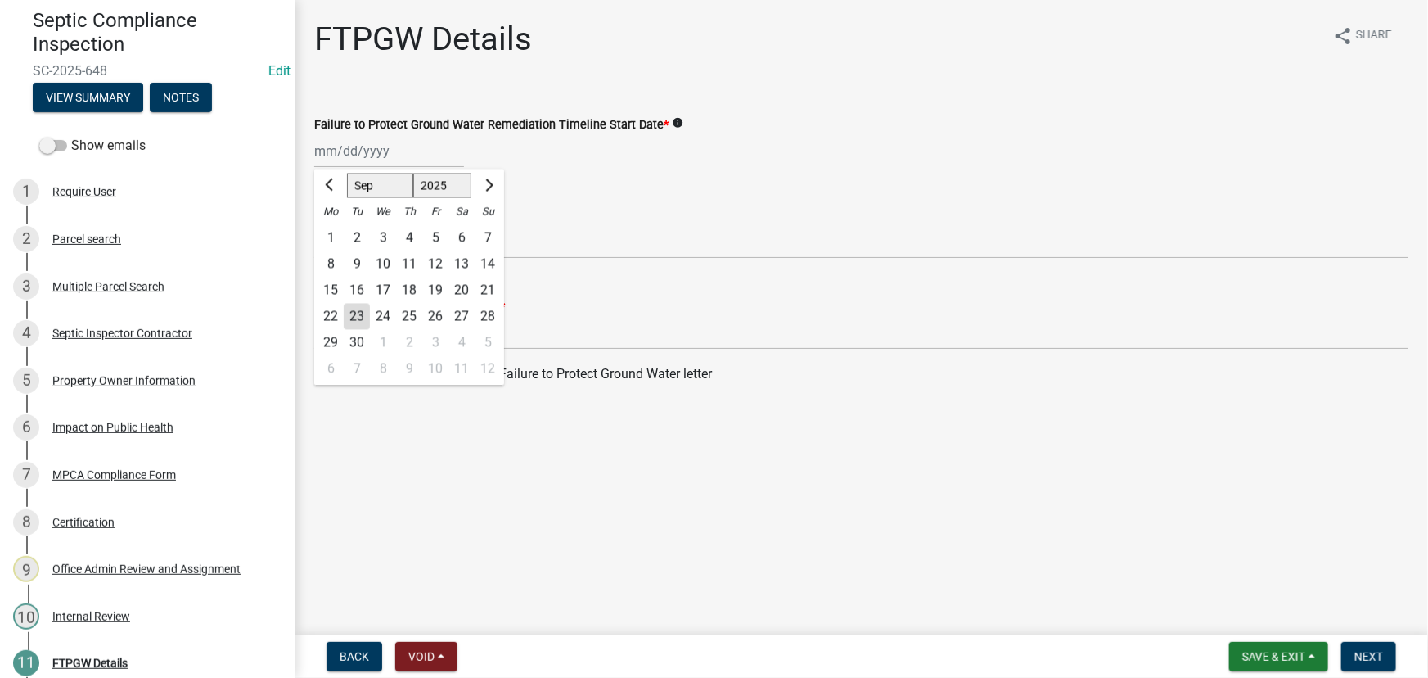
click at [351, 156] on div "Jan Feb Mar Apr May Jun Jul Aug Sep Oct Nov Dec 1525 1526 1527 1528 1529 1530 1…" at bounding box center [389, 151] width 150 height 34
click at [359, 315] on div "23" at bounding box center [357, 317] width 26 height 26
type input "09/23/2025"
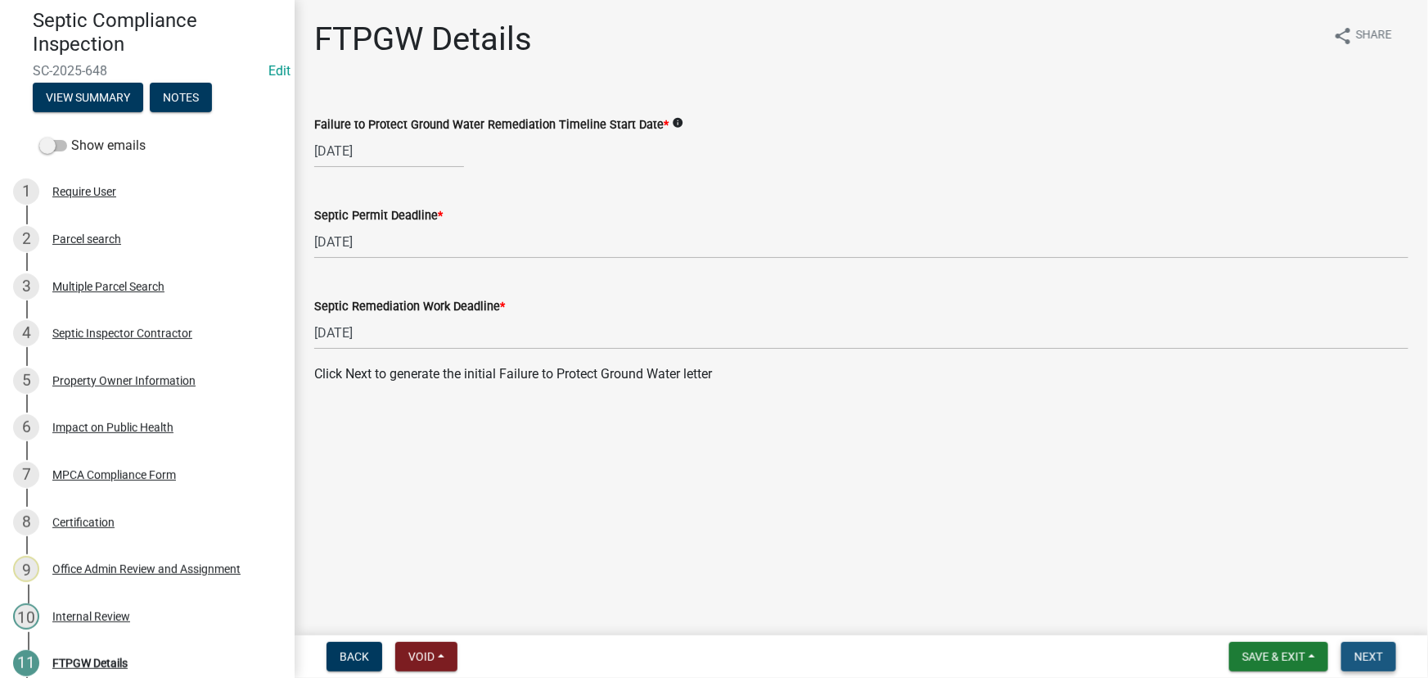
click at [1351, 647] on button "Next" at bounding box center [1369, 656] width 55 height 29
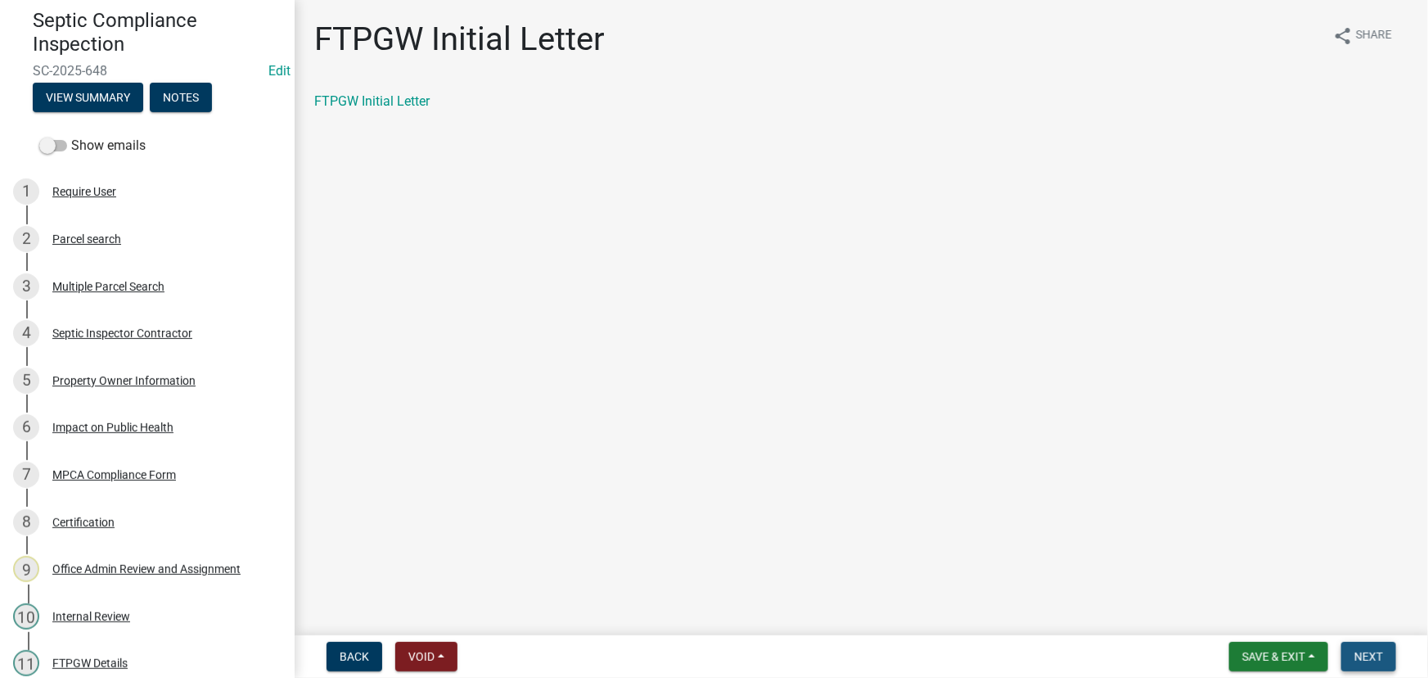
click at [1352, 655] on button "Next" at bounding box center [1369, 656] width 55 height 29
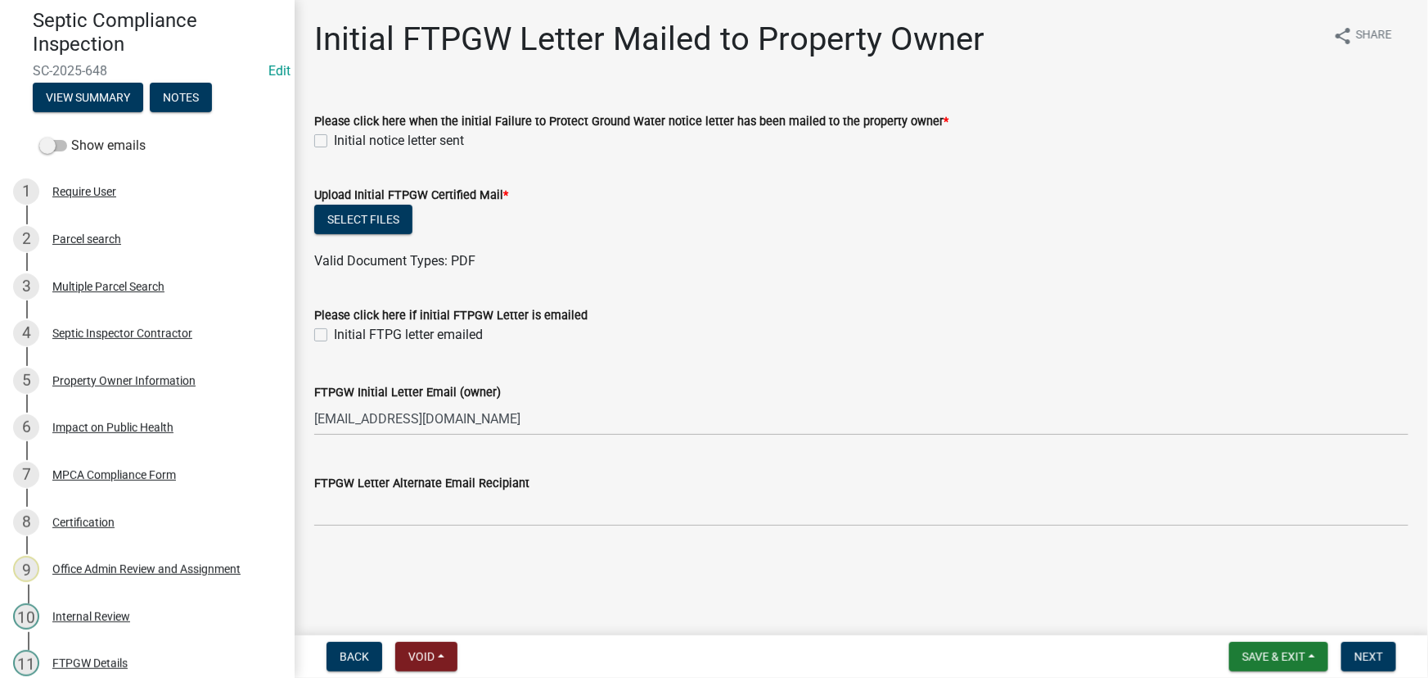
click at [409, 132] on label "Initial notice letter sent" at bounding box center [399, 141] width 130 height 20
click at [345, 132] on input "Initial notice letter sent" at bounding box center [339, 136] width 11 height 11
checkbox input "true"
click at [89, 241] on div "Parcel search" at bounding box center [86, 238] width 69 height 11
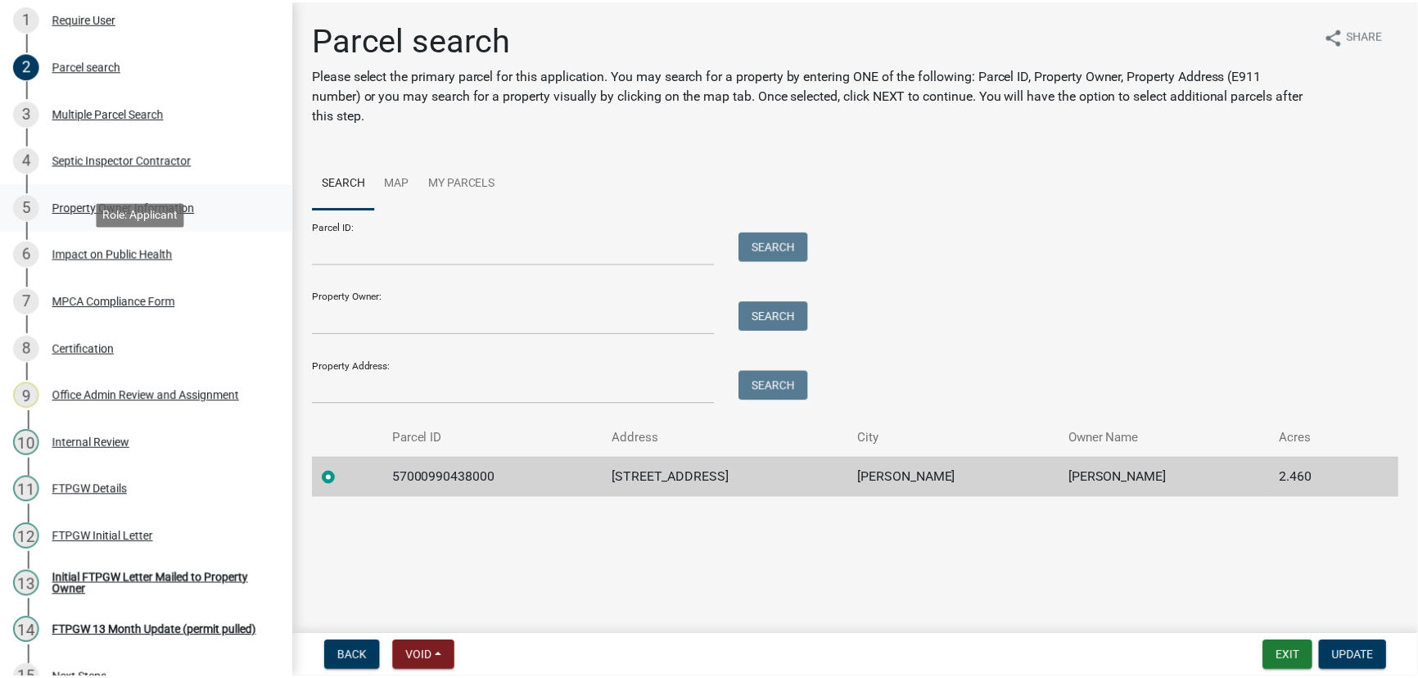
scroll to position [352, 0]
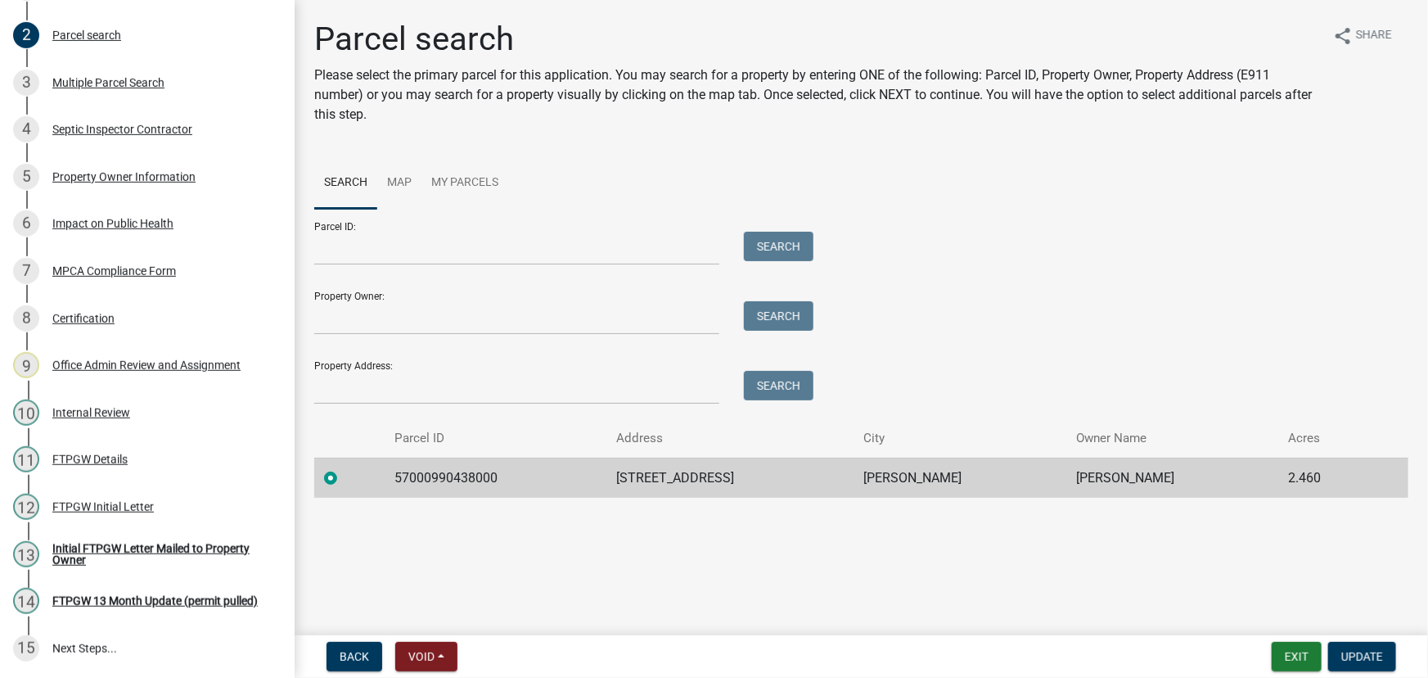
click at [111, 488] on link "12 FTPGW Initial Letter" at bounding box center [147, 506] width 295 height 47
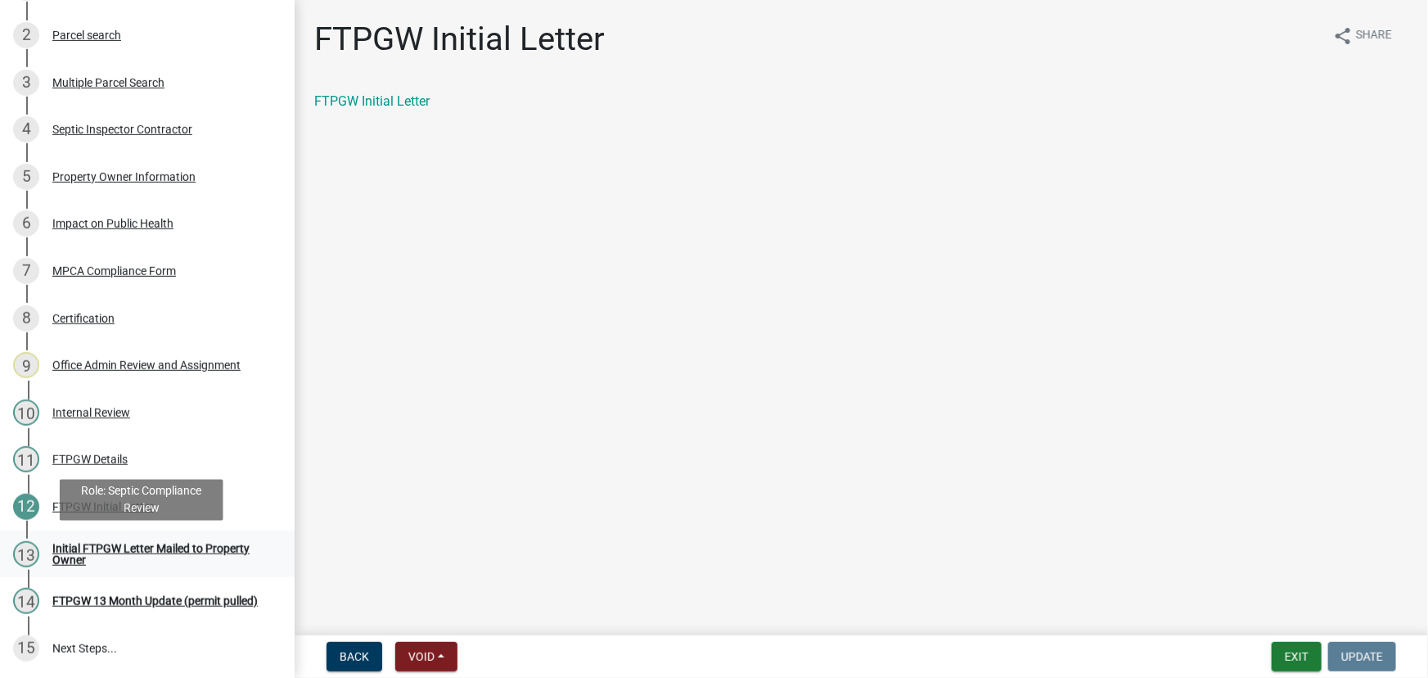
click at [127, 547] on div "Initial FTPGW Letter Mailed to Property Owner" at bounding box center [160, 554] width 216 height 23
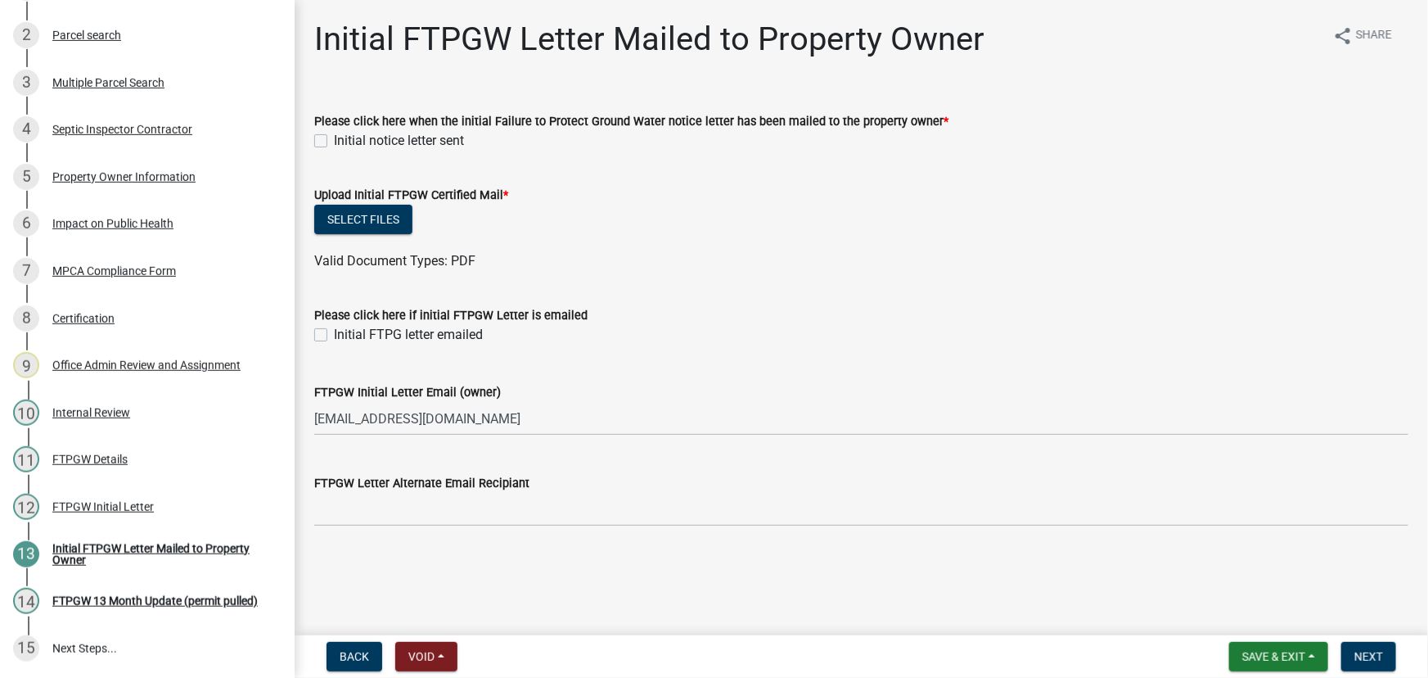
click at [351, 139] on label "Initial notice letter sent" at bounding box center [399, 141] width 130 height 20
click at [345, 139] on input "Initial notice letter sent" at bounding box center [339, 136] width 11 height 11
checkbox input "true"
click at [381, 205] on button "Select files" at bounding box center [363, 219] width 98 height 29
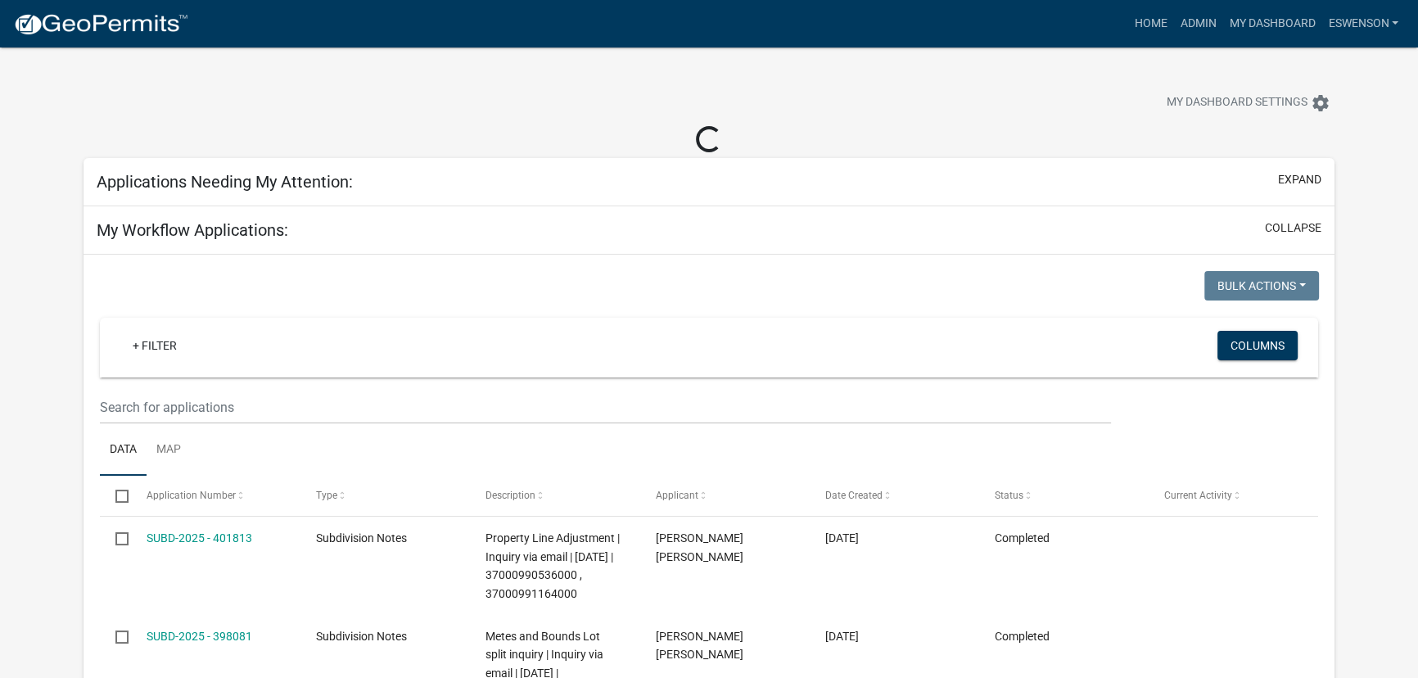
select select "3: 100"
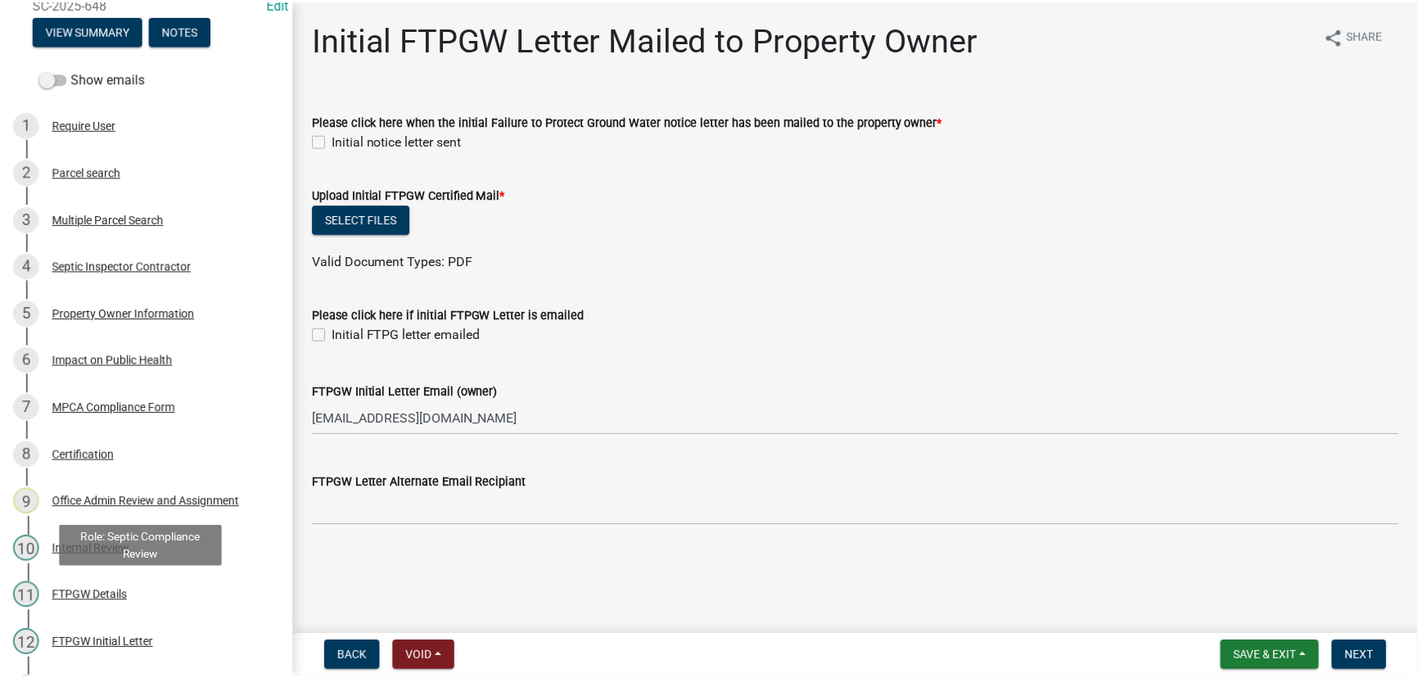
scroll to position [352, 0]
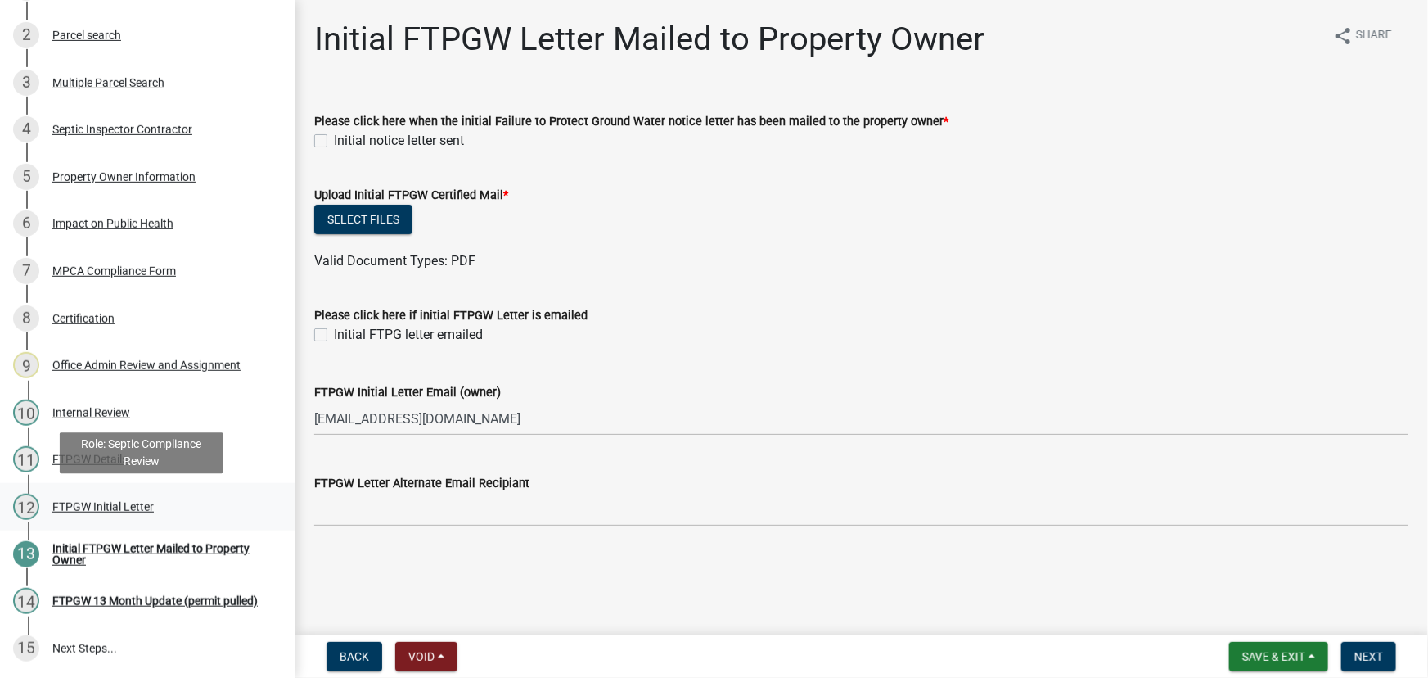
click at [106, 517] on div "12 FTPGW Initial Letter" at bounding box center [140, 507] width 255 height 26
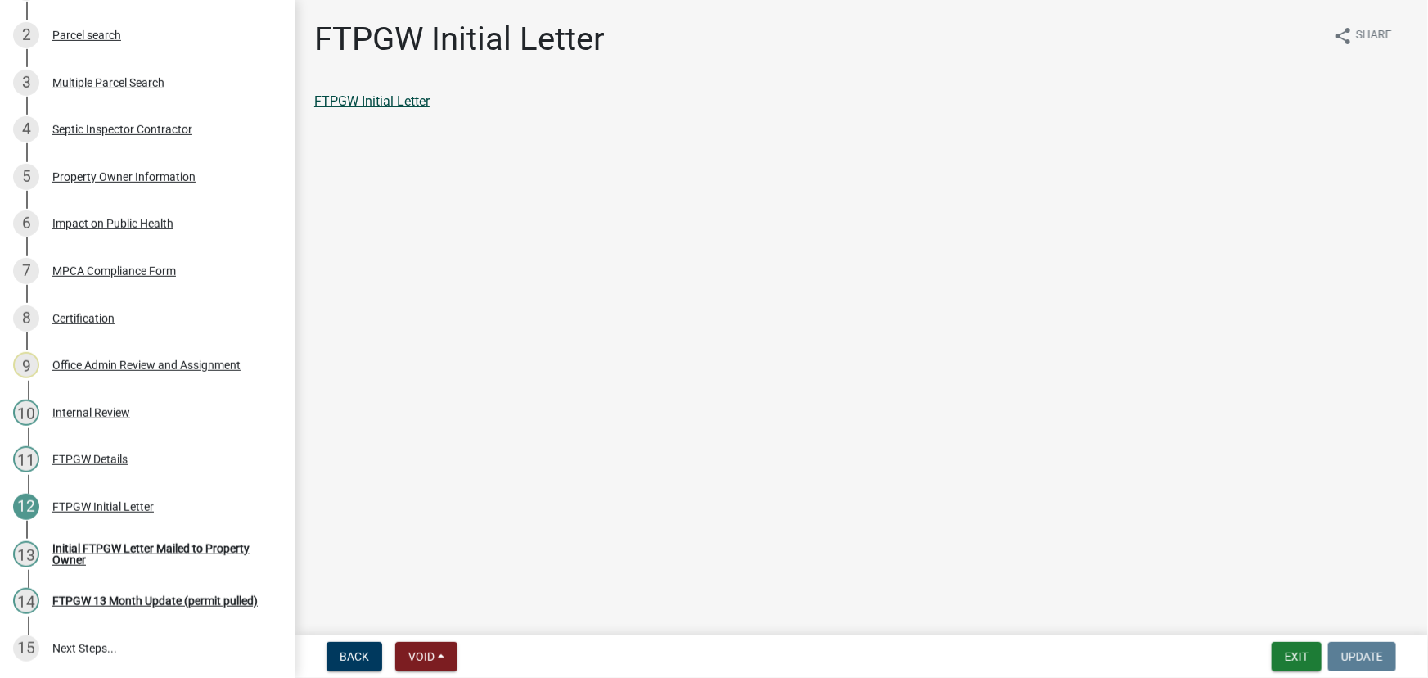
click at [384, 94] on link "FTPGW Initial Letter" at bounding box center [371, 101] width 115 height 16
click at [119, 555] on div "Initial FTPGW Letter Mailed to Property Owner" at bounding box center [160, 554] width 216 height 23
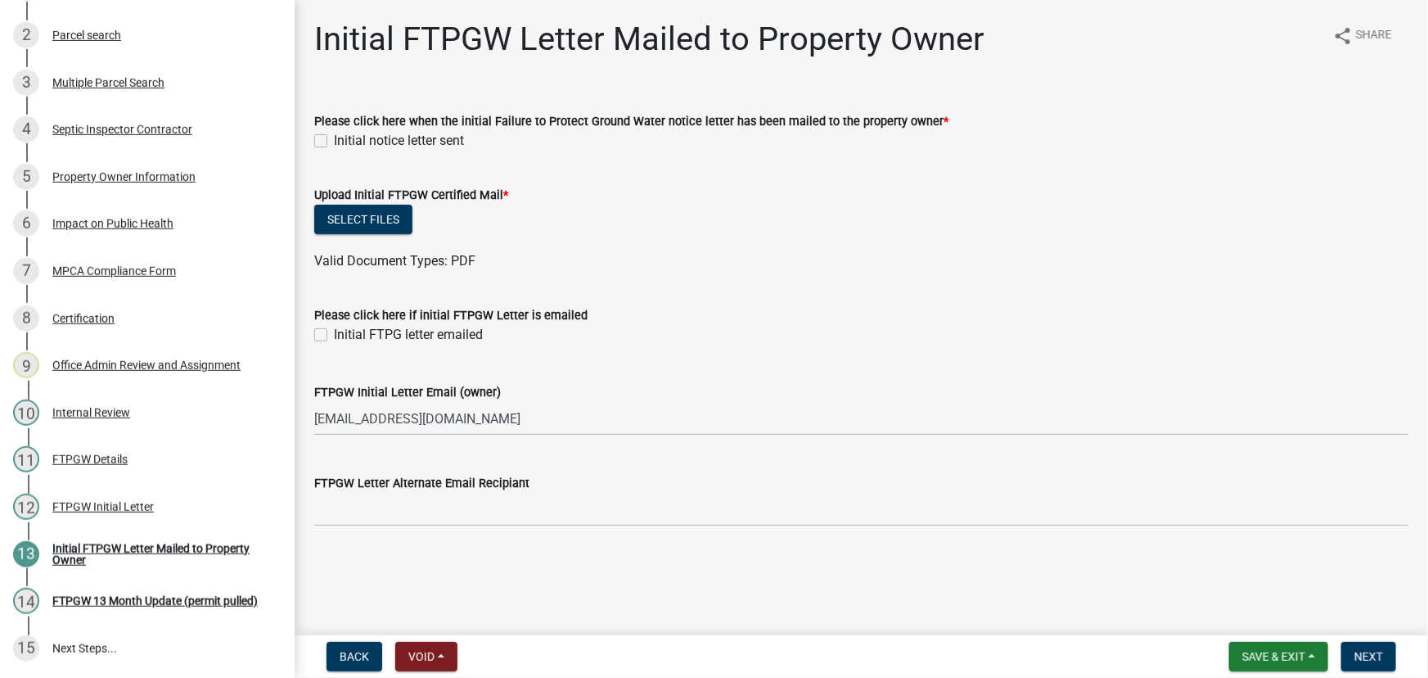
click at [444, 139] on label "Initial notice letter sent" at bounding box center [399, 141] width 130 height 20
click at [345, 139] on input "Initial notice letter sent" at bounding box center [339, 136] width 11 height 11
checkbox input "true"
click at [381, 223] on button "Select files" at bounding box center [363, 219] width 98 height 29
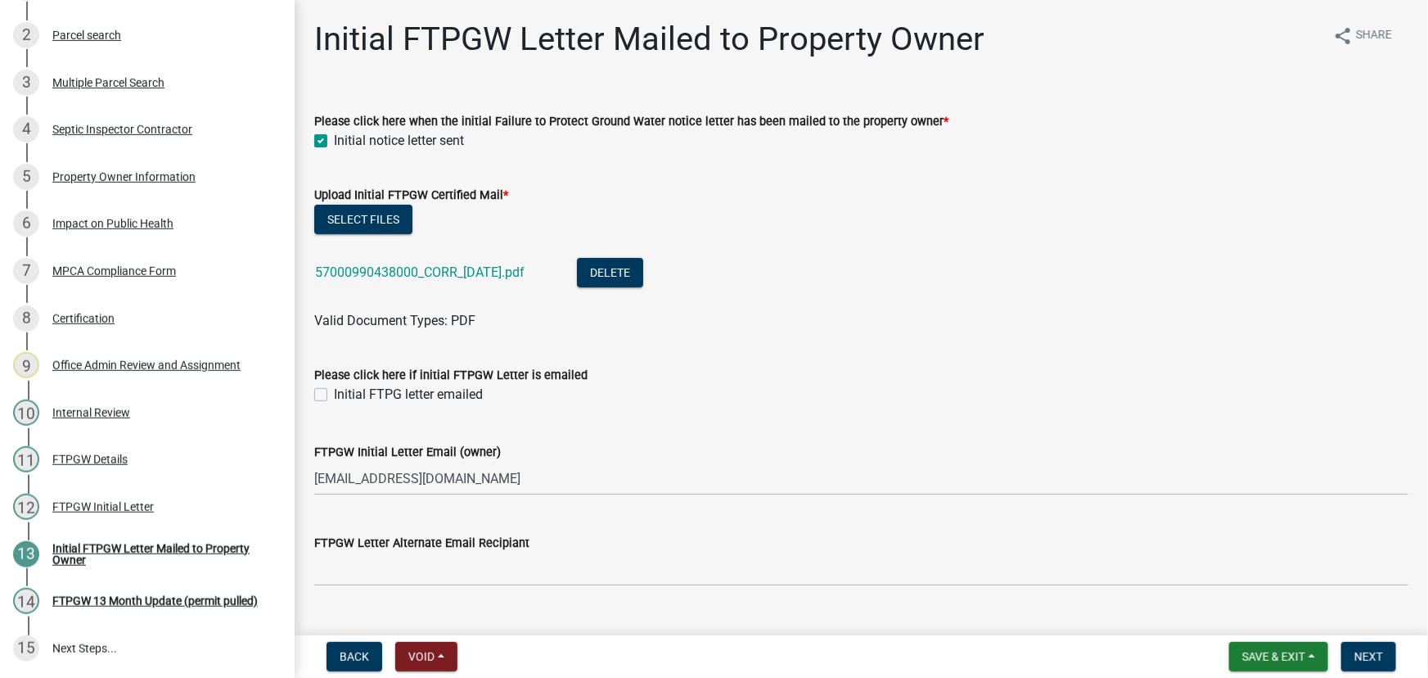
click at [381, 391] on label "Initial FTPG letter emailed" at bounding box center [408, 395] width 149 height 20
click at [345, 391] on input "Initial FTPG letter emailed" at bounding box center [339, 390] width 11 height 11
checkbox input "true"
click at [1386, 655] on button "Next" at bounding box center [1369, 656] width 55 height 29
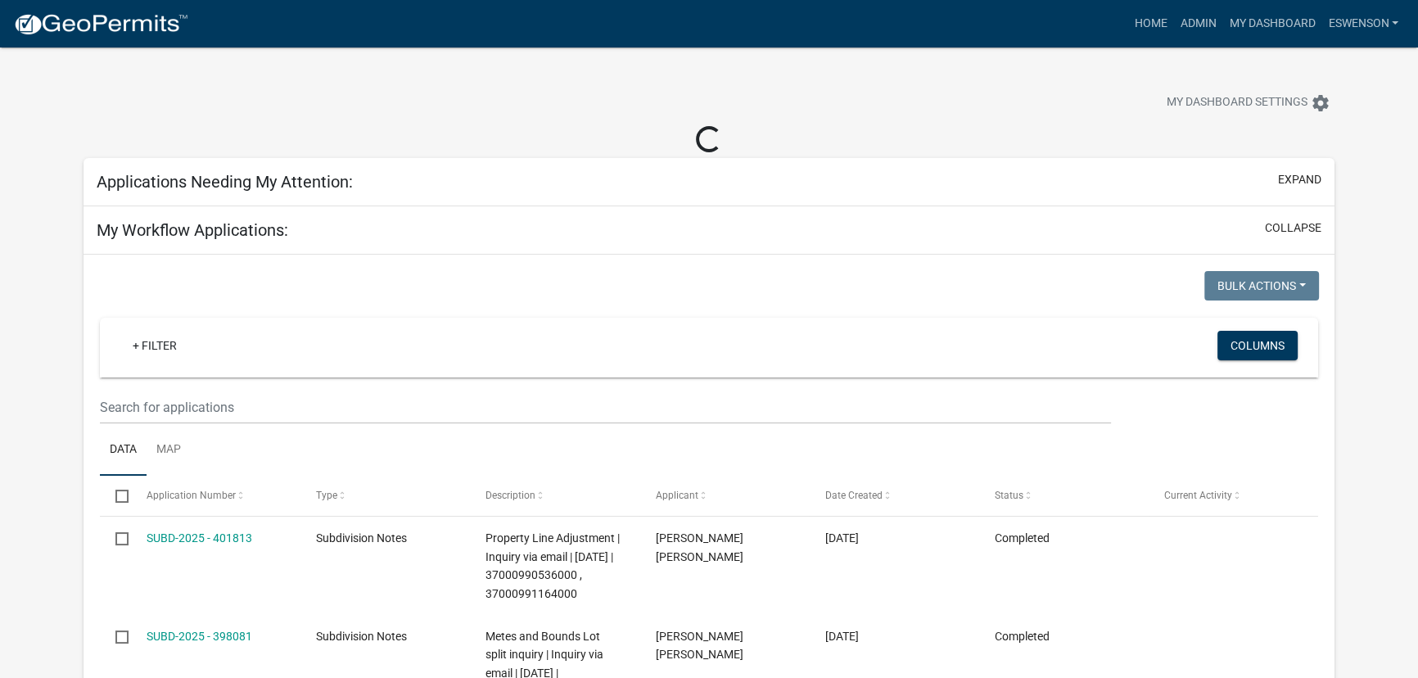
select select "3: 100"
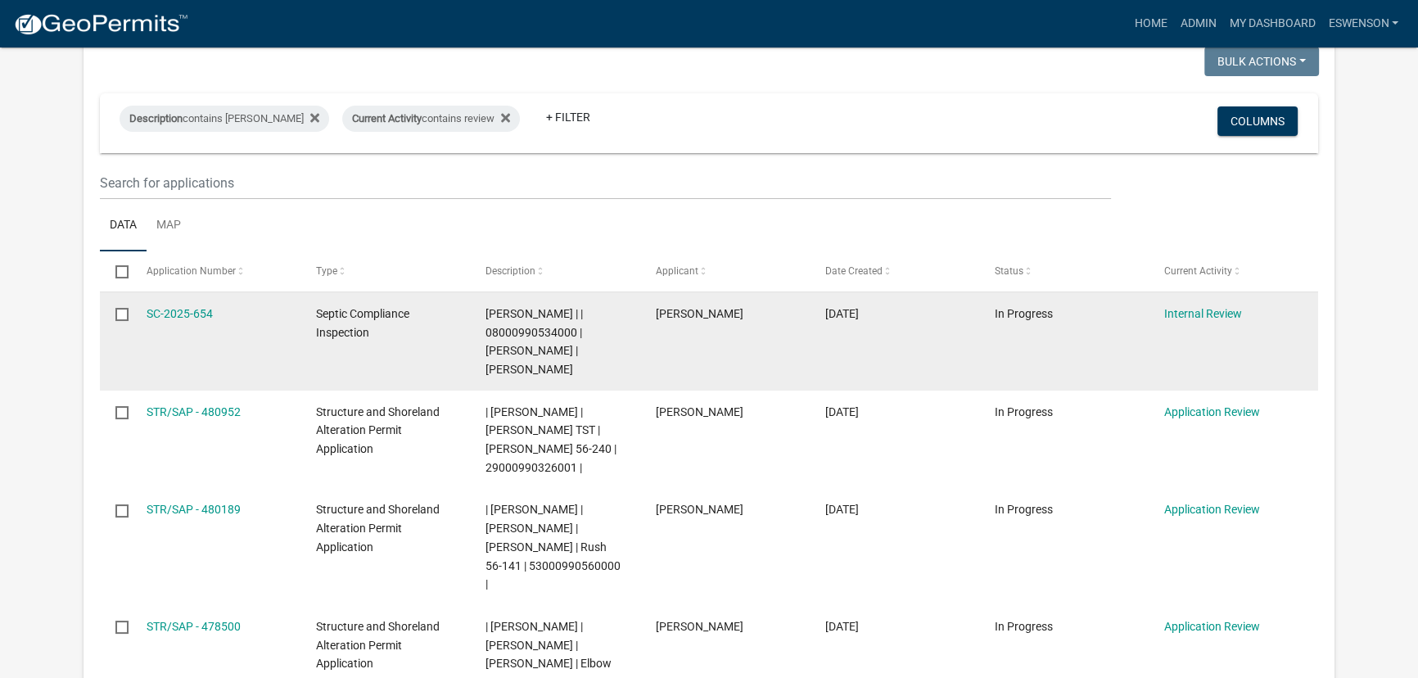
scroll to position [148, 0]
click at [179, 310] on link "SC-2025-654" at bounding box center [180, 312] width 66 height 13
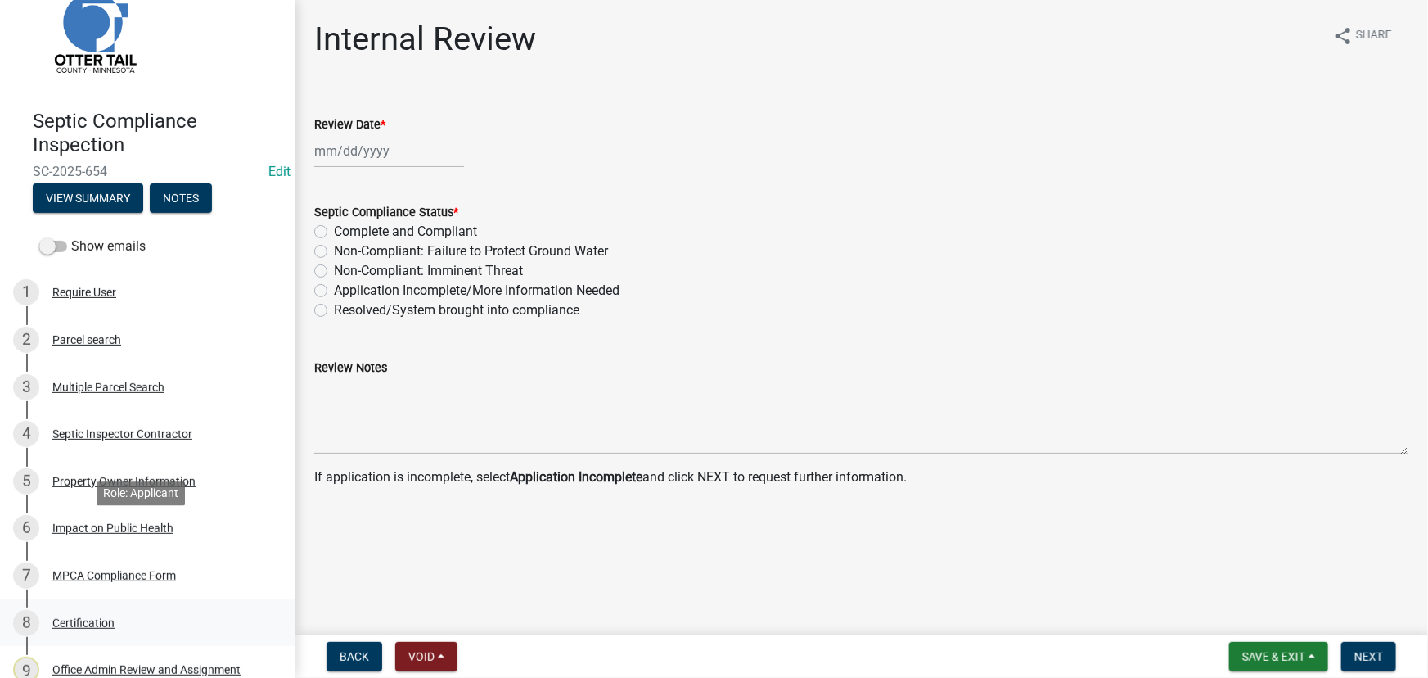
scroll to position [74, 0]
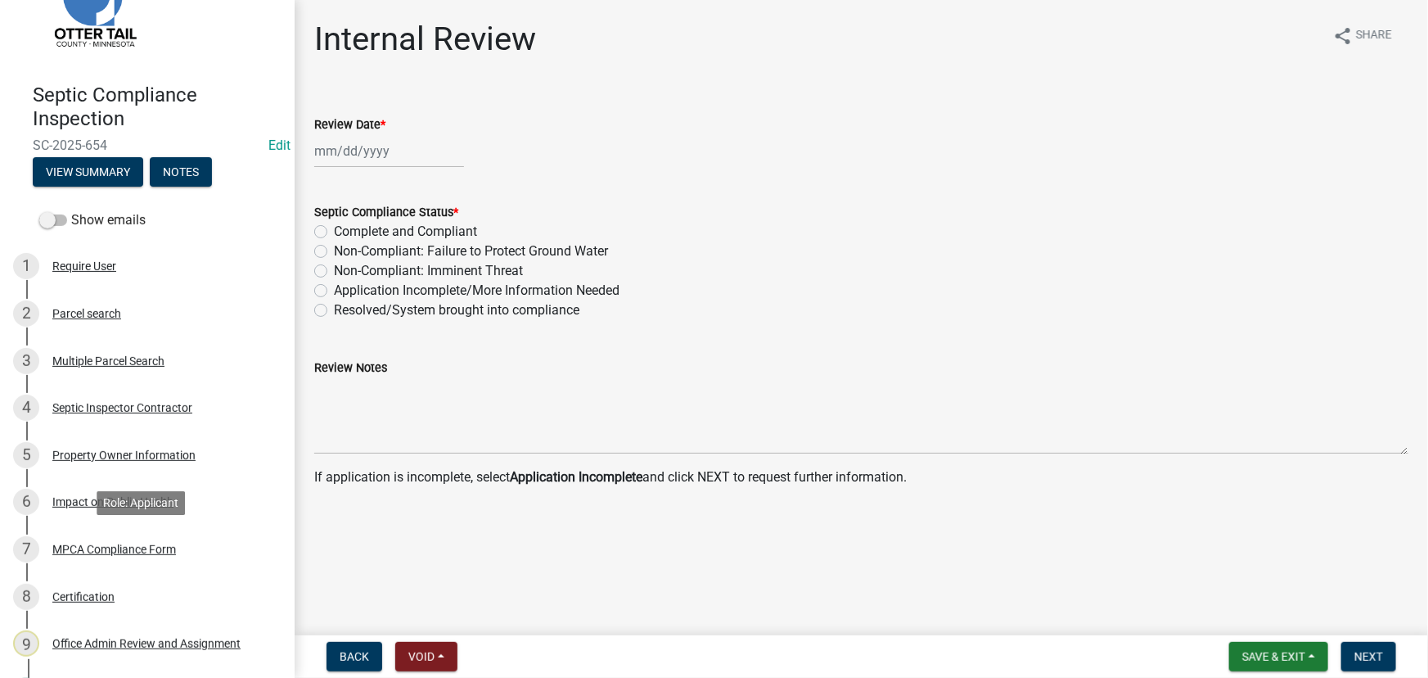
click at [123, 540] on div "7 MPCA Compliance Form" at bounding box center [140, 549] width 255 height 26
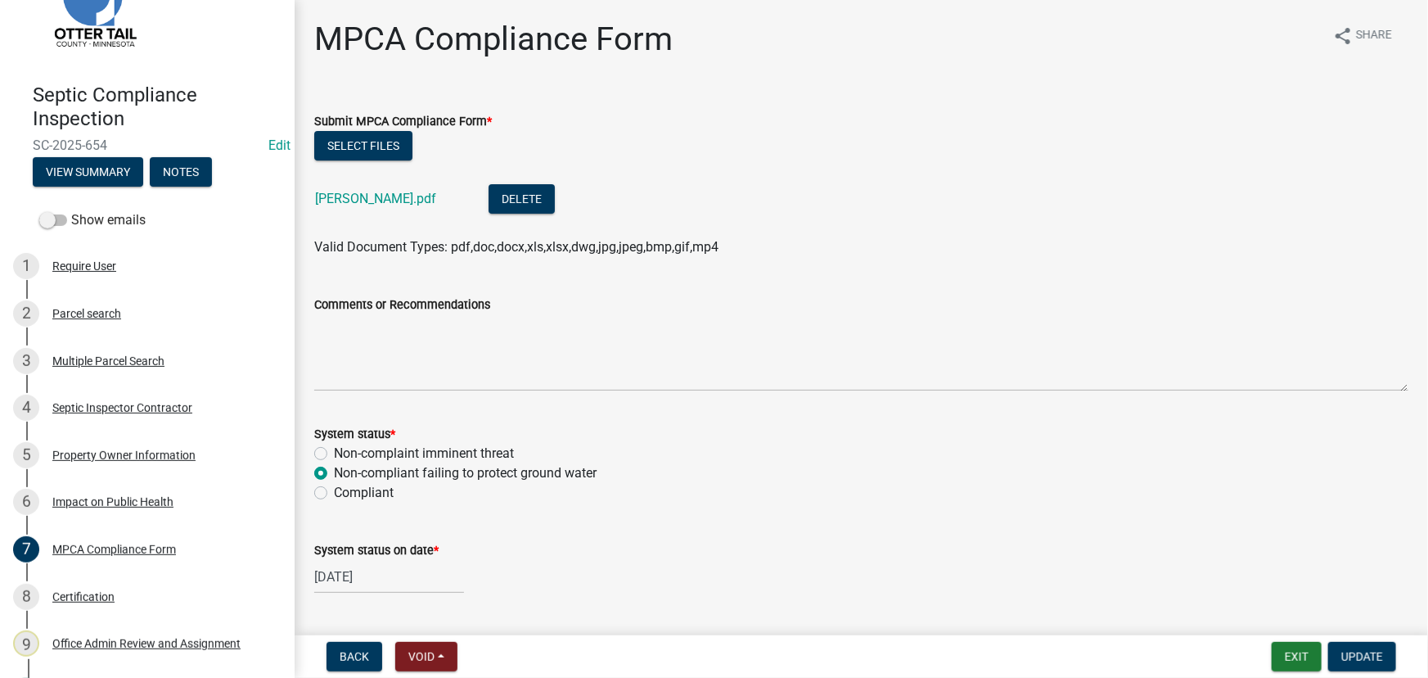
click at [378, 205] on div "Nohr Warren.pdf" at bounding box center [388, 201] width 147 height 34
click at [375, 200] on link "Nohr Warren.pdf" at bounding box center [375, 199] width 121 height 16
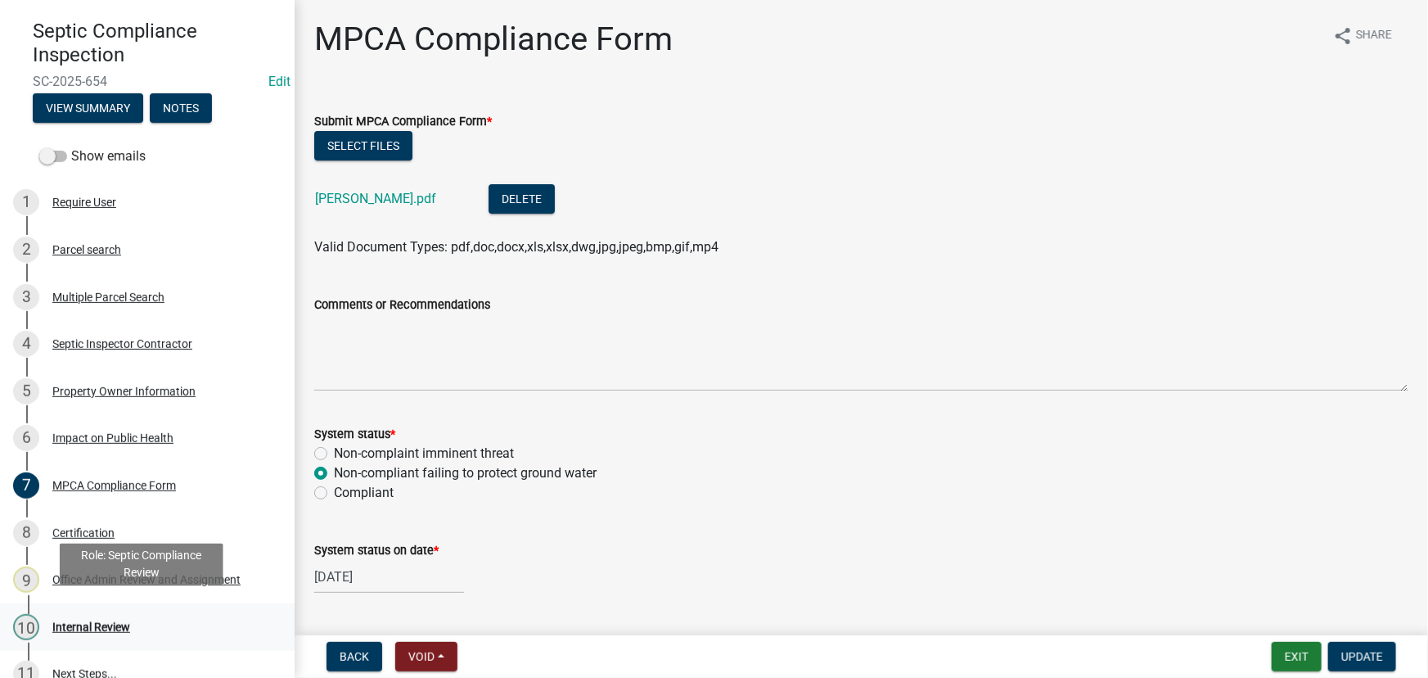
scroll to position [164, 0]
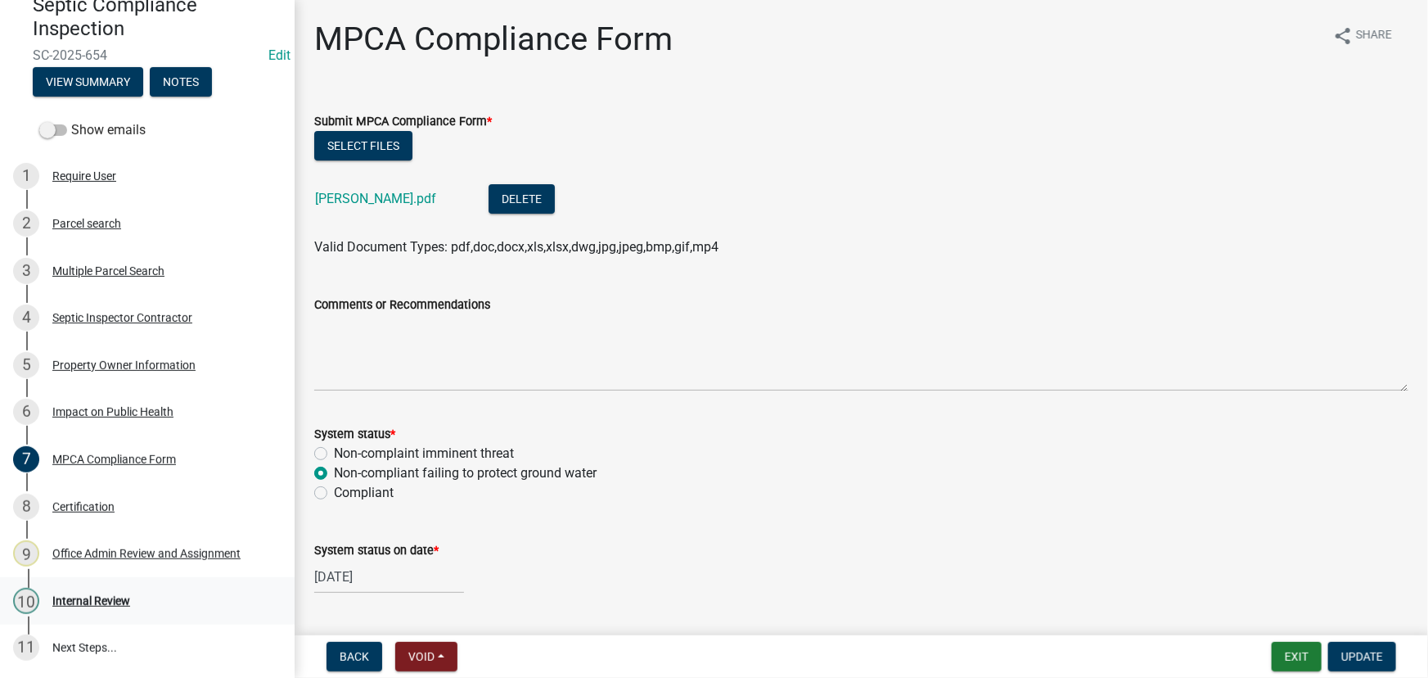
click at [99, 603] on div "Internal Review" at bounding box center [91, 600] width 78 height 11
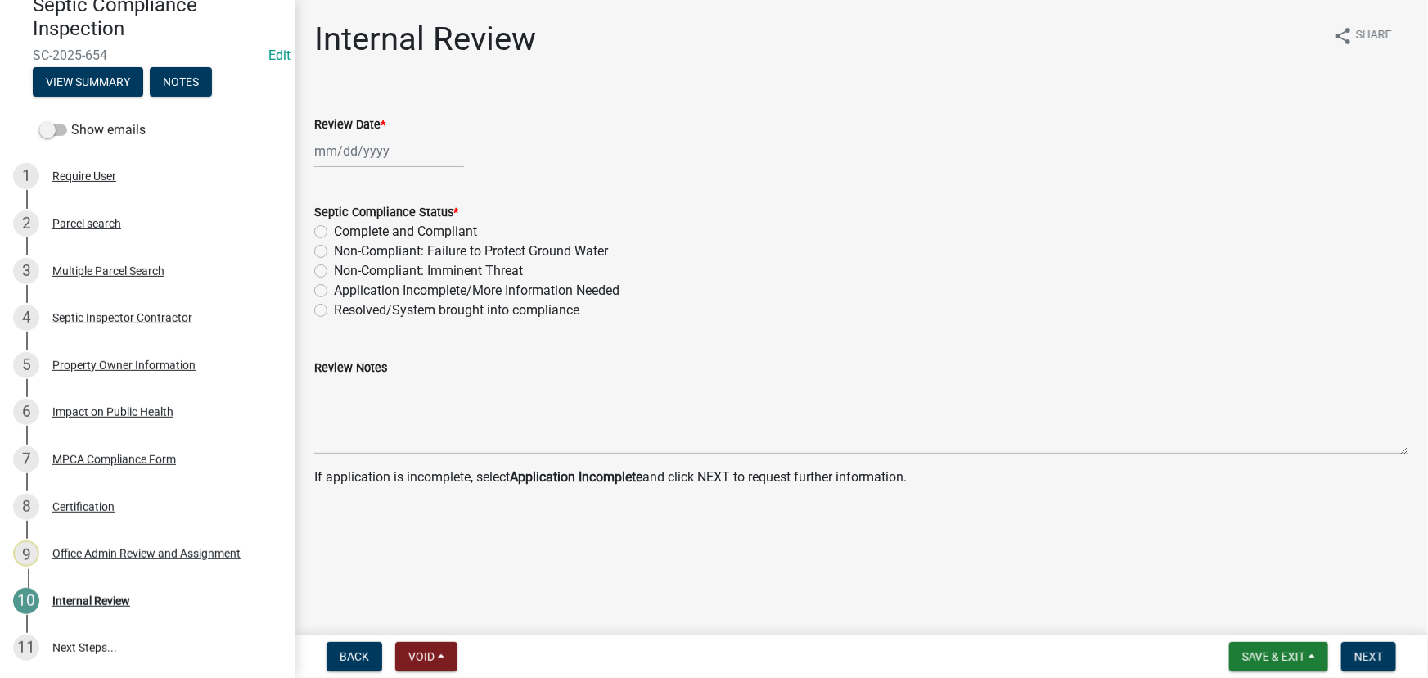
click at [389, 156] on div at bounding box center [389, 151] width 150 height 34
select select "9"
select select "2025"
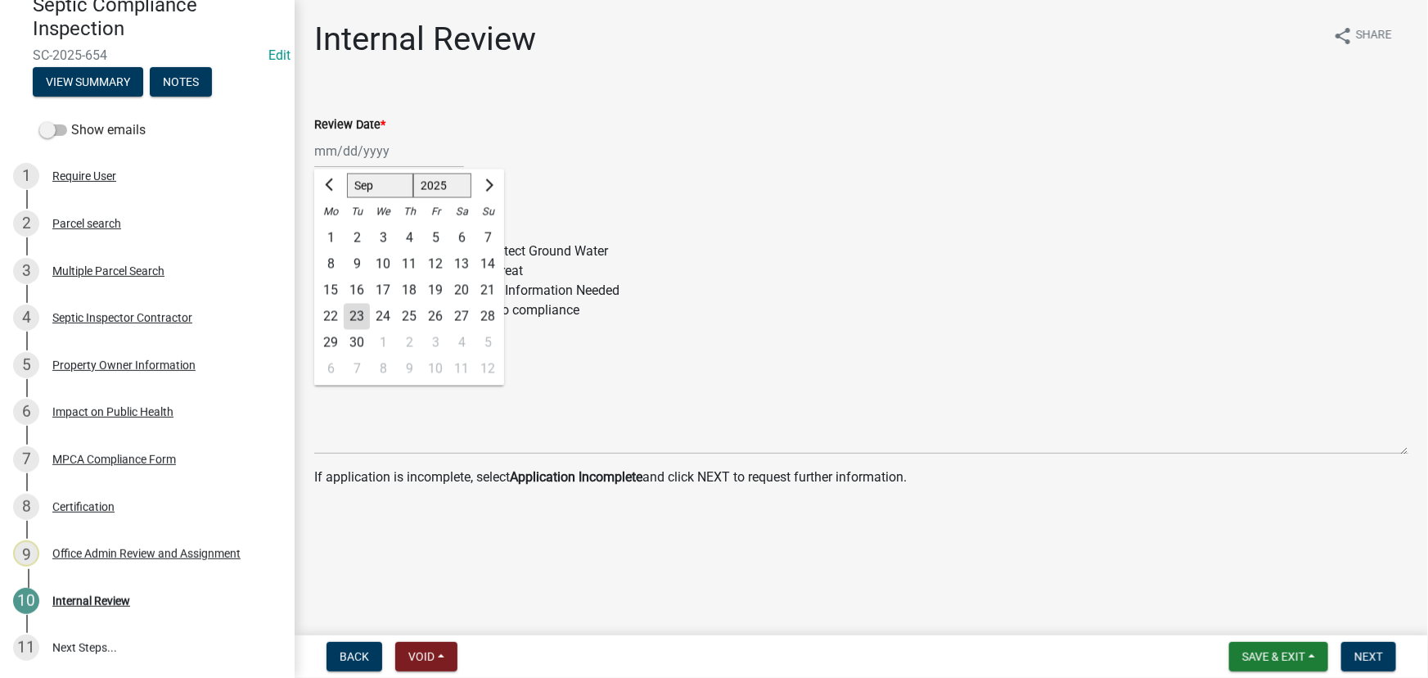
drag, startPoint x: 354, startPoint y: 309, endPoint x: 401, endPoint y: 265, distance: 64.3
click at [355, 309] on div "23" at bounding box center [357, 317] width 26 height 26
type input "09/23/2025"
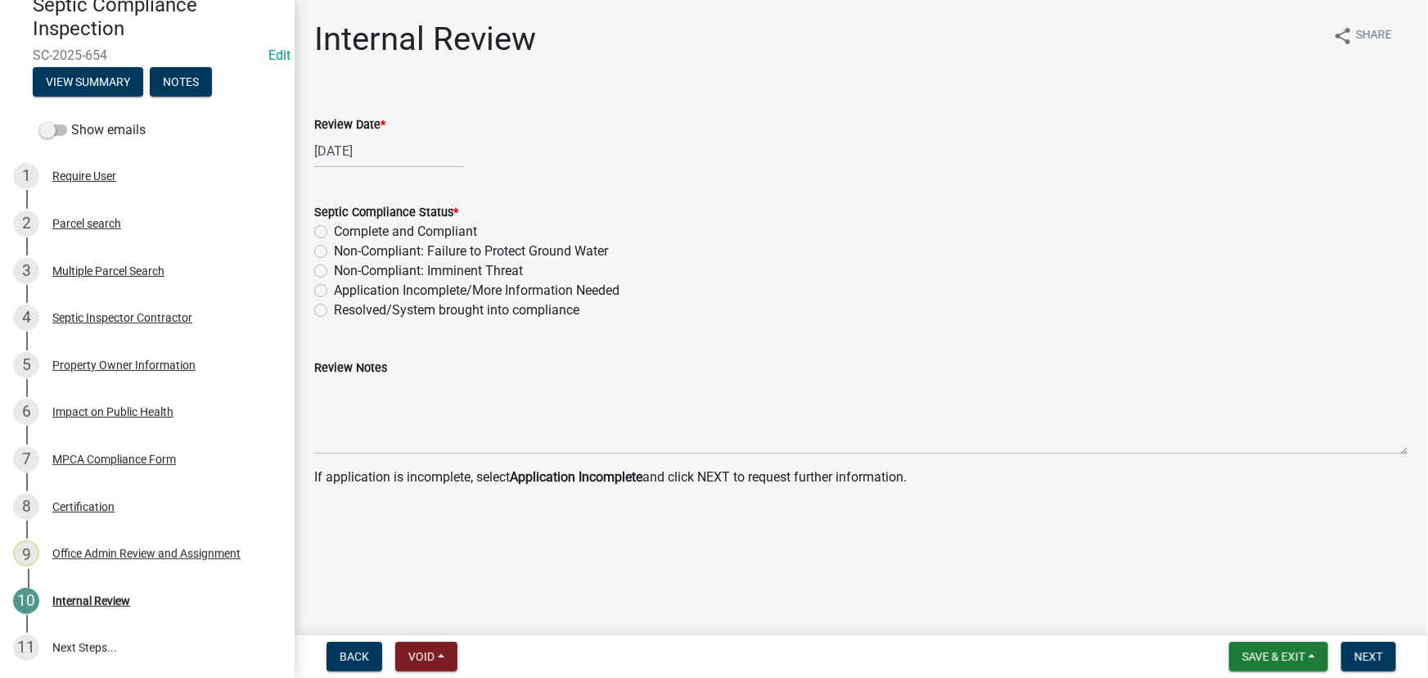
drag, startPoint x: 435, startPoint y: 246, endPoint x: 682, endPoint y: 314, distance: 256.4
click at [436, 246] on label "Non-Compliant: Failure to Protect Ground Water" at bounding box center [471, 251] width 274 height 20
click at [345, 246] on input "Non-Compliant: Failure to Protect Ground Water" at bounding box center [339, 246] width 11 height 11
radio input "true"
click at [1380, 648] on button "Next" at bounding box center [1369, 656] width 55 height 29
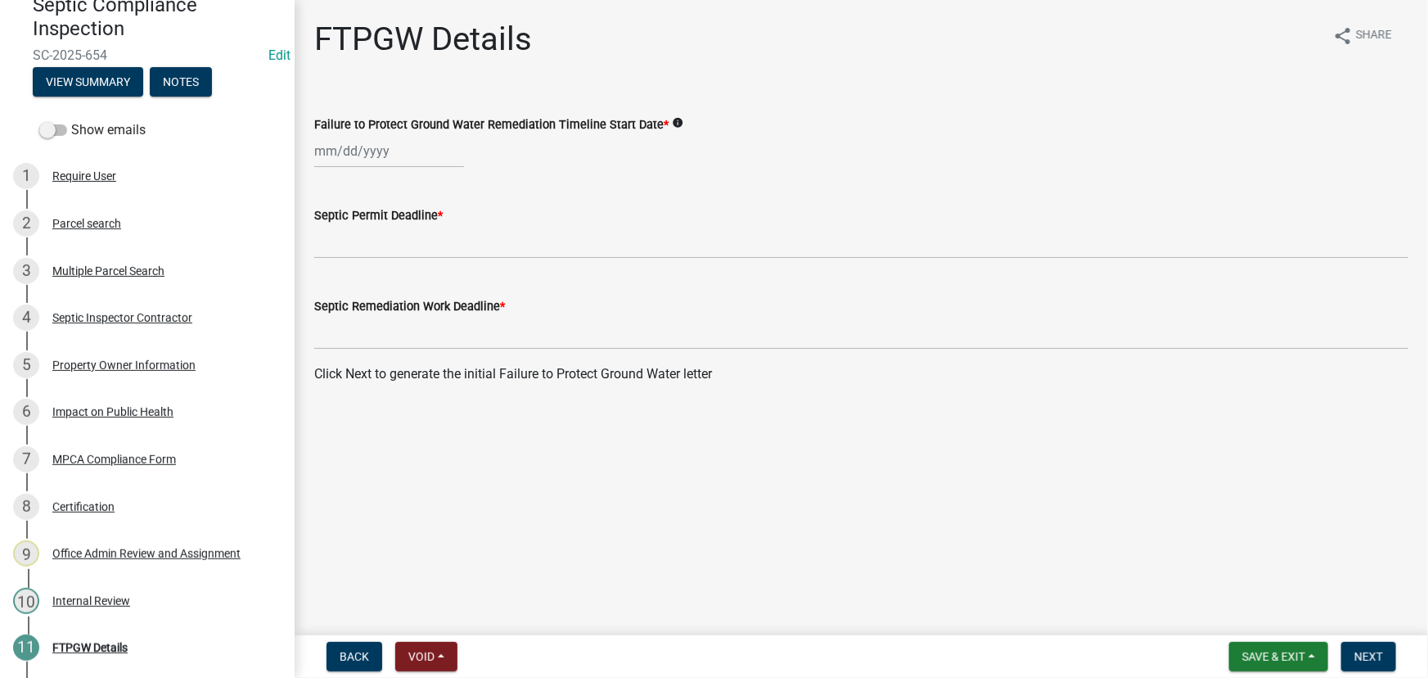
select select "9"
select select "2025"
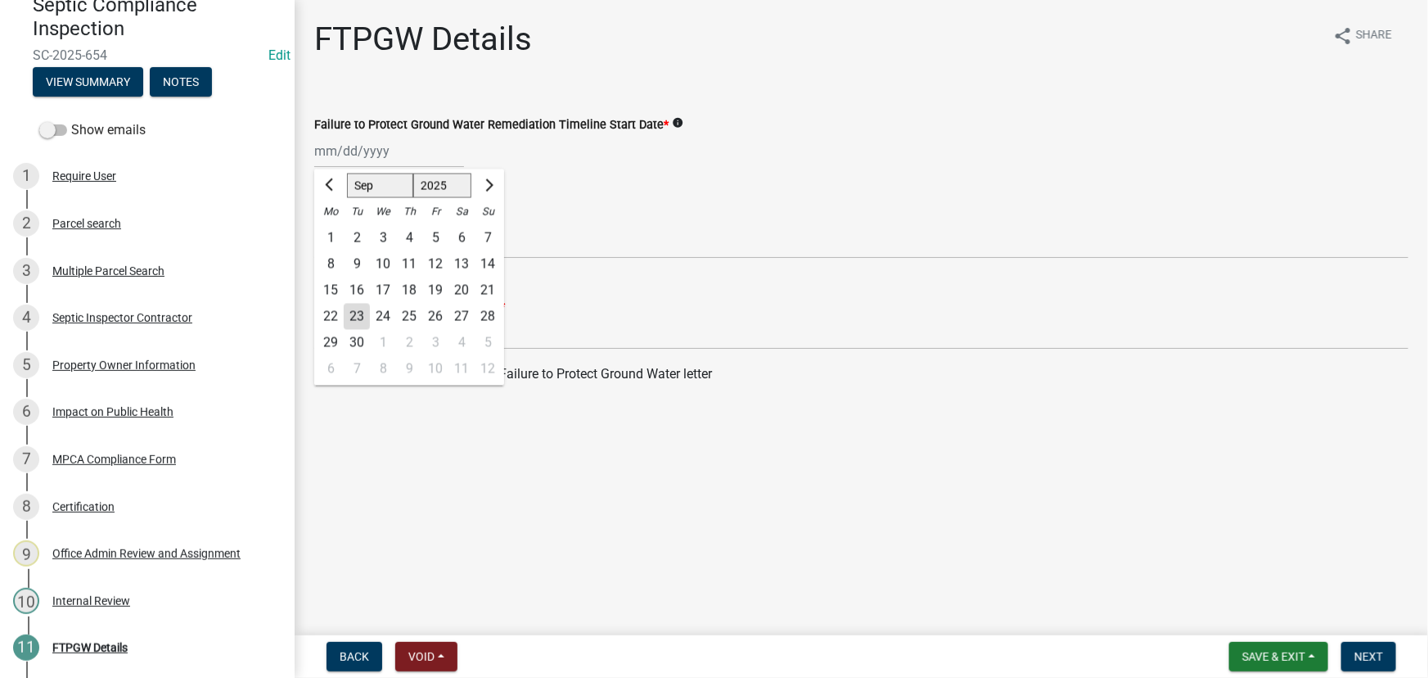
drag, startPoint x: 417, startPoint y: 147, endPoint x: 417, endPoint y: 165, distance: 18.0
click at [417, 147] on div "Jan Feb Mar Apr May Jun Jul Aug Sep Oct Nov Dec 1525 1526 1527 1528 1529 1530 1…" at bounding box center [389, 151] width 150 height 34
click at [350, 317] on div "23" at bounding box center [357, 317] width 26 height 26
type input "09/23/2025"
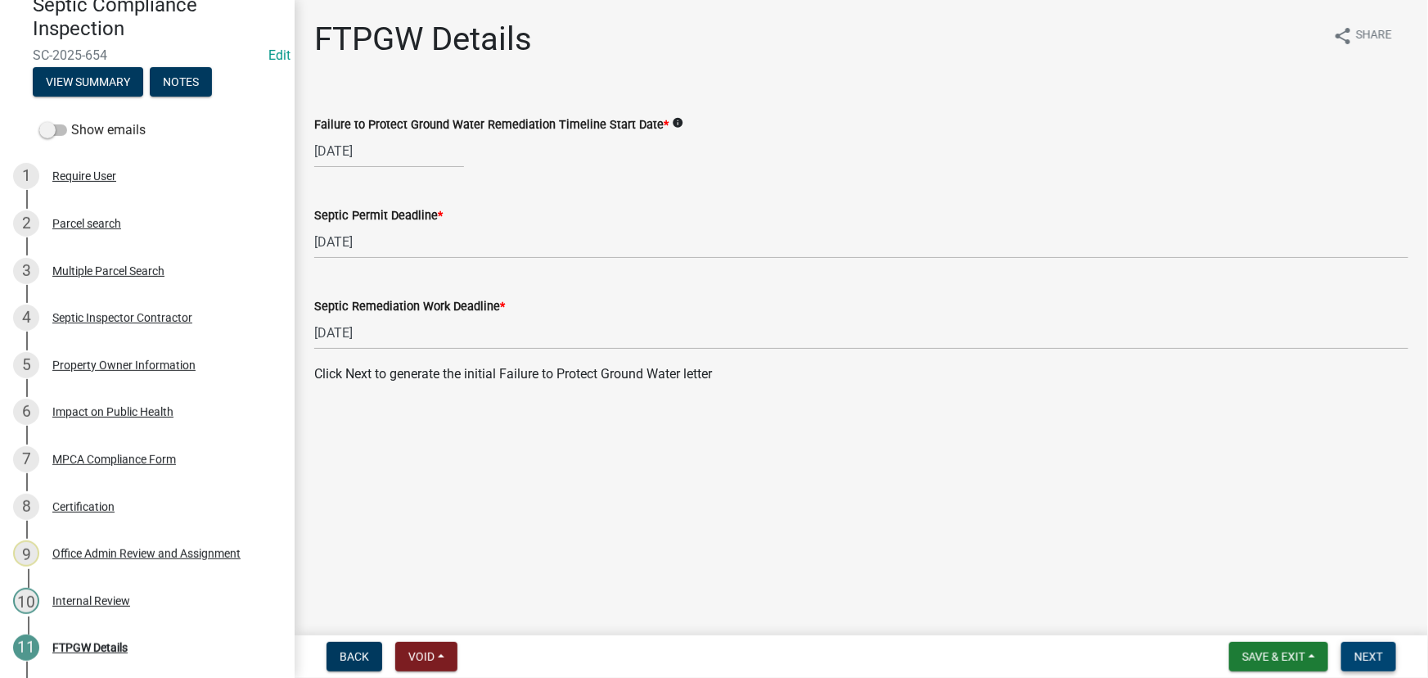
click at [1367, 648] on button "Next" at bounding box center [1369, 656] width 55 height 29
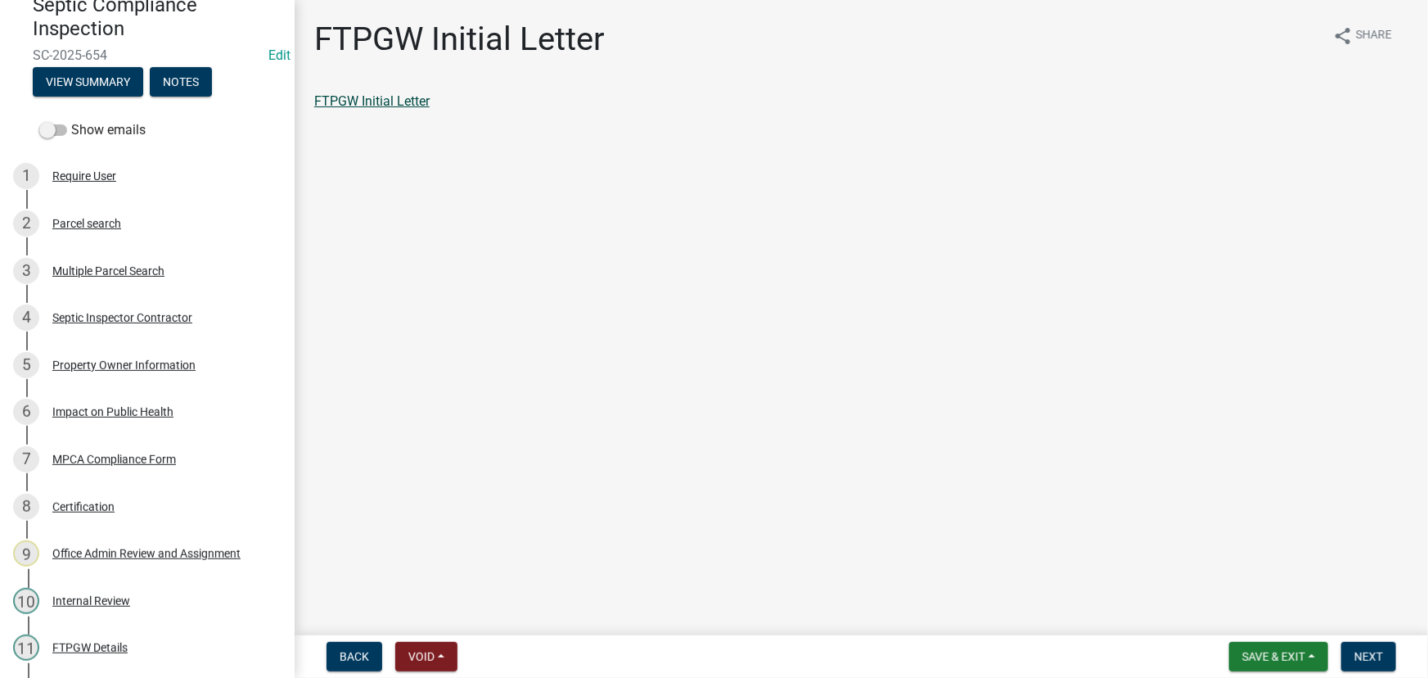
click at [379, 94] on link "FTPGW Initial Letter" at bounding box center [371, 101] width 115 height 16
click at [1377, 653] on span "Next" at bounding box center [1369, 656] width 29 height 13
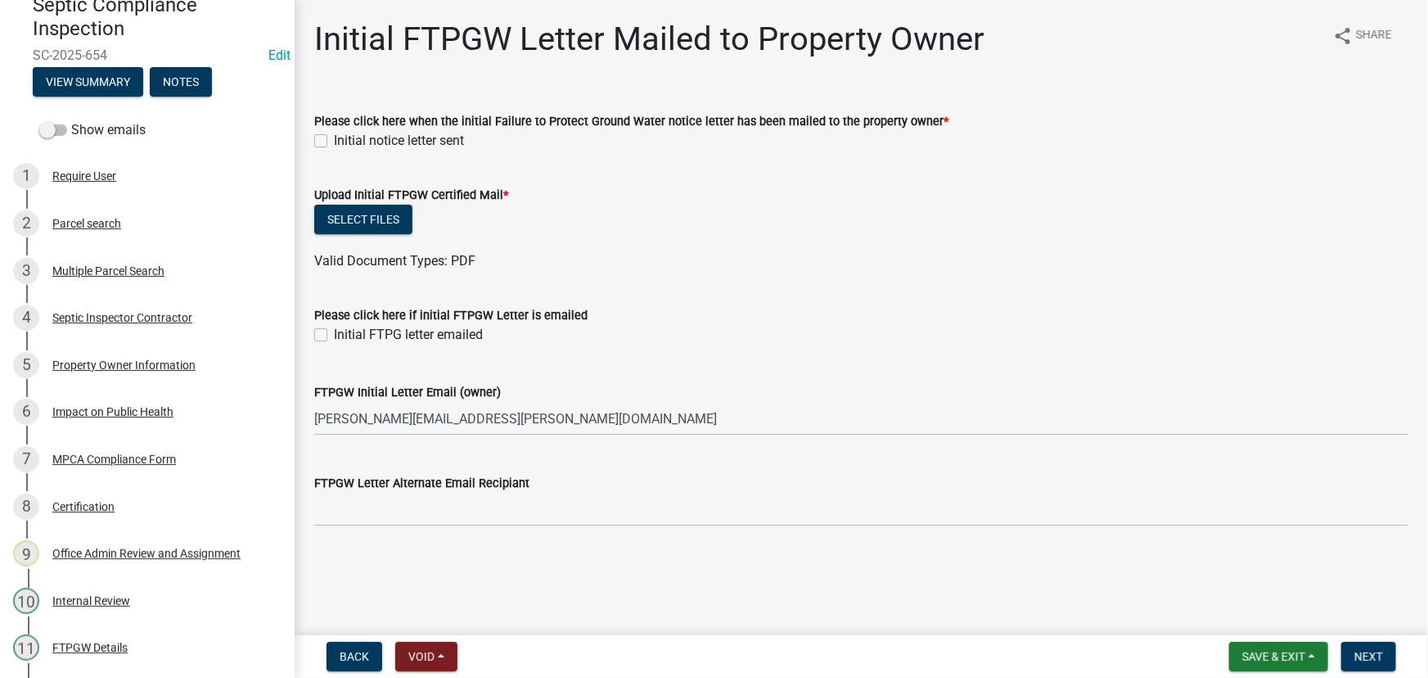
click at [425, 143] on label "Initial notice letter sent" at bounding box center [399, 141] width 130 height 20
click at [345, 142] on input "Initial notice letter sent" at bounding box center [339, 136] width 11 height 11
checkbox input "true"
click at [375, 229] on button "Select files" at bounding box center [363, 219] width 98 height 29
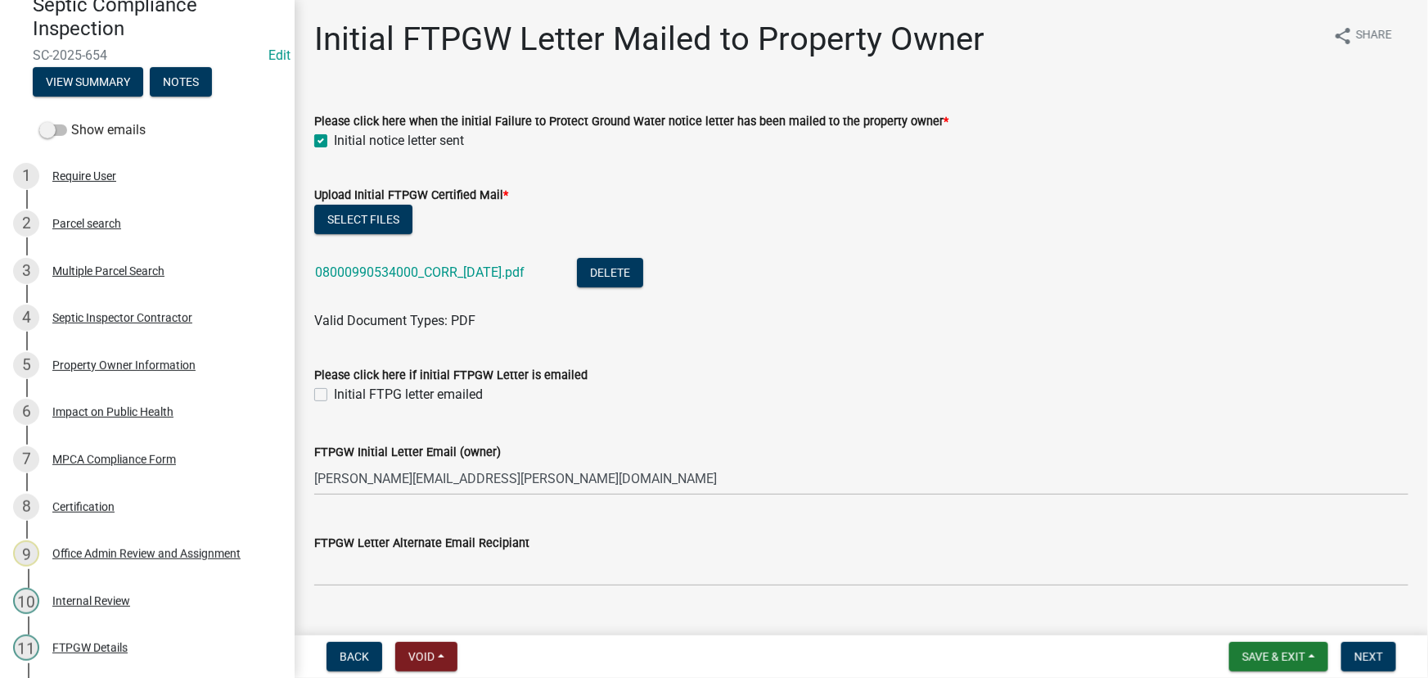
click at [370, 400] on label "Initial FTPG letter emailed" at bounding box center [408, 395] width 149 height 20
click at [345, 395] on input "Initial FTPG letter emailed" at bounding box center [339, 390] width 11 height 11
checkbox input "true"
click at [1351, 663] on button "Next" at bounding box center [1369, 656] width 55 height 29
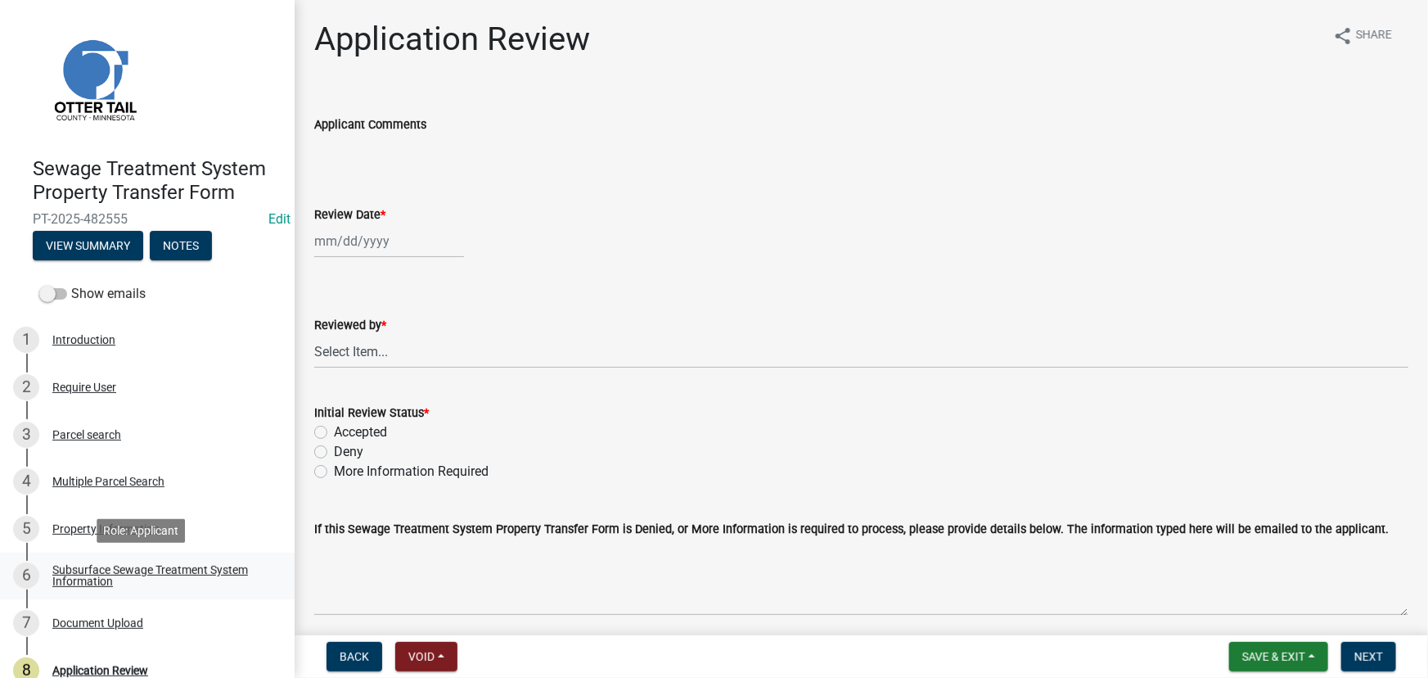
click at [83, 573] on div "Subsurface Sewage Treatment System Information" at bounding box center [160, 575] width 216 height 23
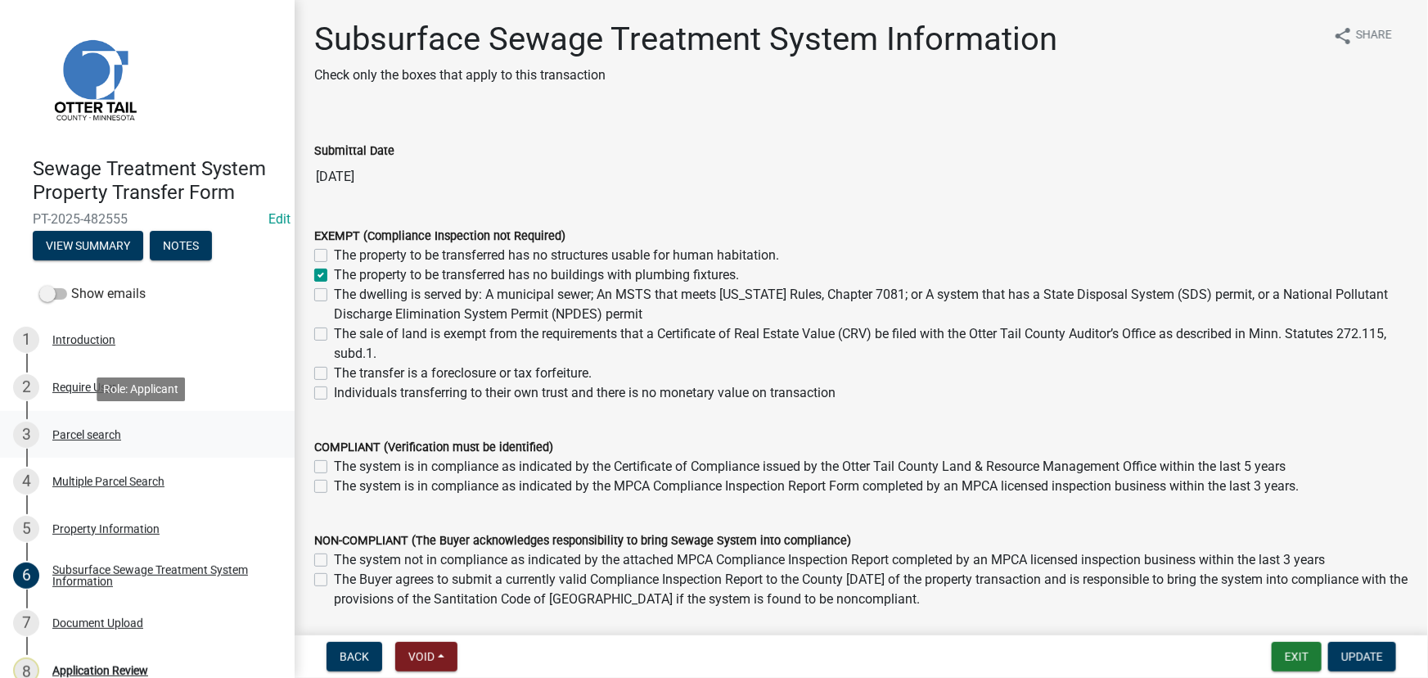
click at [102, 424] on div "3 Parcel search" at bounding box center [140, 435] width 255 height 26
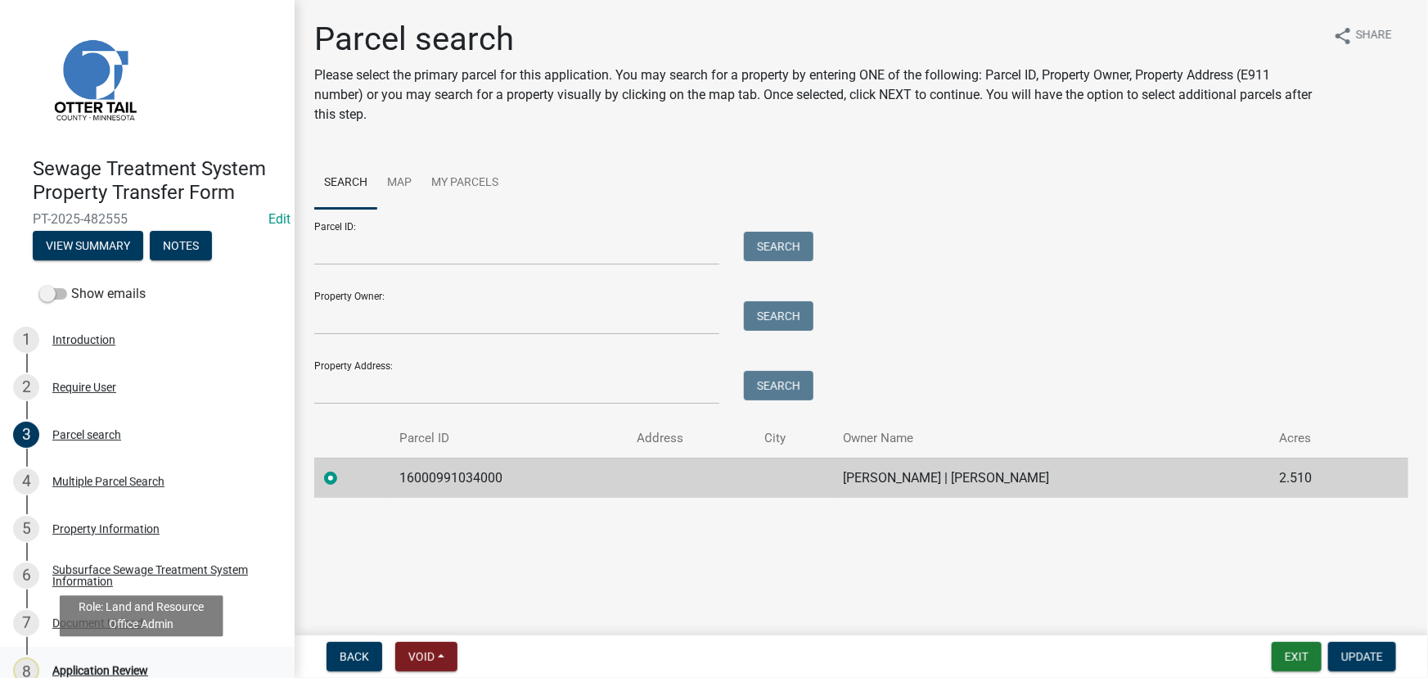
click at [115, 670] on div "Application Review" at bounding box center [100, 670] width 96 height 11
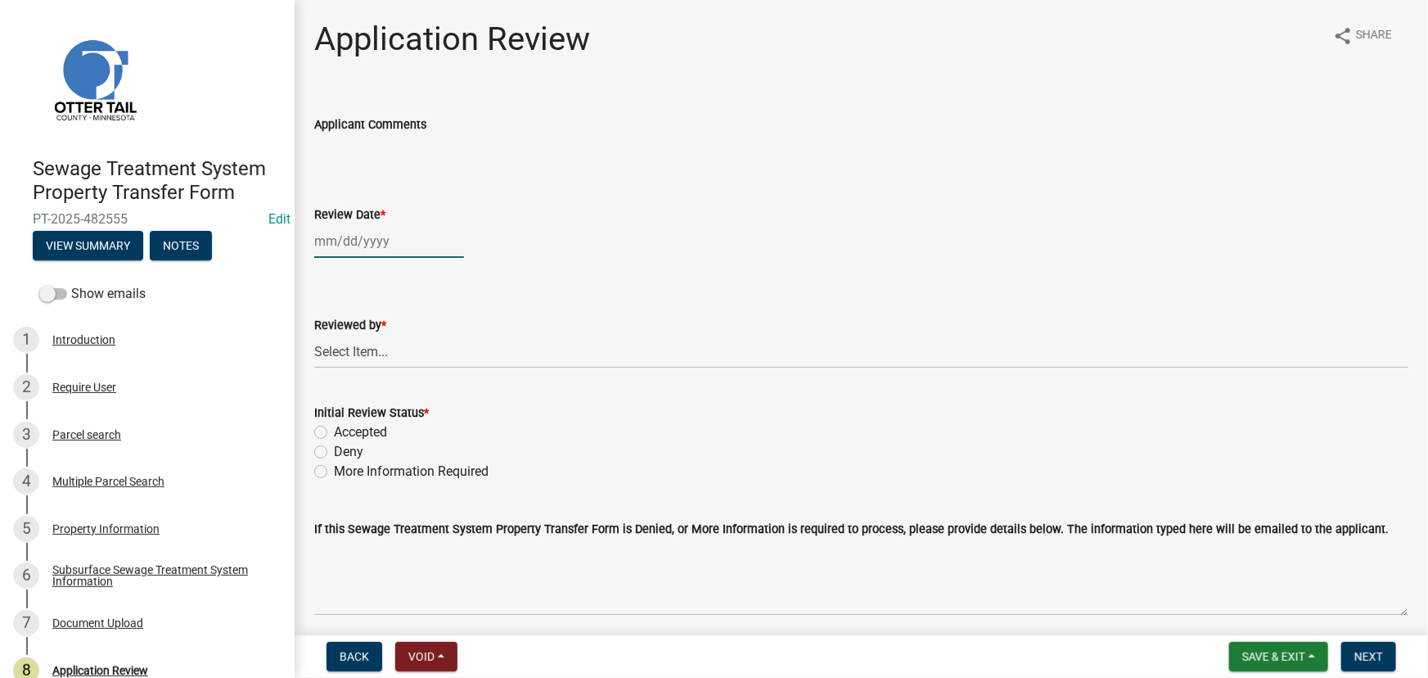
click at [417, 242] on div at bounding box center [389, 241] width 150 height 34
select select "9"
select select "2025"
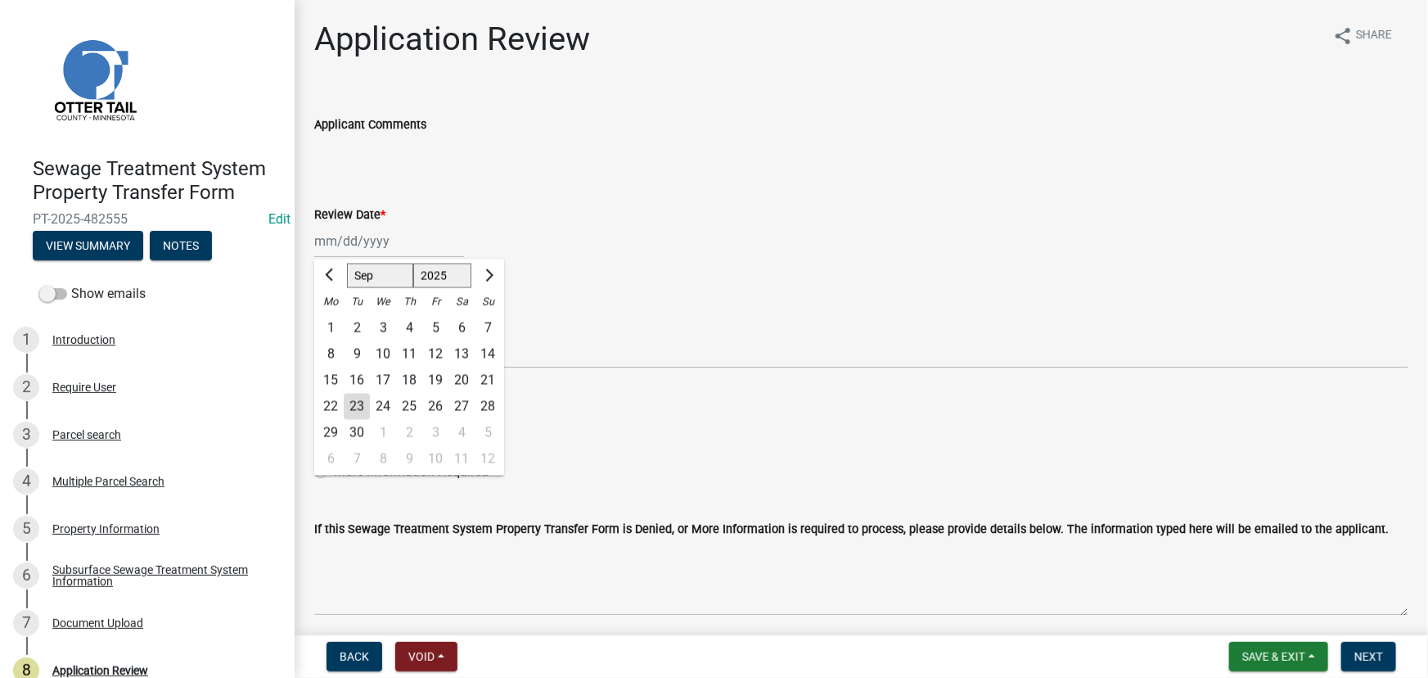
click at [362, 406] on div "23" at bounding box center [357, 407] width 26 height 26
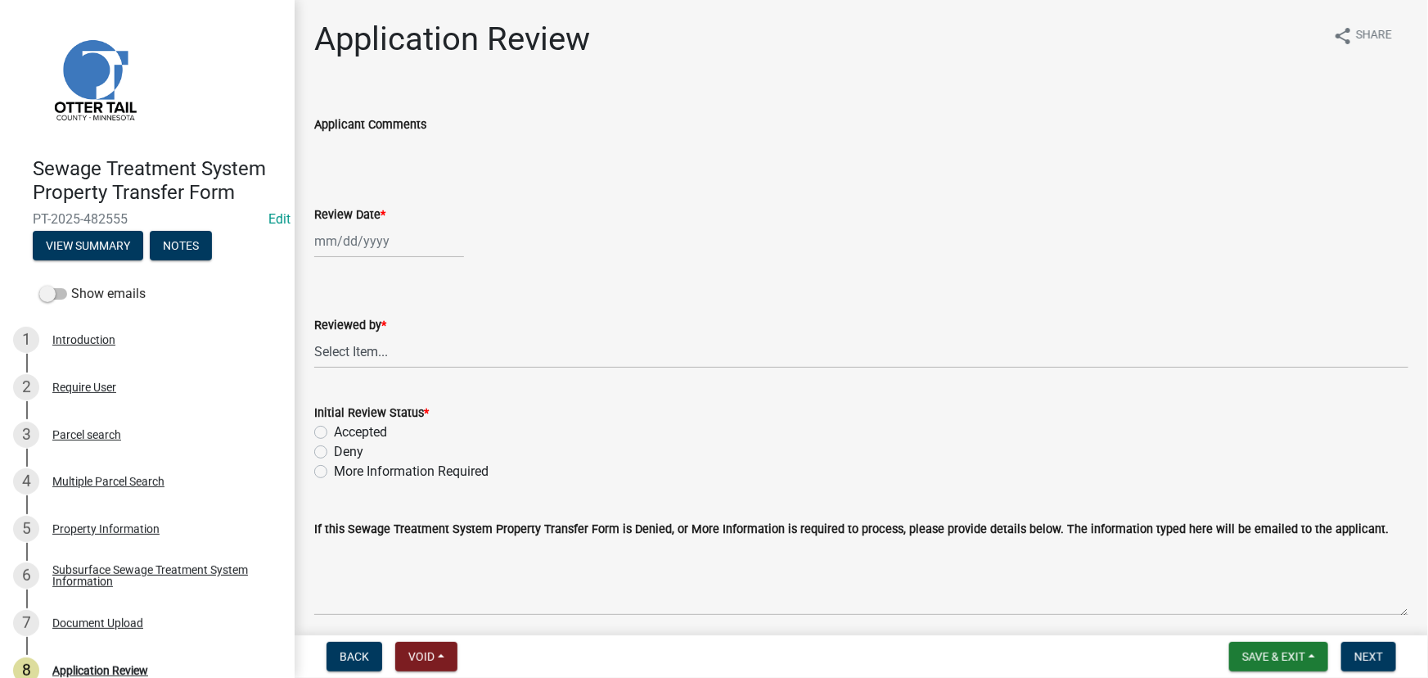
type input "09/23/2025"
click at [390, 339] on select "Select Item... Alexis Newark Amy Busko Andrea Perales Brittany Tollefson Christ…" at bounding box center [861, 352] width 1094 height 34
click at [314, 335] on select "Select Item... Alexis Newark Amy Busko Andrea Perales Brittany Tollefson Christ…" at bounding box center [861, 352] width 1094 height 34
select select "190fd4c8-42ef-492b-a4a0-a0213555944c"
click at [361, 423] on label "Accepted" at bounding box center [360, 432] width 53 height 20
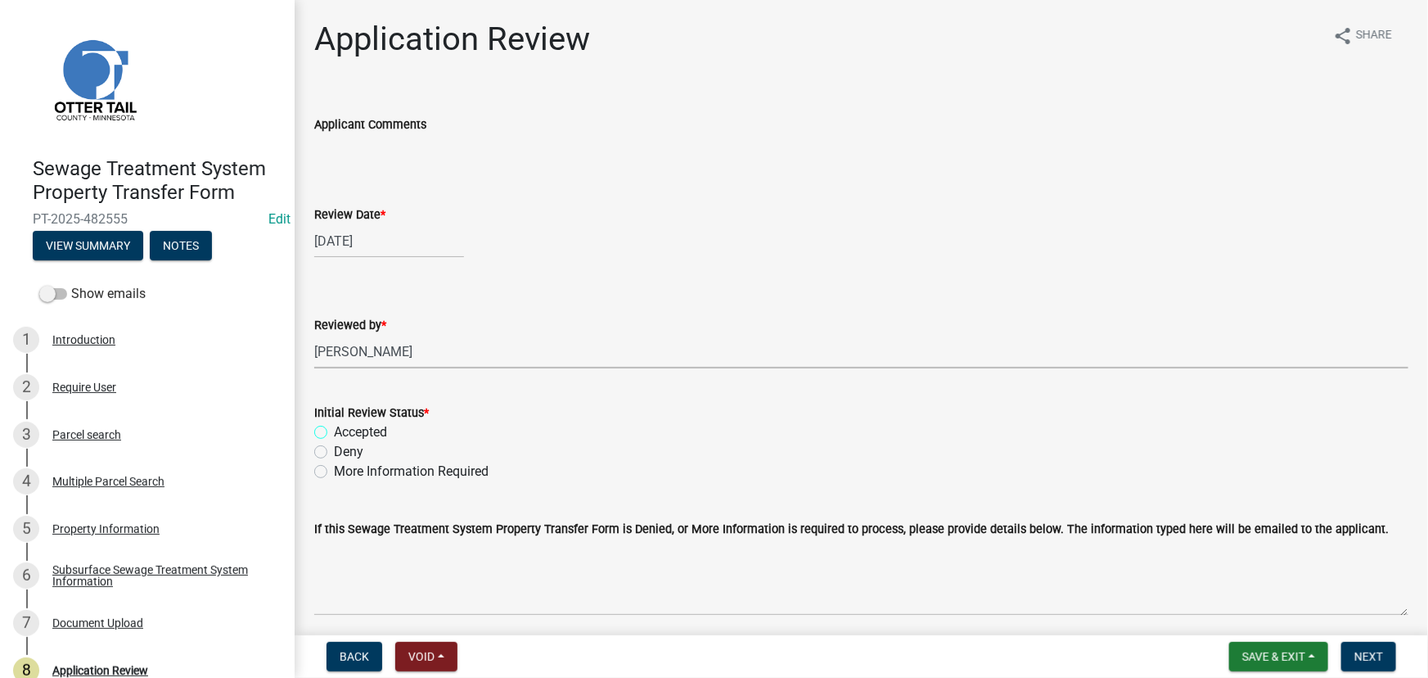
click at [345, 423] on input "Accepted" at bounding box center [339, 427] width 11 height 11
radio input "true"
click at [1368, 658] on span "Next" at bounding box center [1369, 656] width 29 height 13
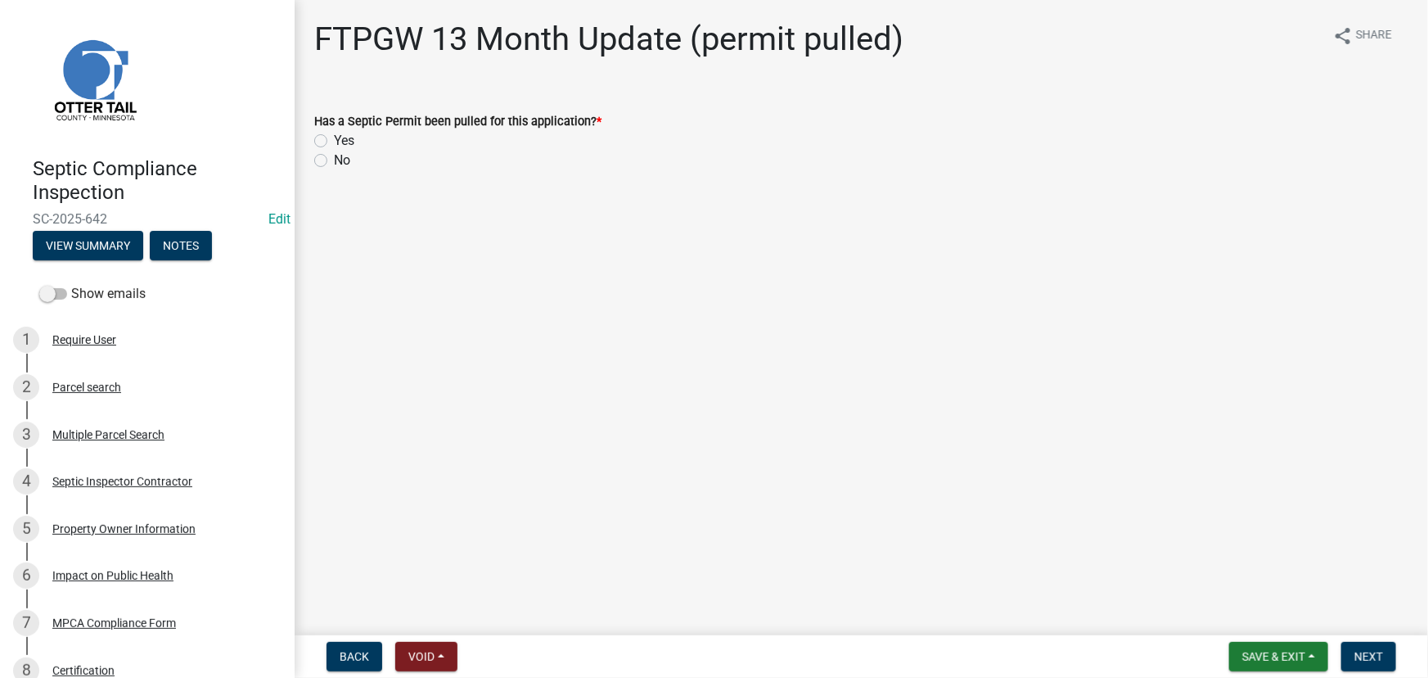
scroll to position [352, 0]
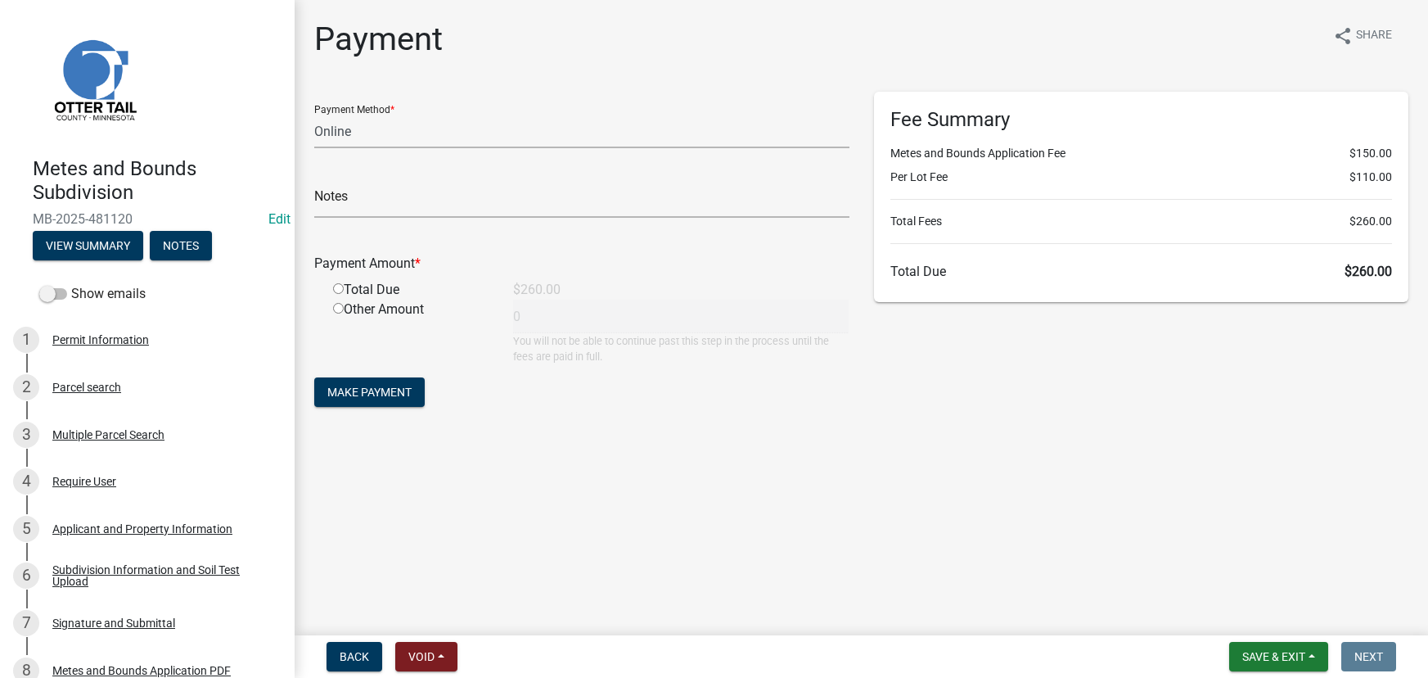
select select "3: 3"
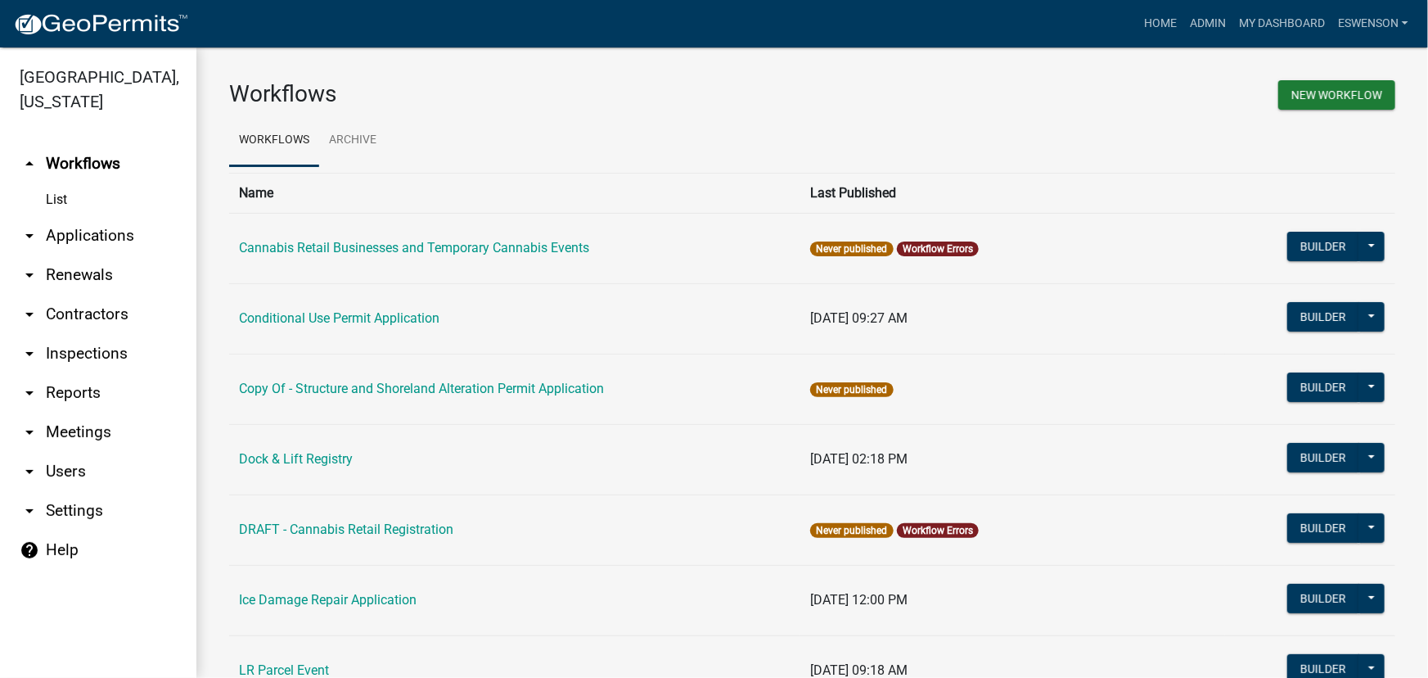
click at [86, 234] on link "arrow_drop_down Applications" at bounding box center [98, 235] width 196 height 39
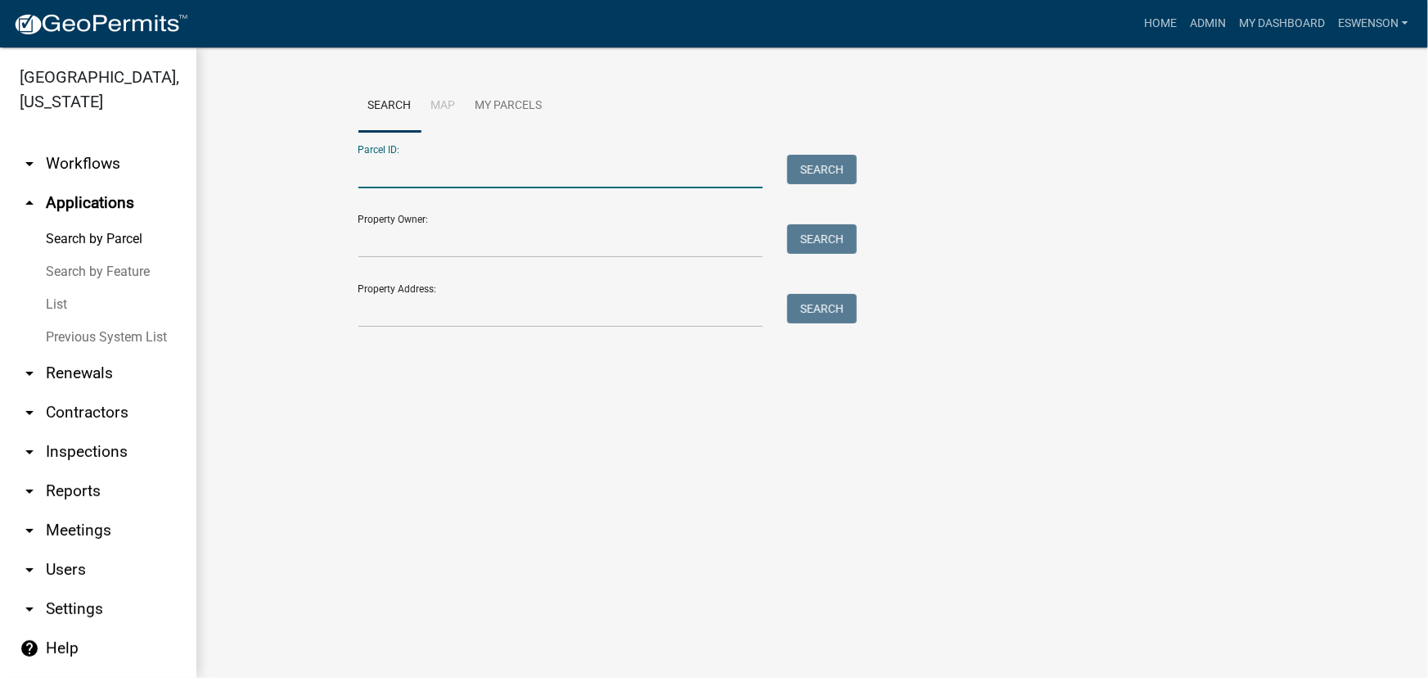
paste input "57000040028000"
type input "57000040028000"
click at [848, 160] on button "Search" at bounding box center [822, 169] width 70 height 29
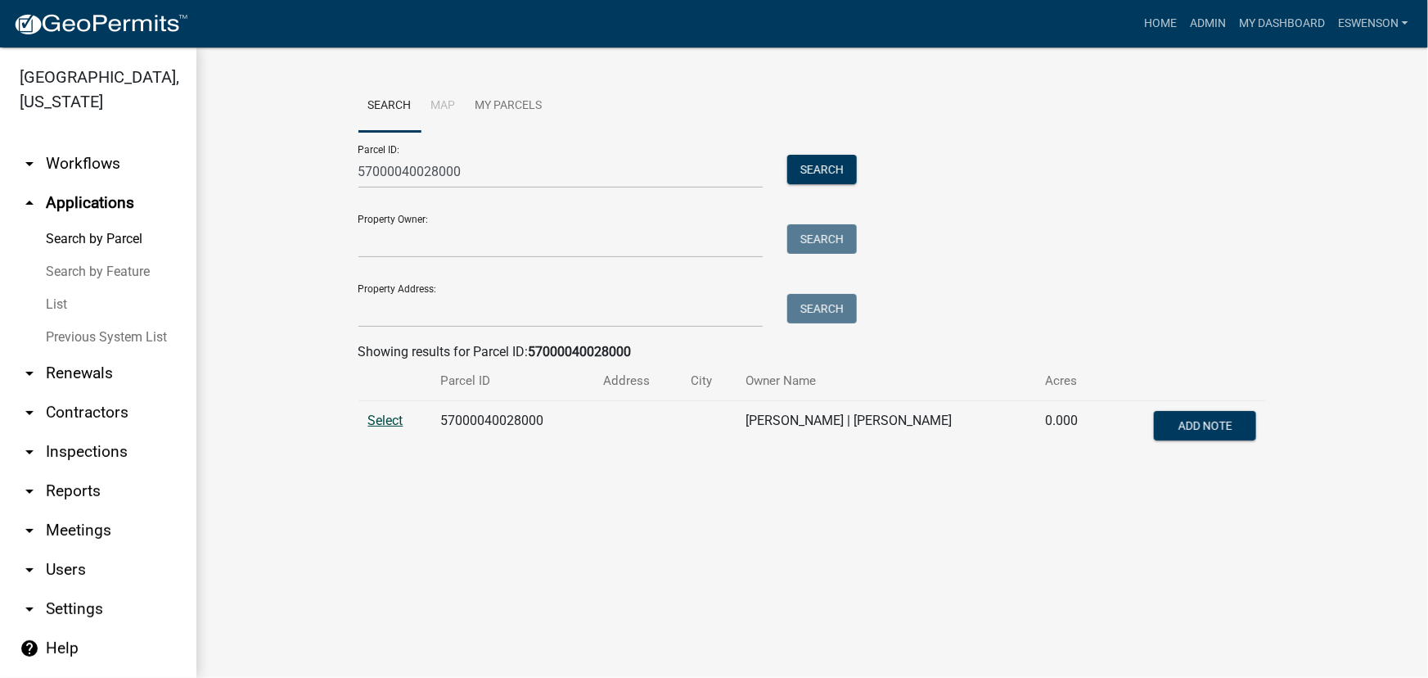
click at [368, 420] on span "Select" at bounding box center [385, 421] width 35 height 16
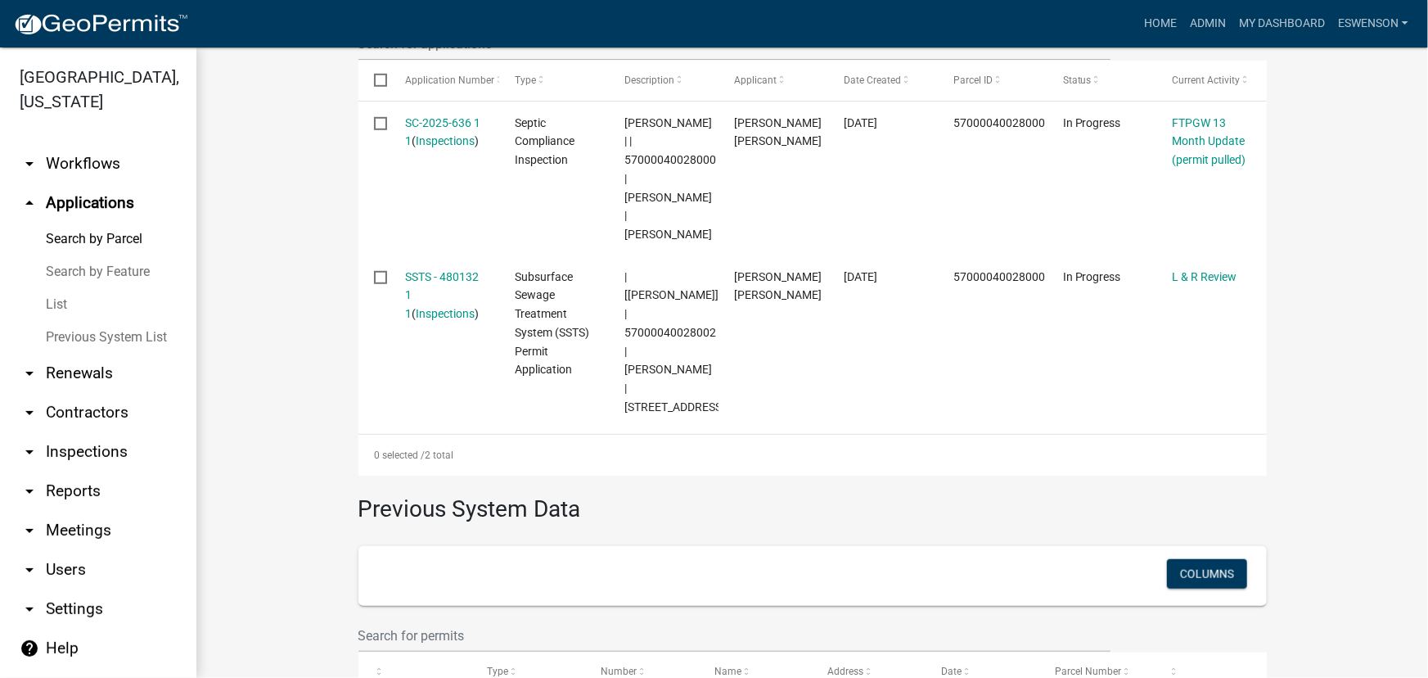
scroll to position [595, 0]
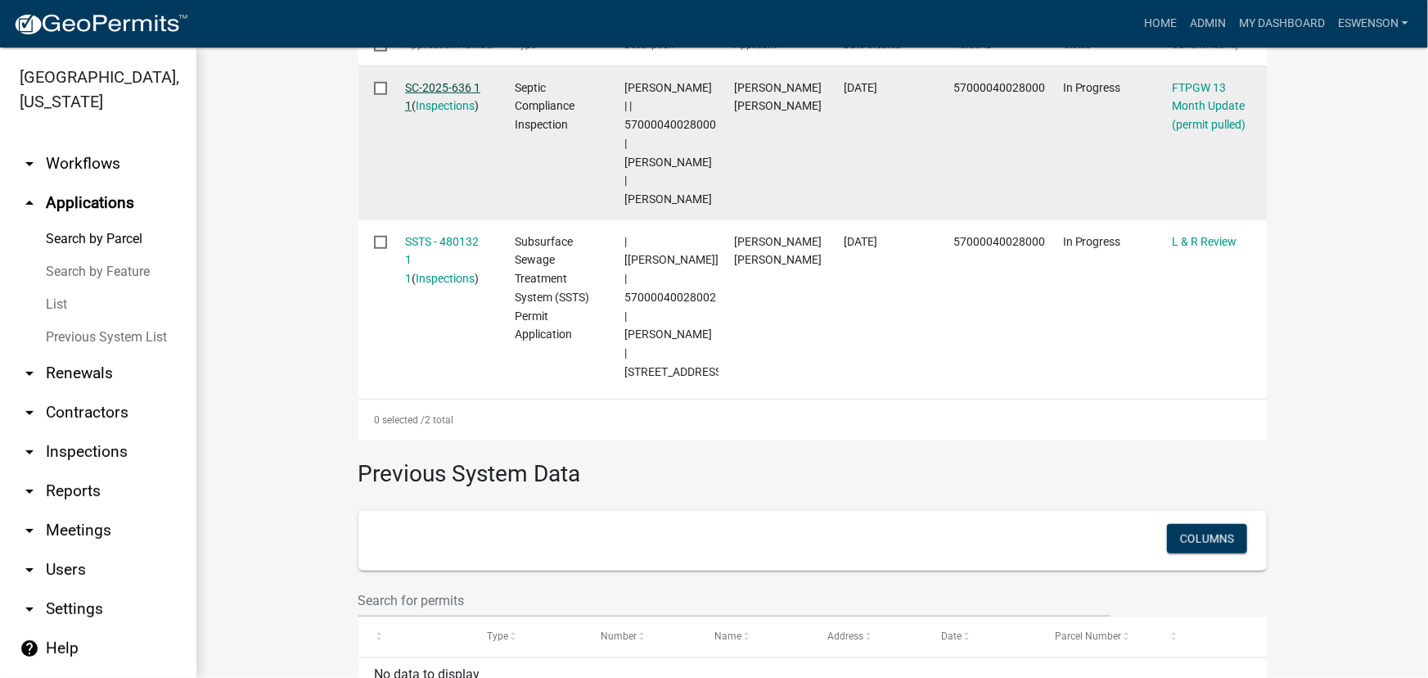
click at [435, 82] on link "SC-2025-636 1 1" at bounding box center [442, 97] width 75 height 32
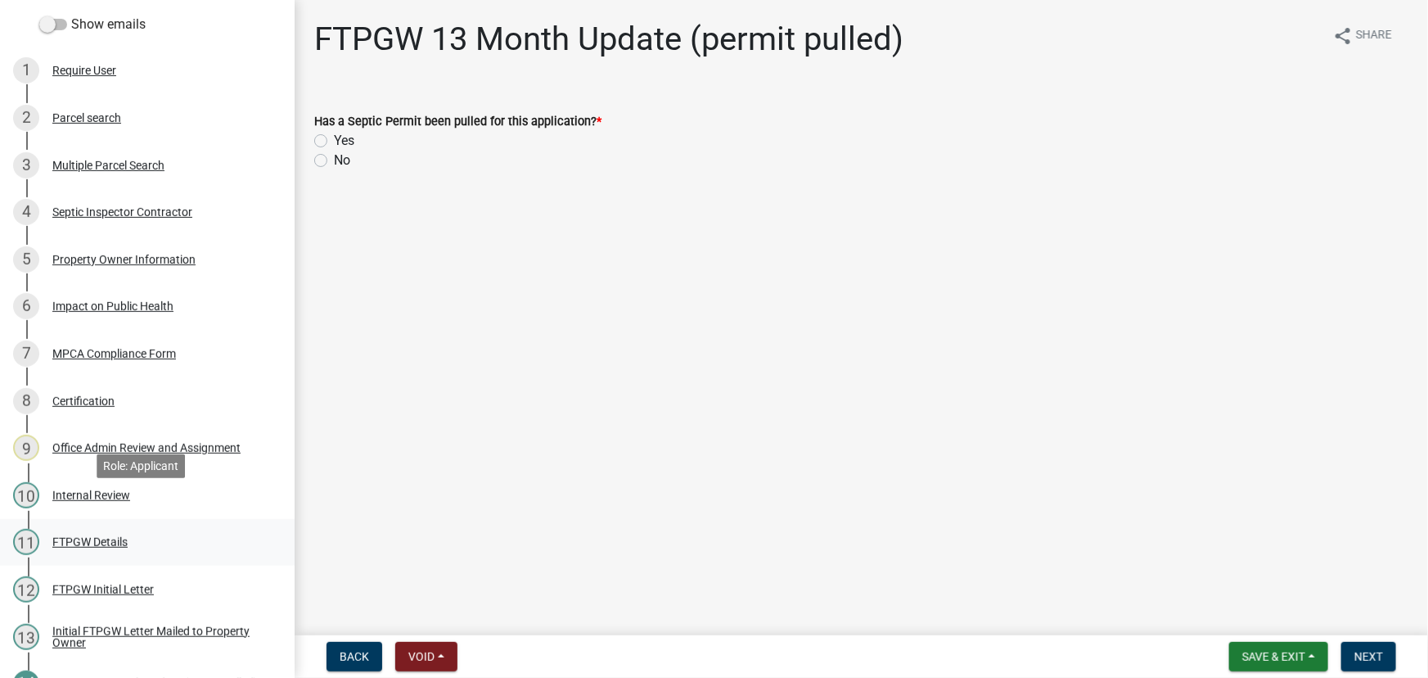
scroll to position [352, 0]
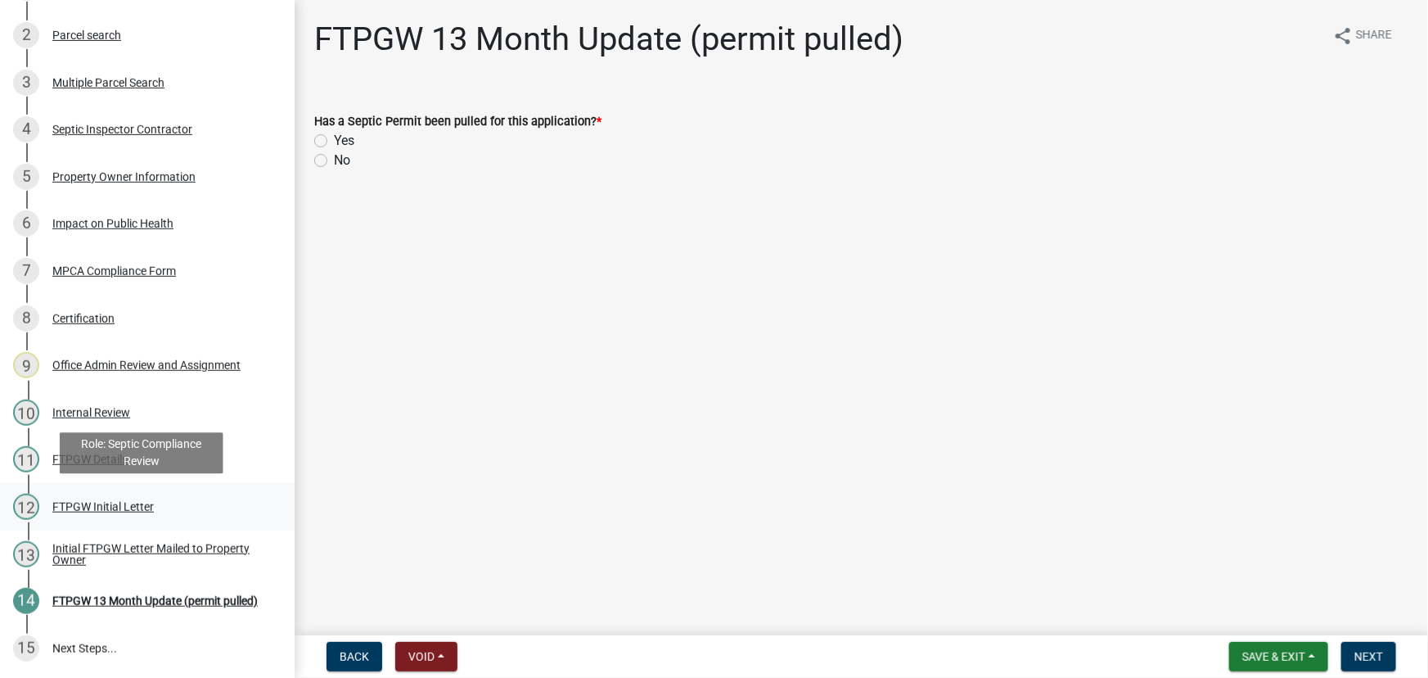
click at [169, 494] on div "12 FTPGW Initial Letter" at bounding box center [140, 507] width 255 height 26
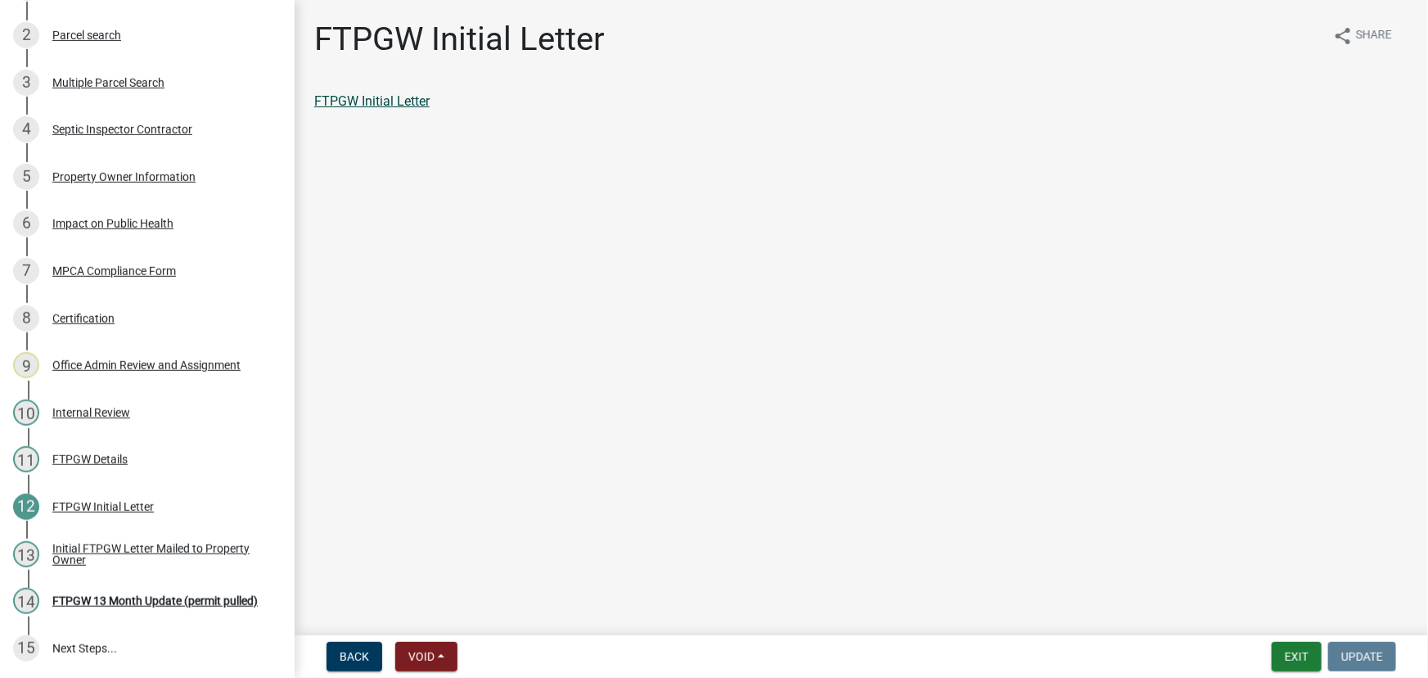
drag, startPoint x: 345, startPoint y: 83, endPoint x: 345, endPoint y: 97, distance: 13.9
click at [345, 83] on div "FTPGW Initial Letter share Share FTPGW Initial Letter" at bounding box center [861, 80] width 1119 height 120
click at [345, 97] on link "FTPGW Initial Letter" at bounding box center [371, 101] width 115 height 16
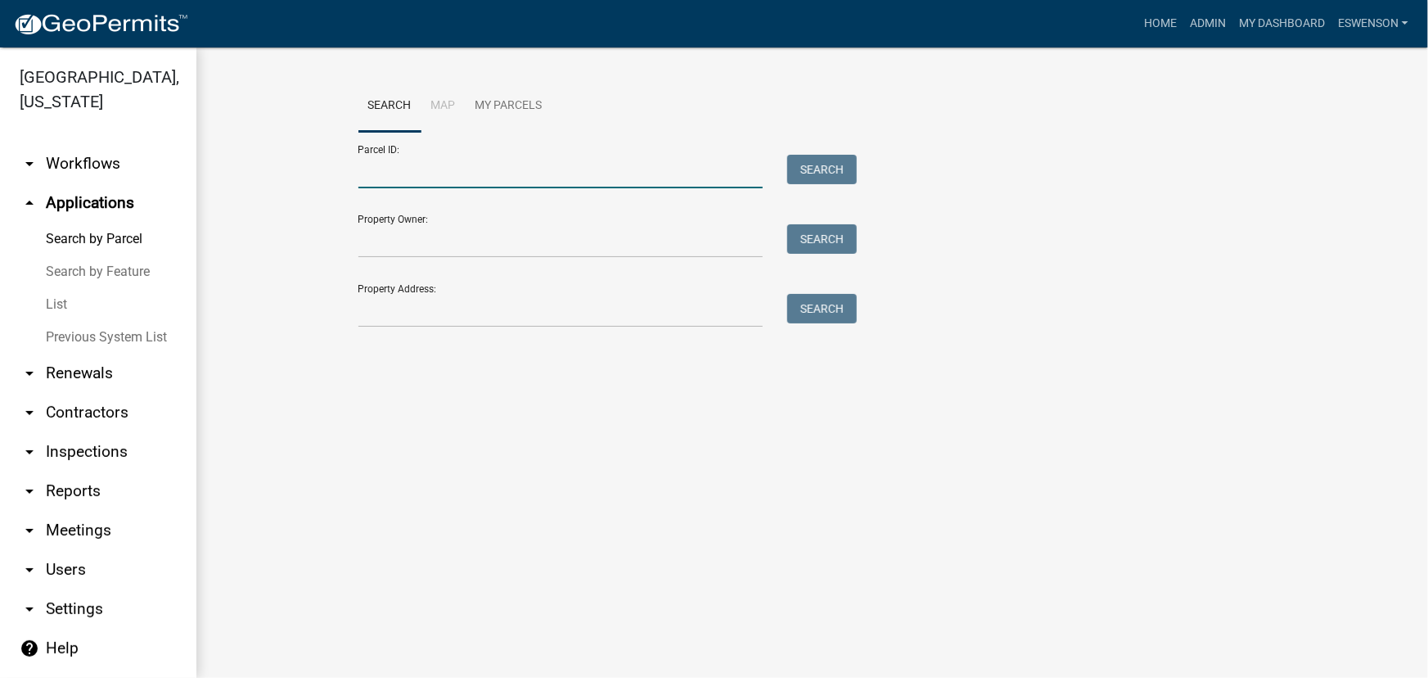
click at [431, 165] on input "Parcel ID:" at bounding box center [561, 172] width 405 height 34
paste input "22000990450000"
type input "22000990450000"
click at [851, 153] on div "Parcel ID: 22000990450000 Search Property Owner: Search Property Address: Search" at bounding box center [813, 230] width 909 height 196
click at [834, 169] on button "Search" at bounding box center [822, 169] width 70 height 29
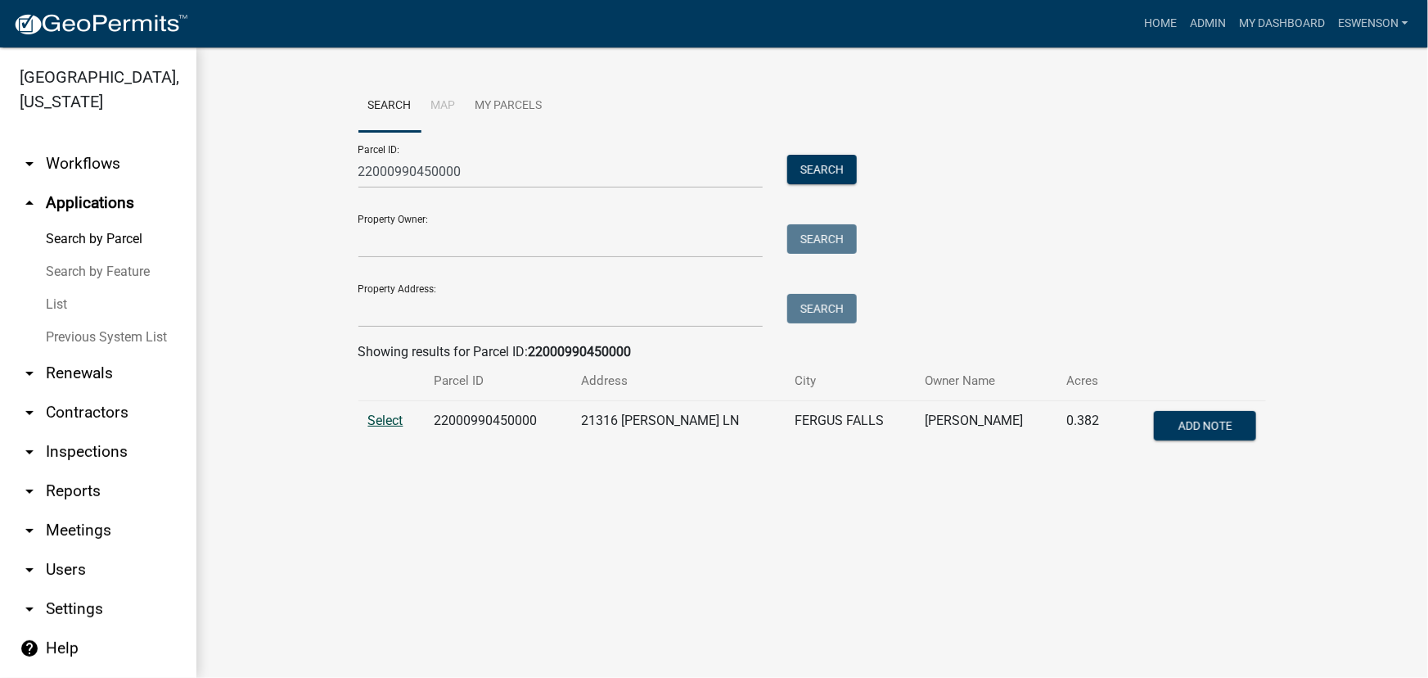
click at [375, 420] on span "Select" at bounding box center [385, 421] width 35 height 16
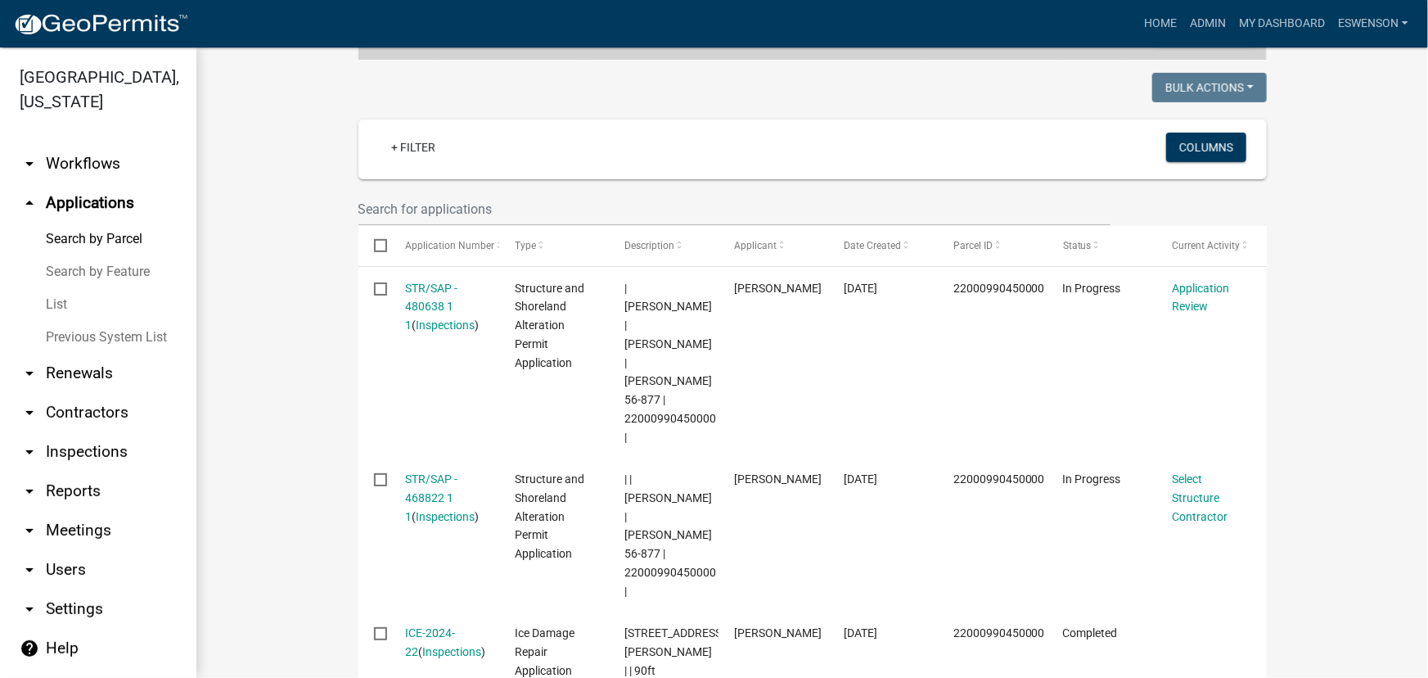
scroll to position [372, 0]
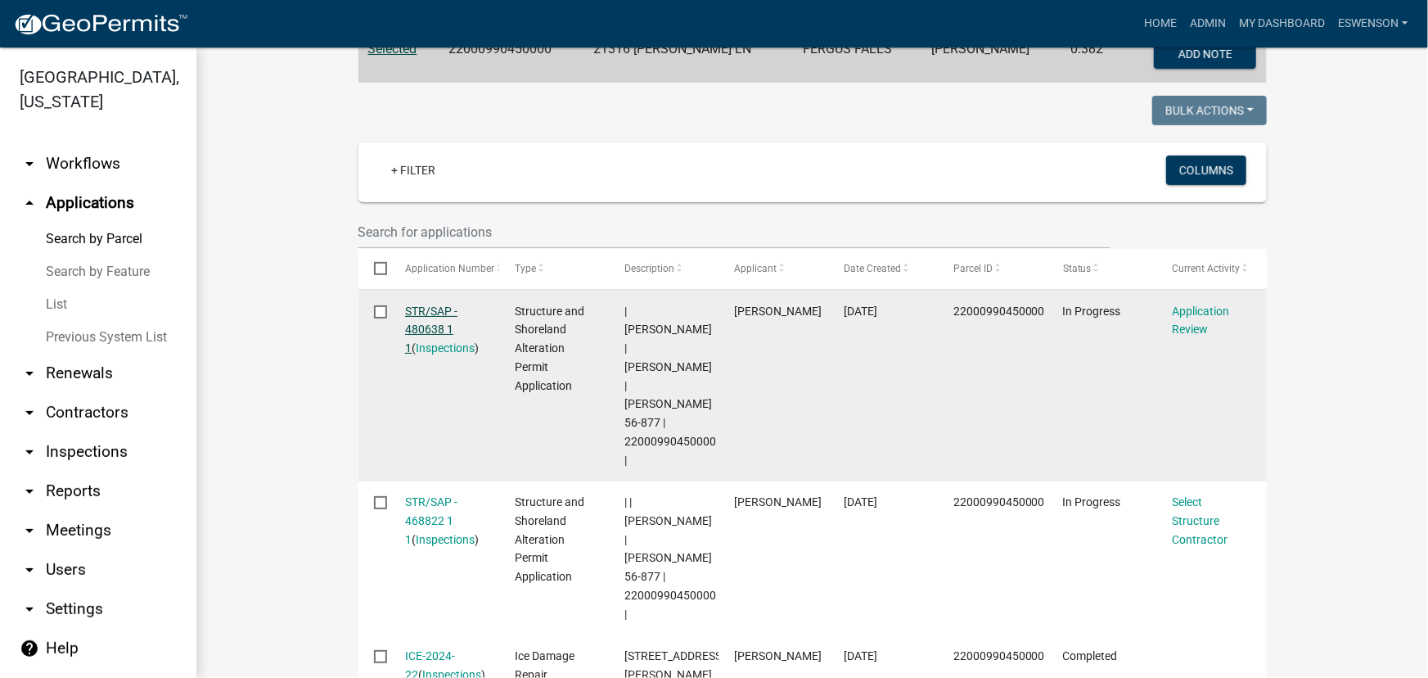
click at [405, 322] on link "STR/SAP - 480638 1 1" at bounding box center [431, 330] width 52 height 51
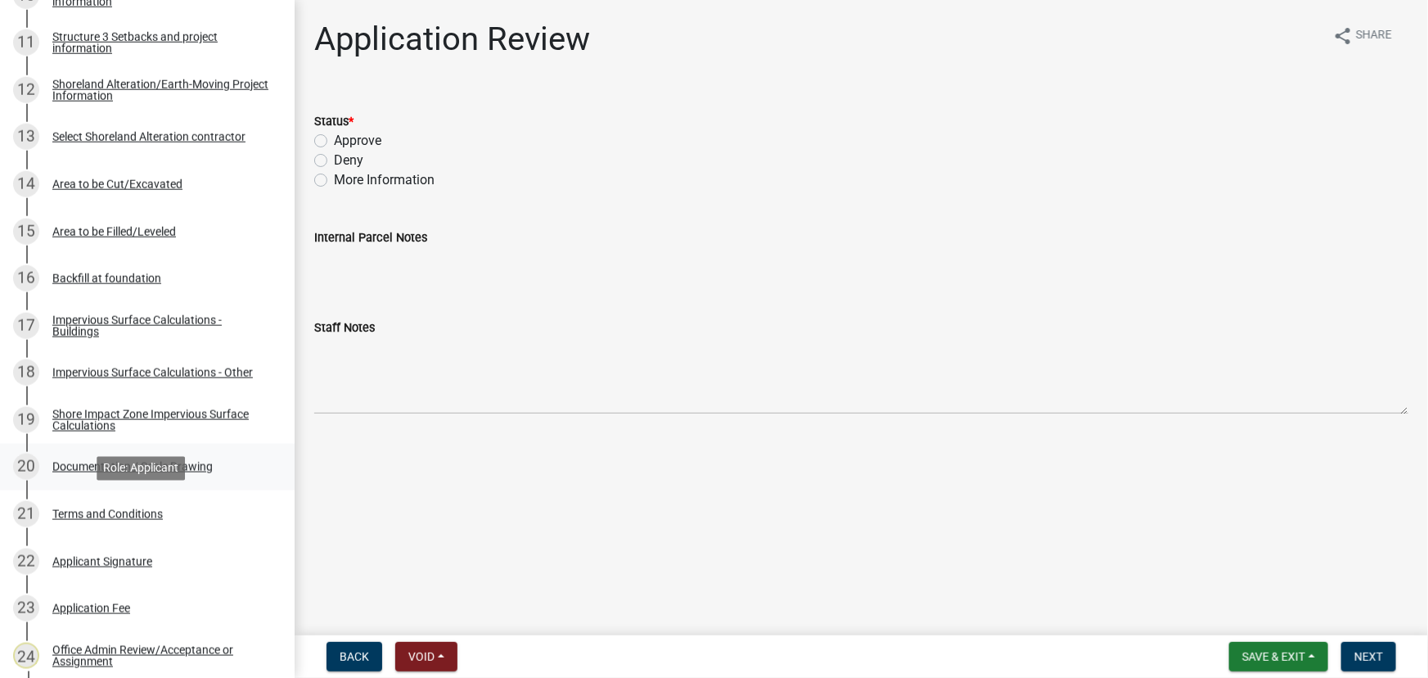
scroll to position [819, 0]
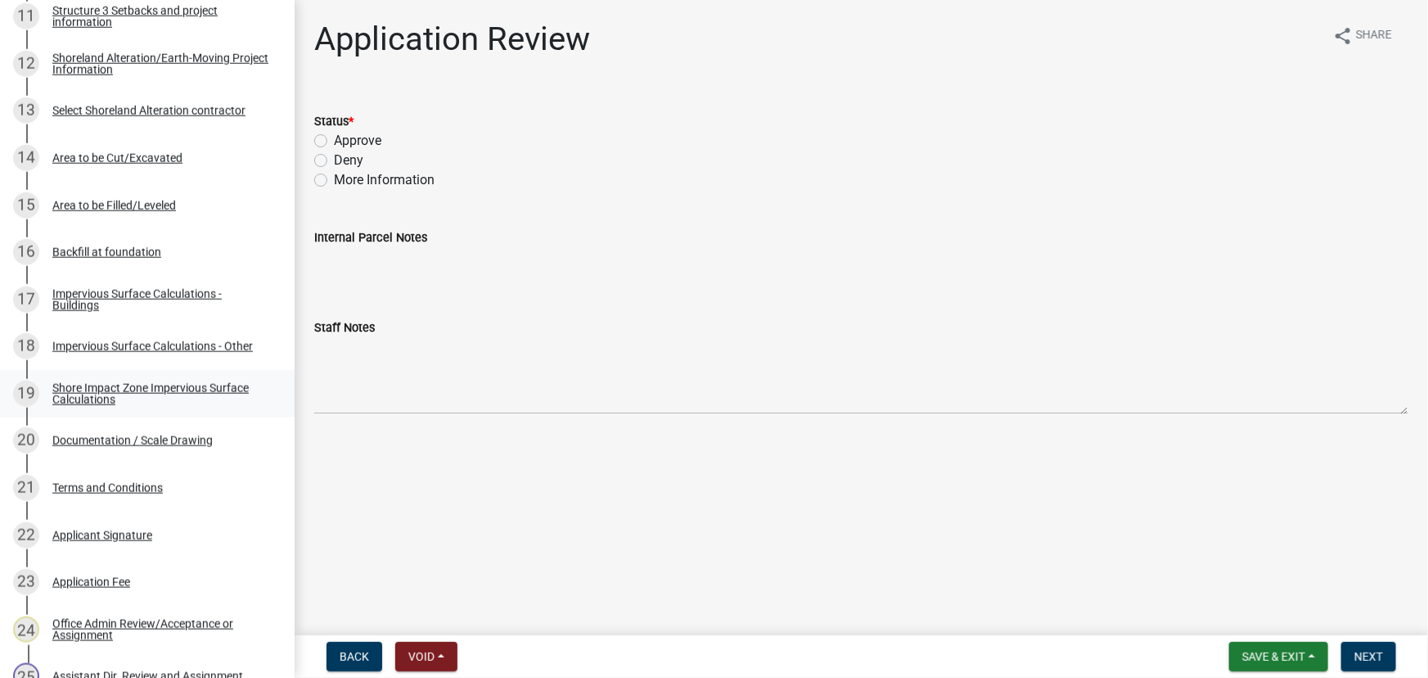
click at [115, 390] on div "Shore Impact Zone Impervious Surface Calculations" at bounding box center [160, 393] width 216 height 23
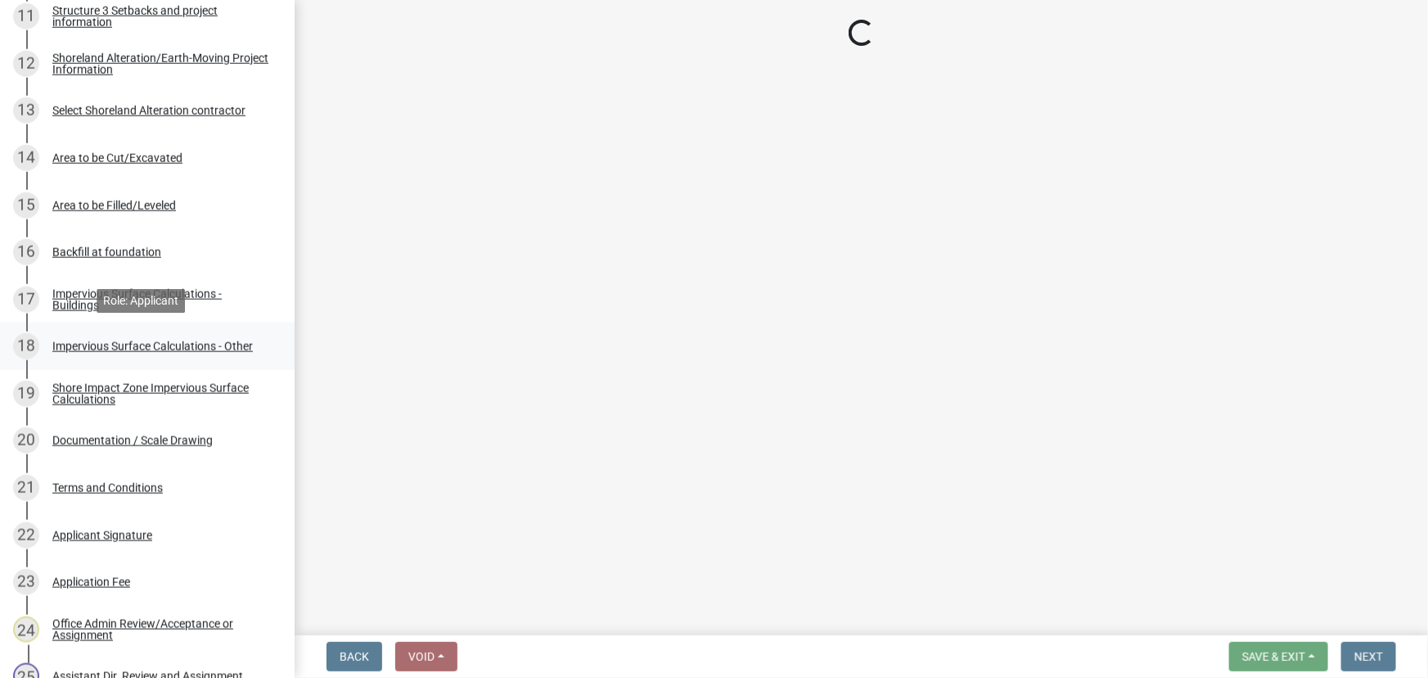
click at [104, 344] on div "Impervious Surface Calculations - Other" at bounding box center [152, 346] width 201 height 11
click at [31, 349] on div "18" at bounding box center [26, 346] width 26 height 26
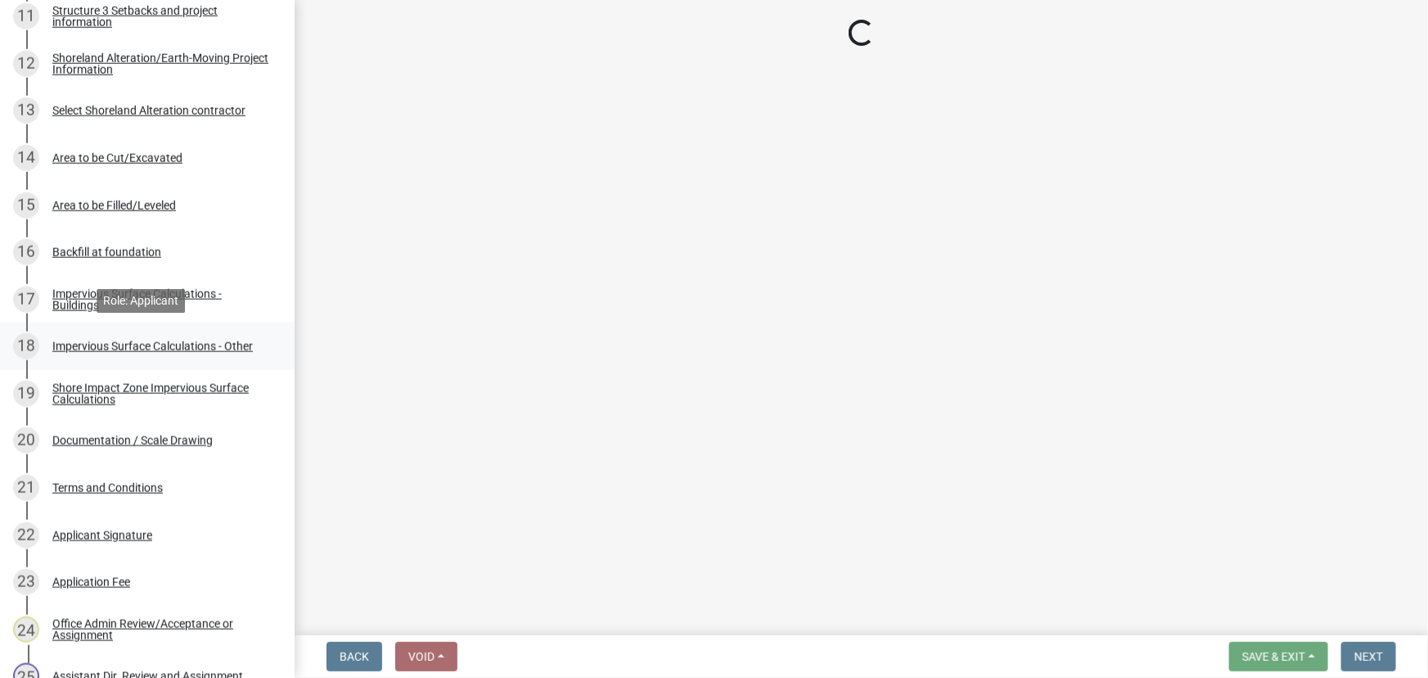
click at [135, 350] on div "Impervious Surface Calculations - Other" at bounding box center [152, 346] width 201 height 11
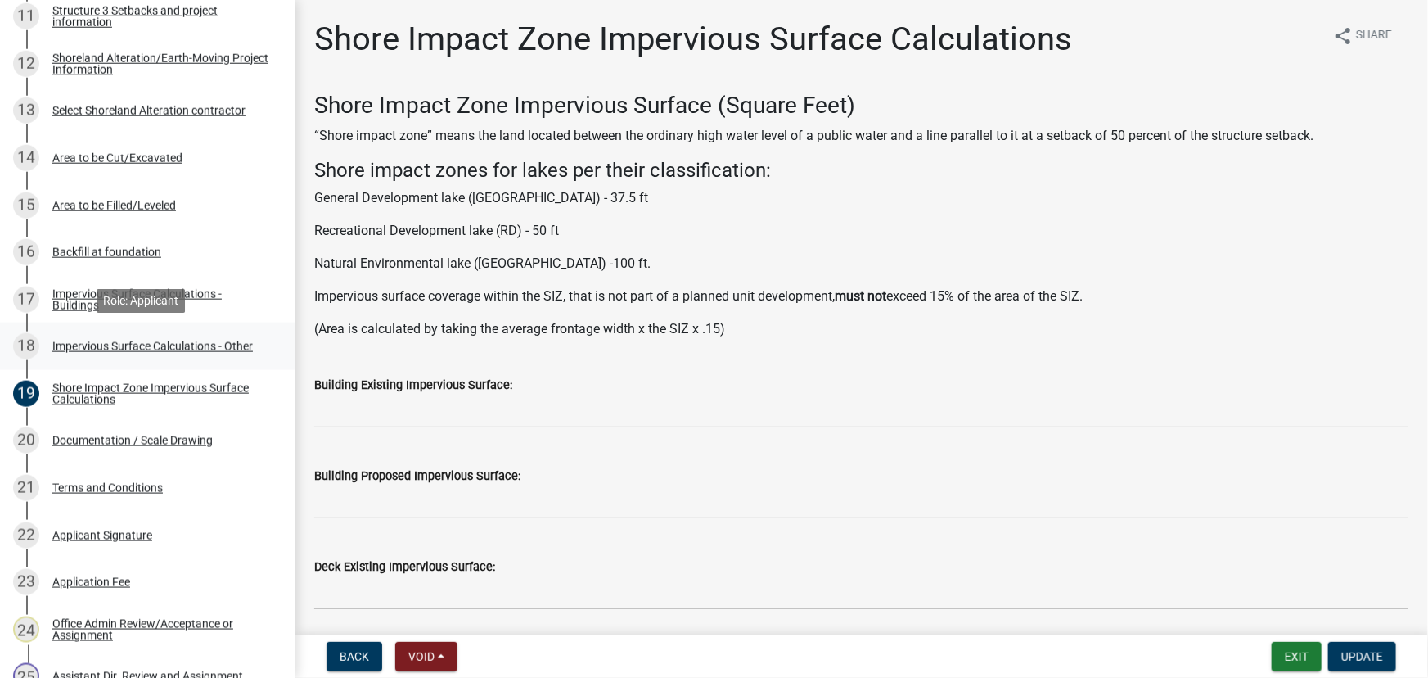
click at [135, 350] on div "Impervious Surface Calculations - Other" at bounding box center [152, 346] width 201 height 11
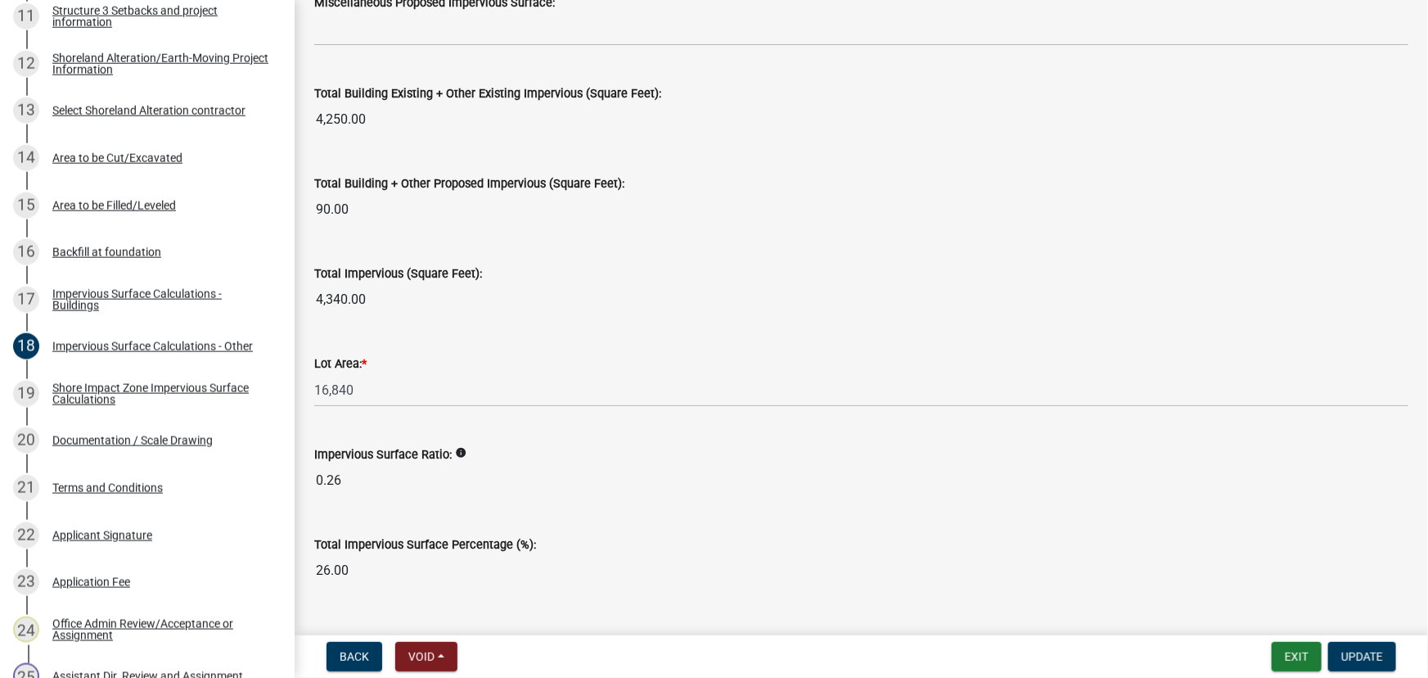
scroll to position [1857, 0]
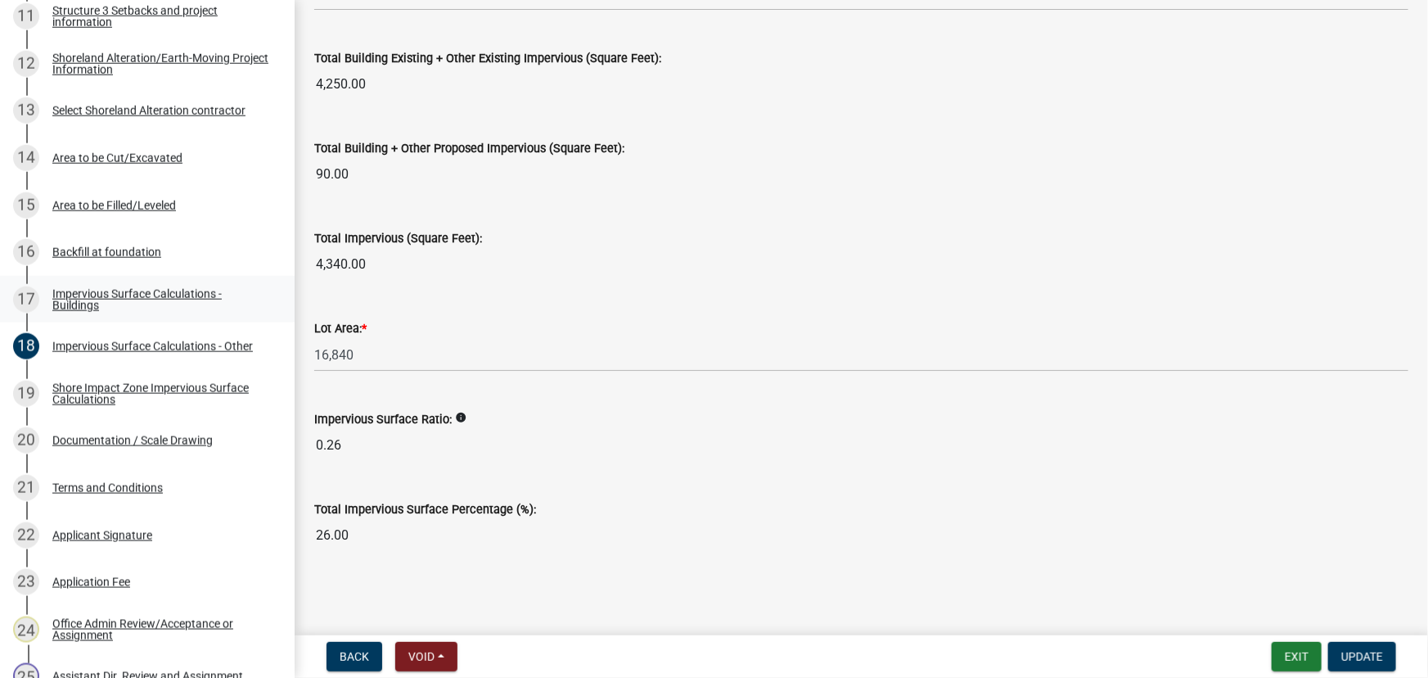
click at [105, 305] on div "Impervious Surface Calculations - Buildings" at bounding box center [160, 299] width 216 height 23
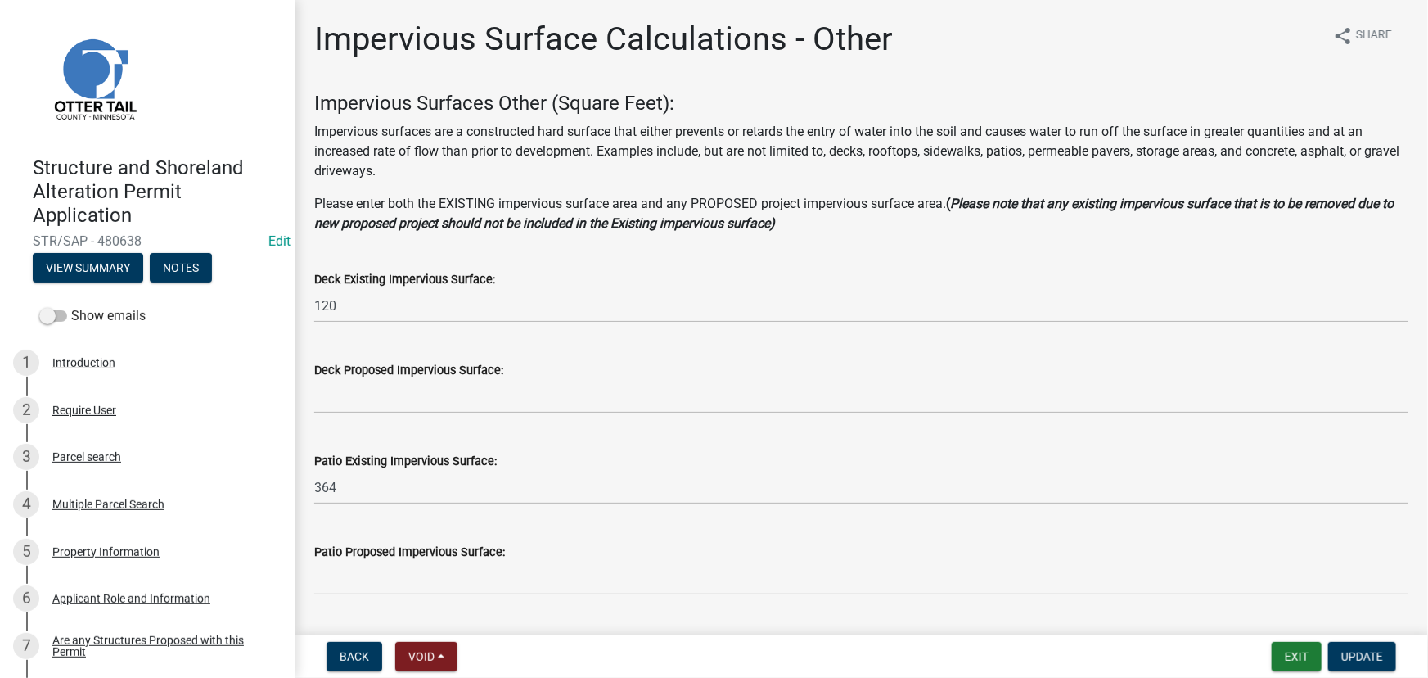
scroll to position [0, 0]
click at [97, 267] on button "View Summary" at bounding box center [88, 268] width 111 height 29
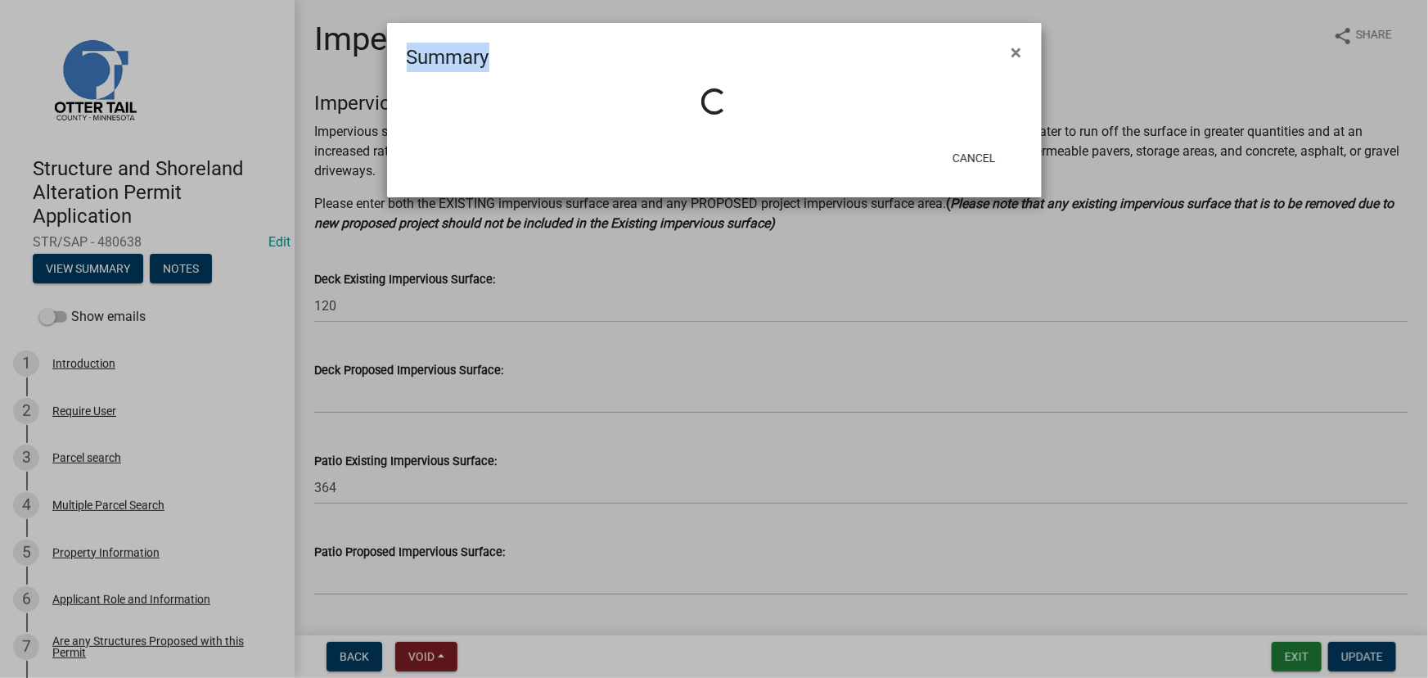
drag, startPoint x: 490, startPoint y: 61, endPoint x: 386, endPoint y: 65, distance: 104.9
click at [386, 65] on ngb-modal-window "Summary × Loading... Cancel" at bounding box center [714, 339] width 1428 height 678
click at [463, 53] on h4 "Summary" at bounding box center [448, 57] width 83 height 29
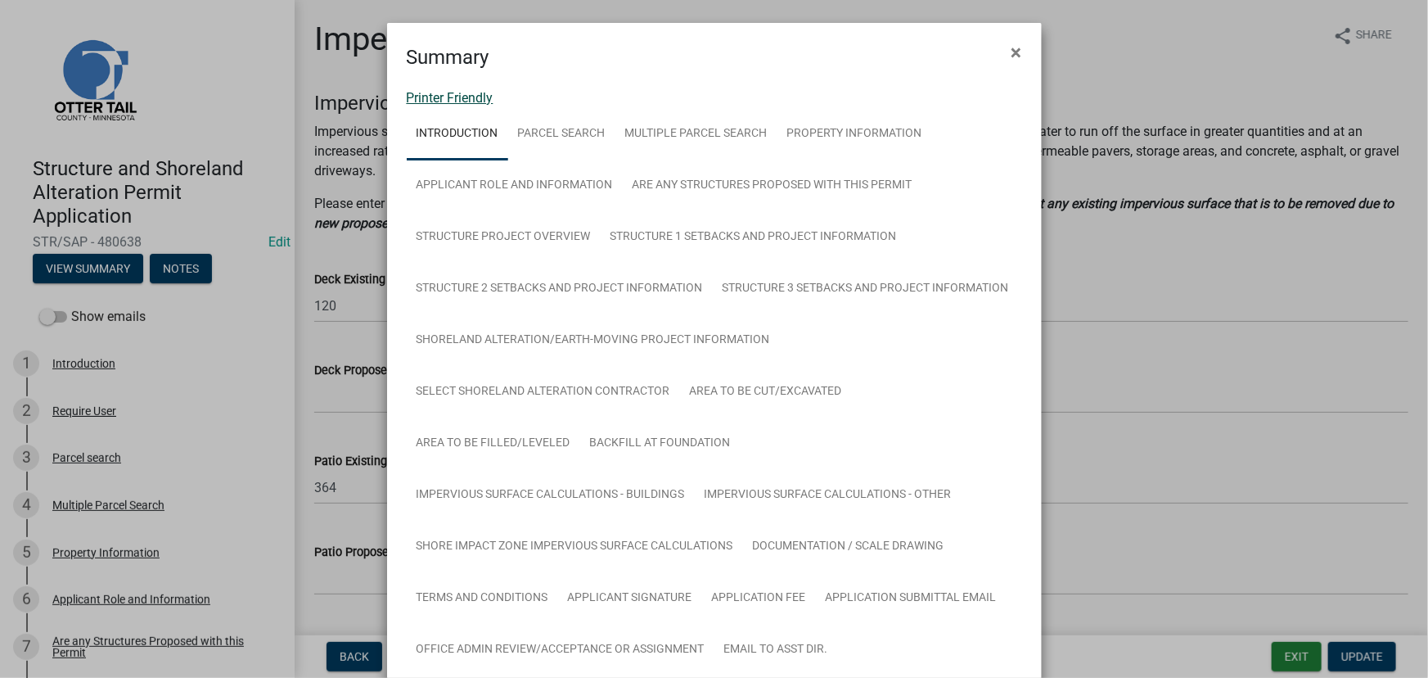
click at [453, 90] on link "Printer Friendly" at bounding box center [450, 98] width 87 height 16
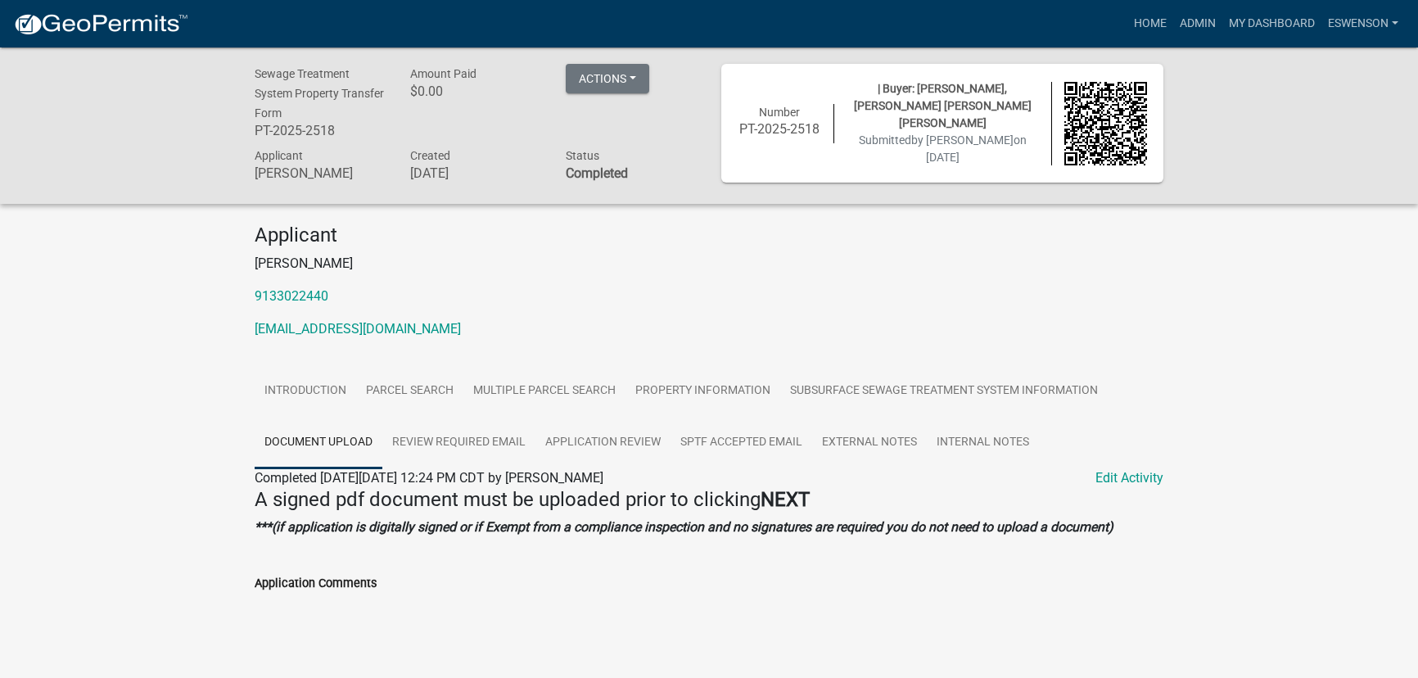
scroll to position [47, 0]
